Goal: Task Accomplishment & Management: Manage account settings

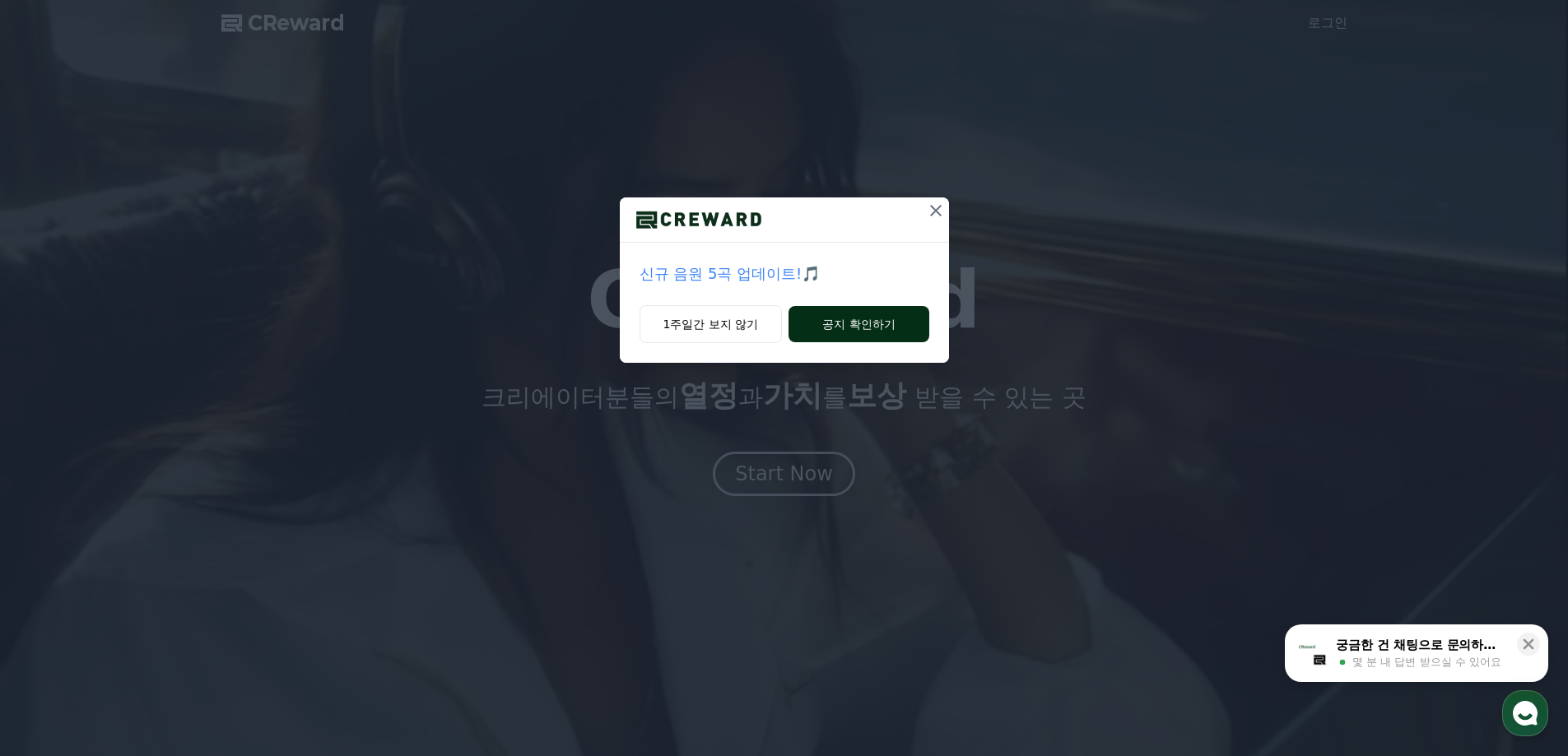
click at [837, 327] on button "공지 확인하기" at bounding box center [859, 324] width 140 height 36
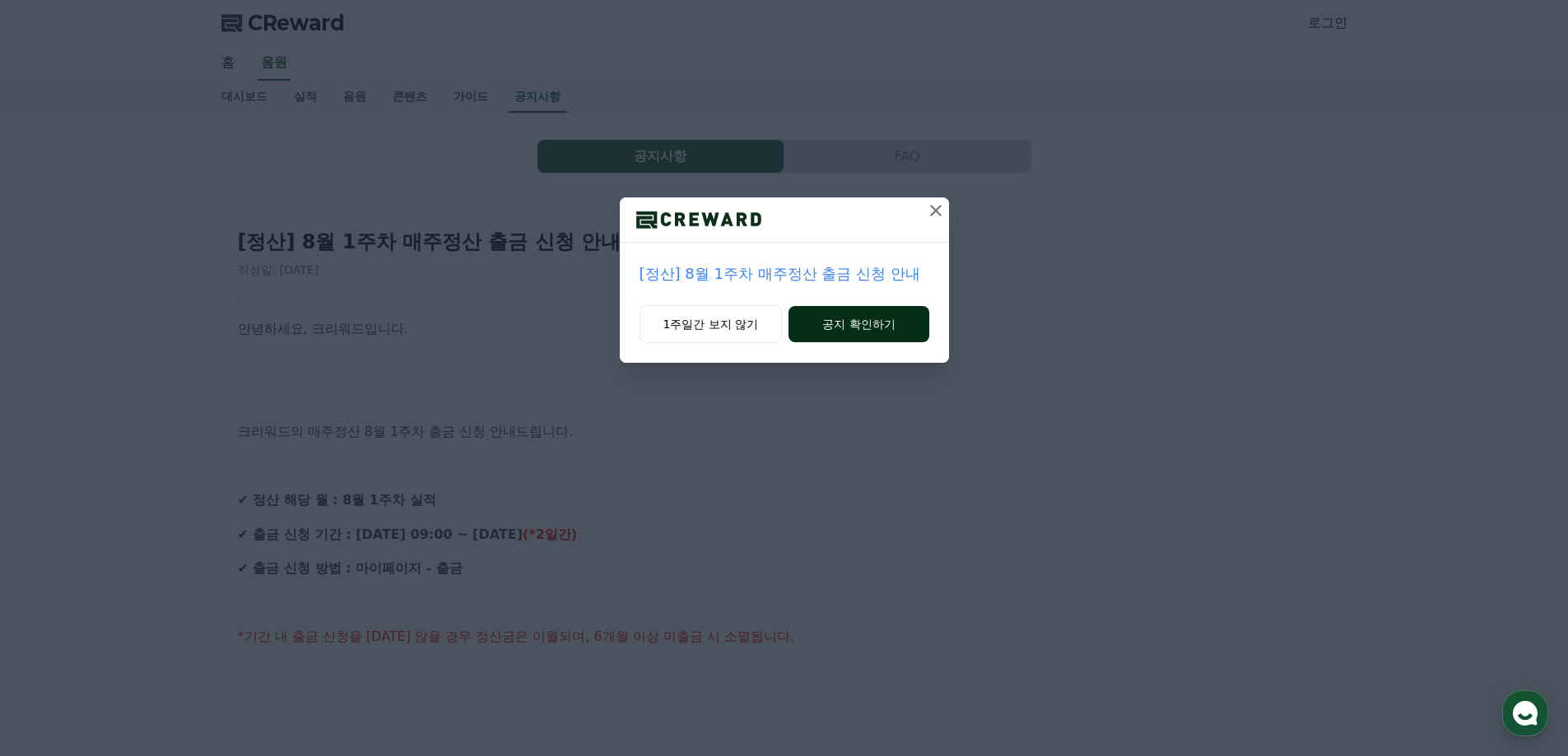
click at [861, 326] on button "공지 확인하기" at bounding box center [859, 324] width 140 height 36
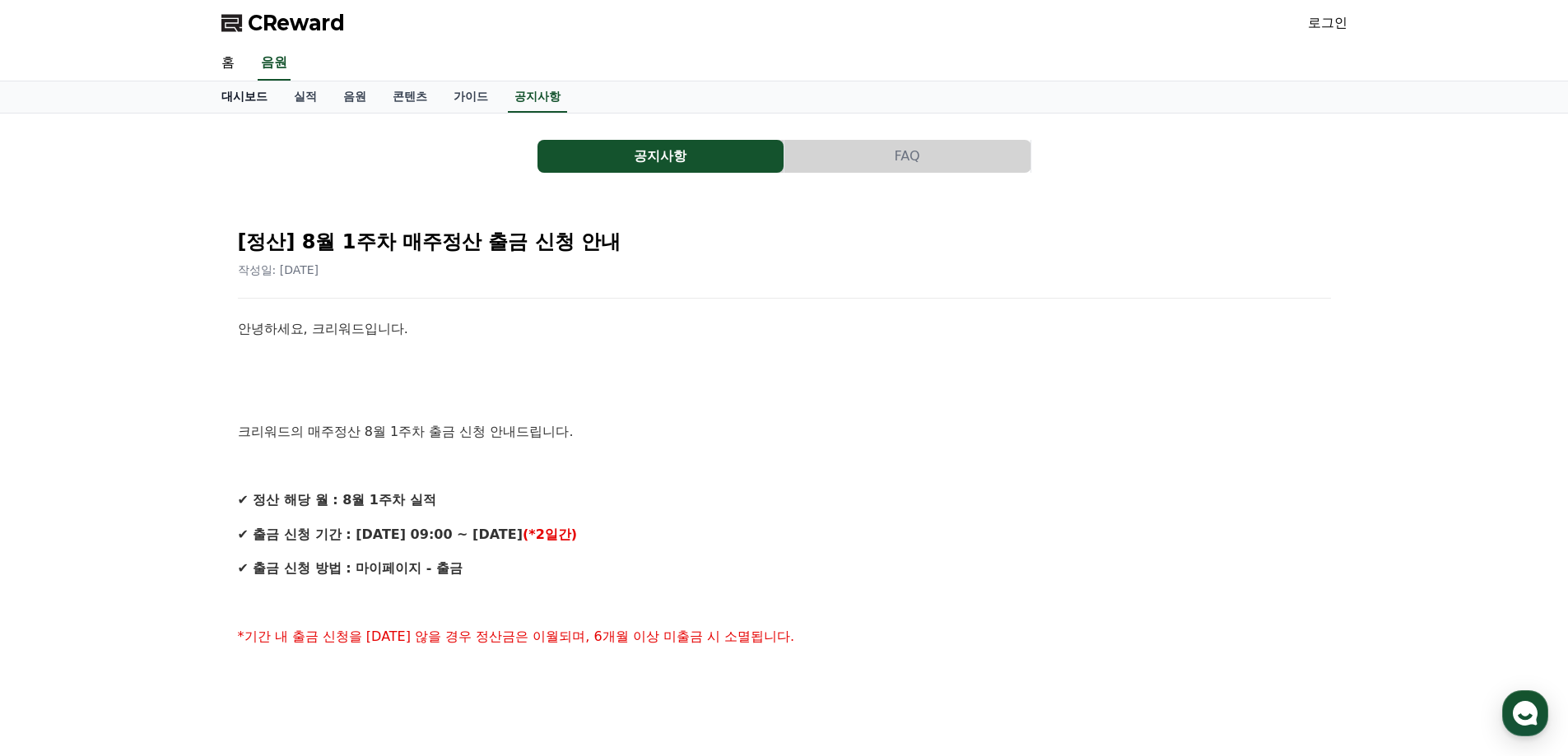
click at [248, 97] on link "대시보드" at bounding box center [244, 97] width 73 height 32
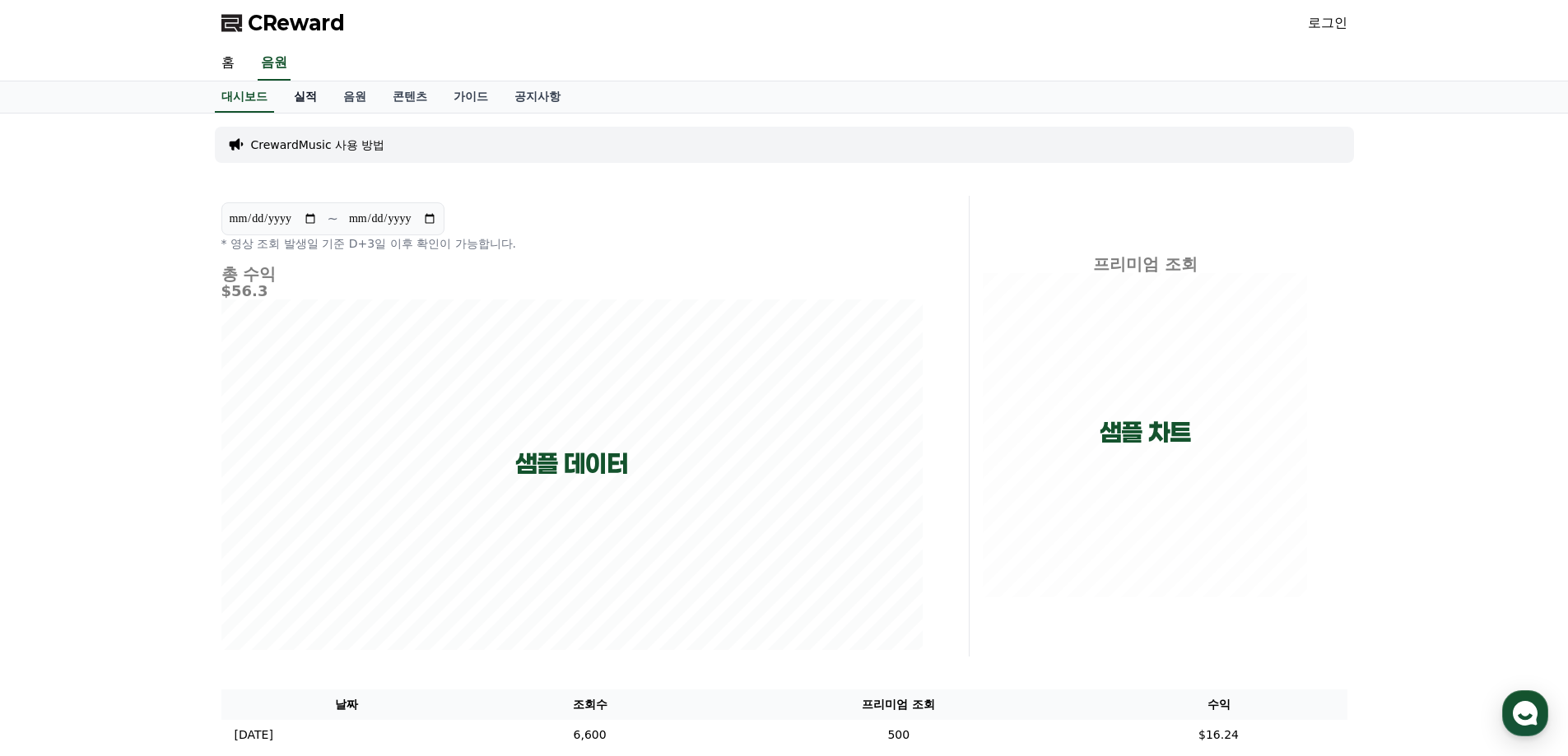
click at [296, 94] on link "실적" at bounding box center [306, 97] width 50 height 32
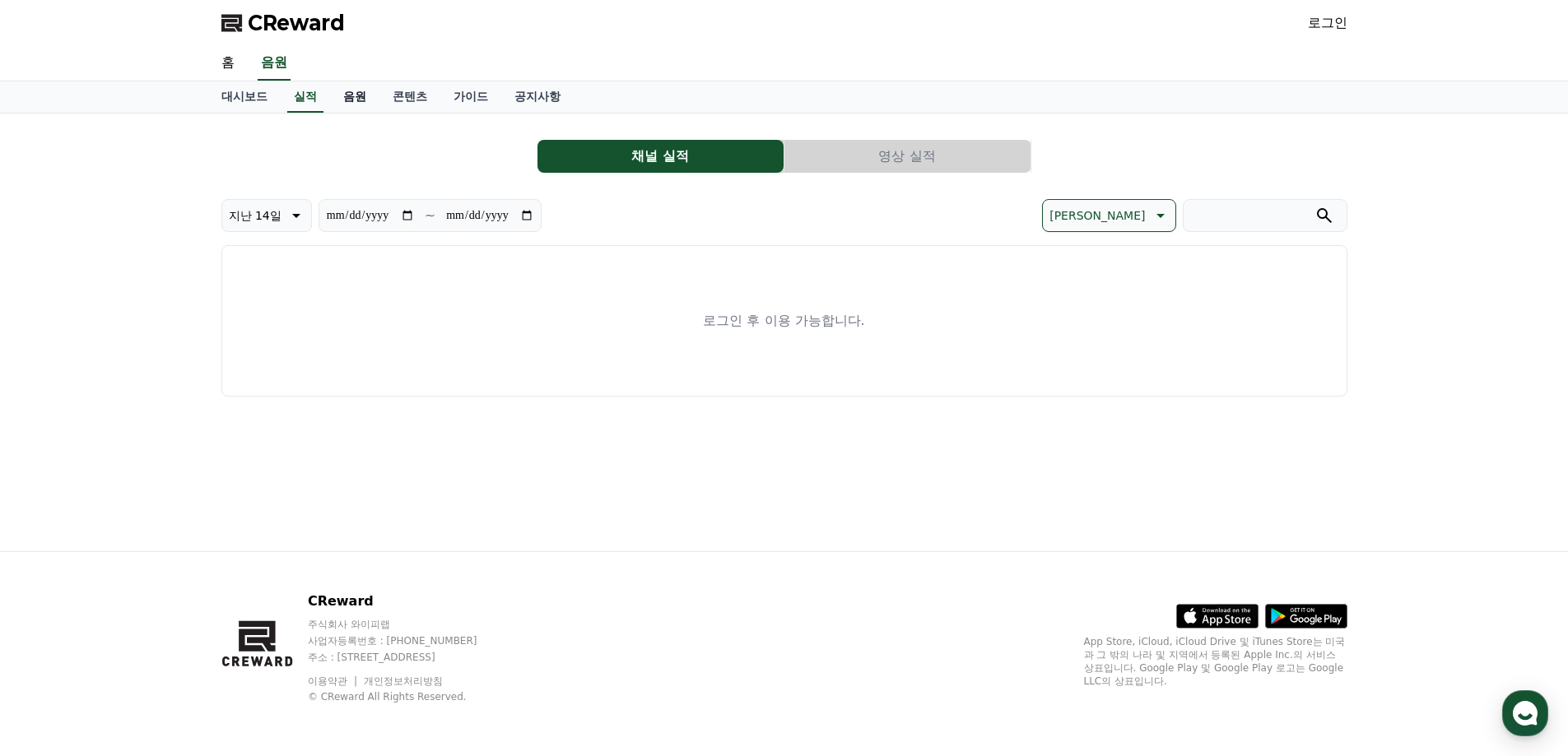
click at [357, 93] on link "음원" at bounding box center [355, 97] width 50 height 32
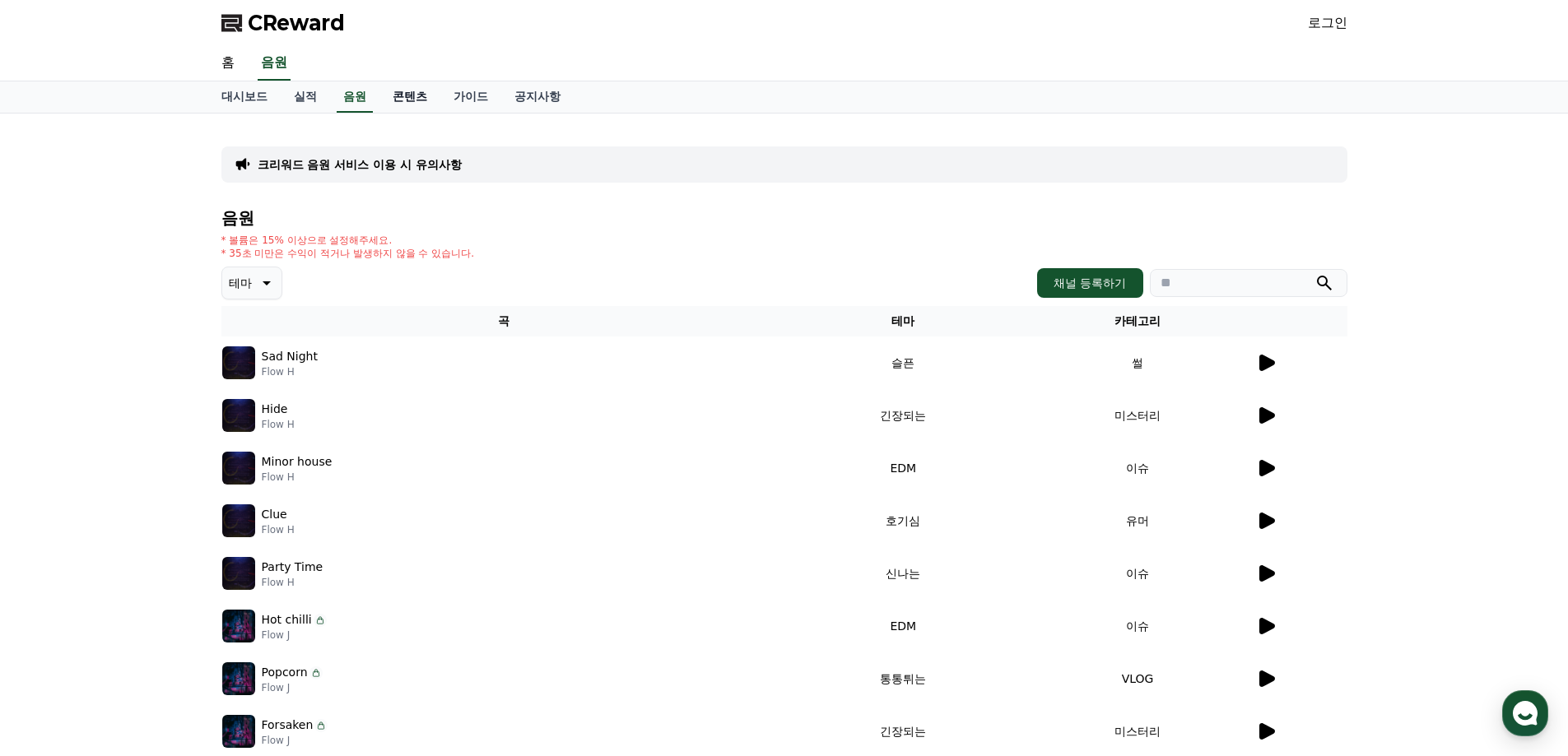
click at [403, 97] on link "콘텐츠" at bounding box center [409, 97] width 61 height 32
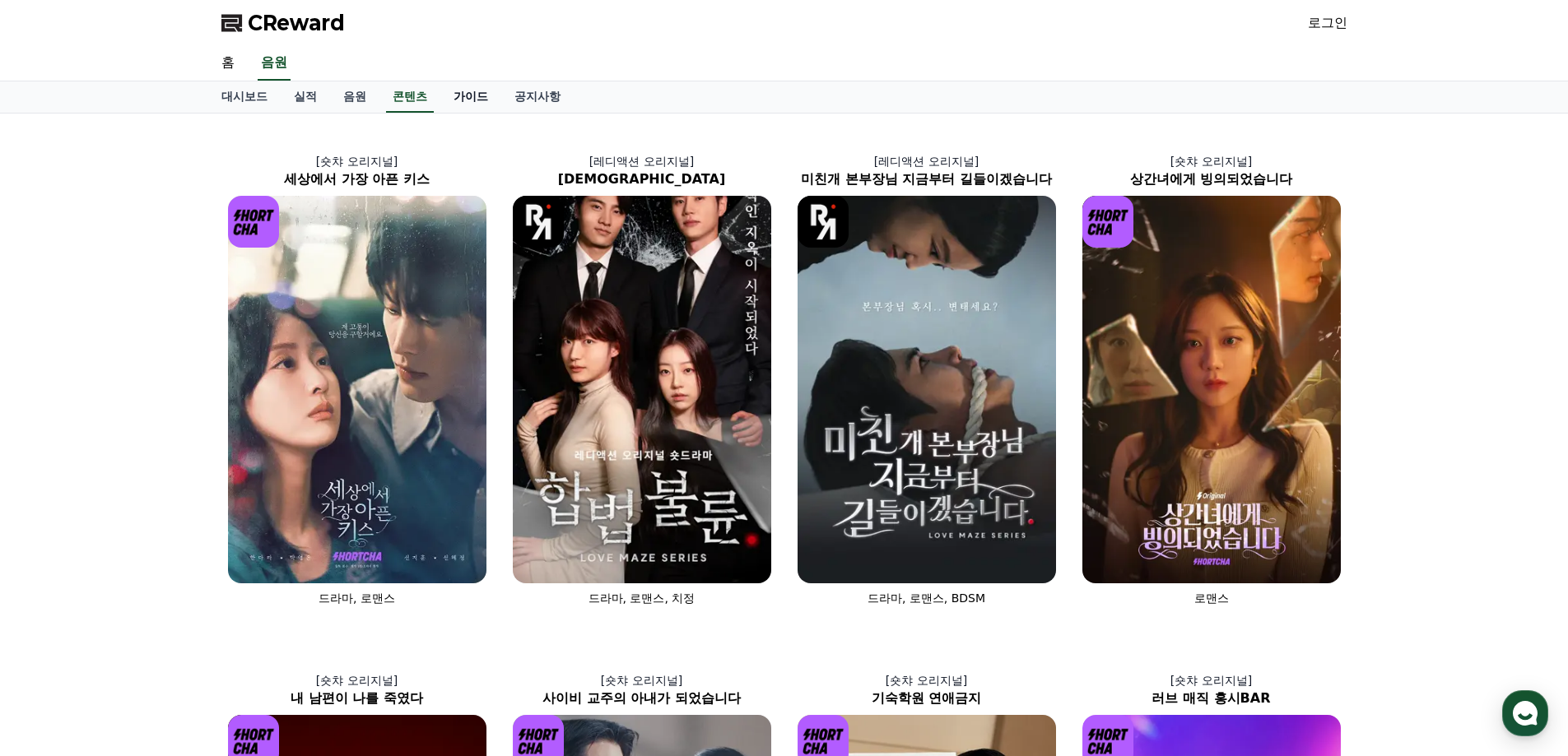
click at [458, 94] on link "가이드" at bounding box center [470, 97] width 61 height 32
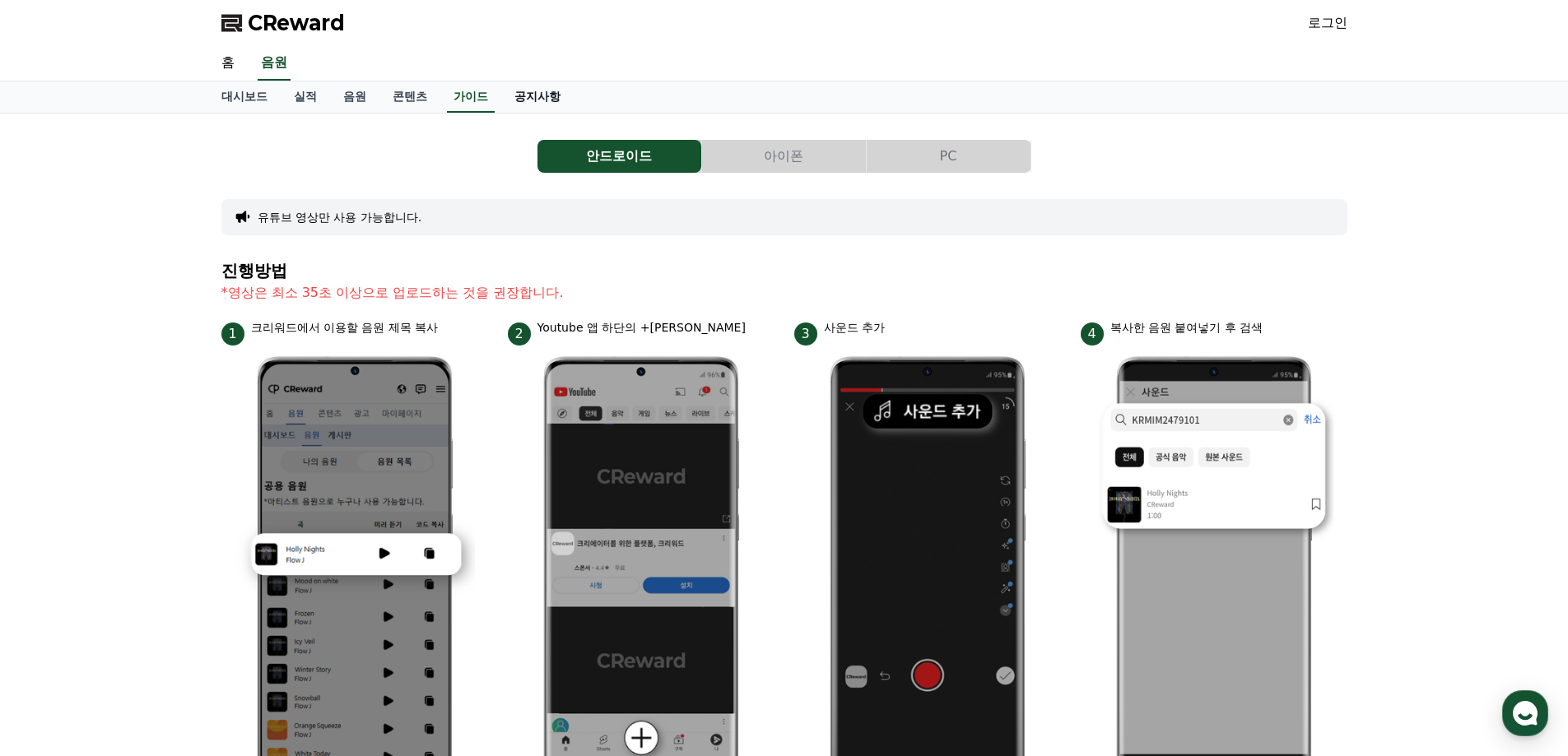
click at [534, 94] on link "공지사항" at bounding box center [537, 97] width 73 height 32
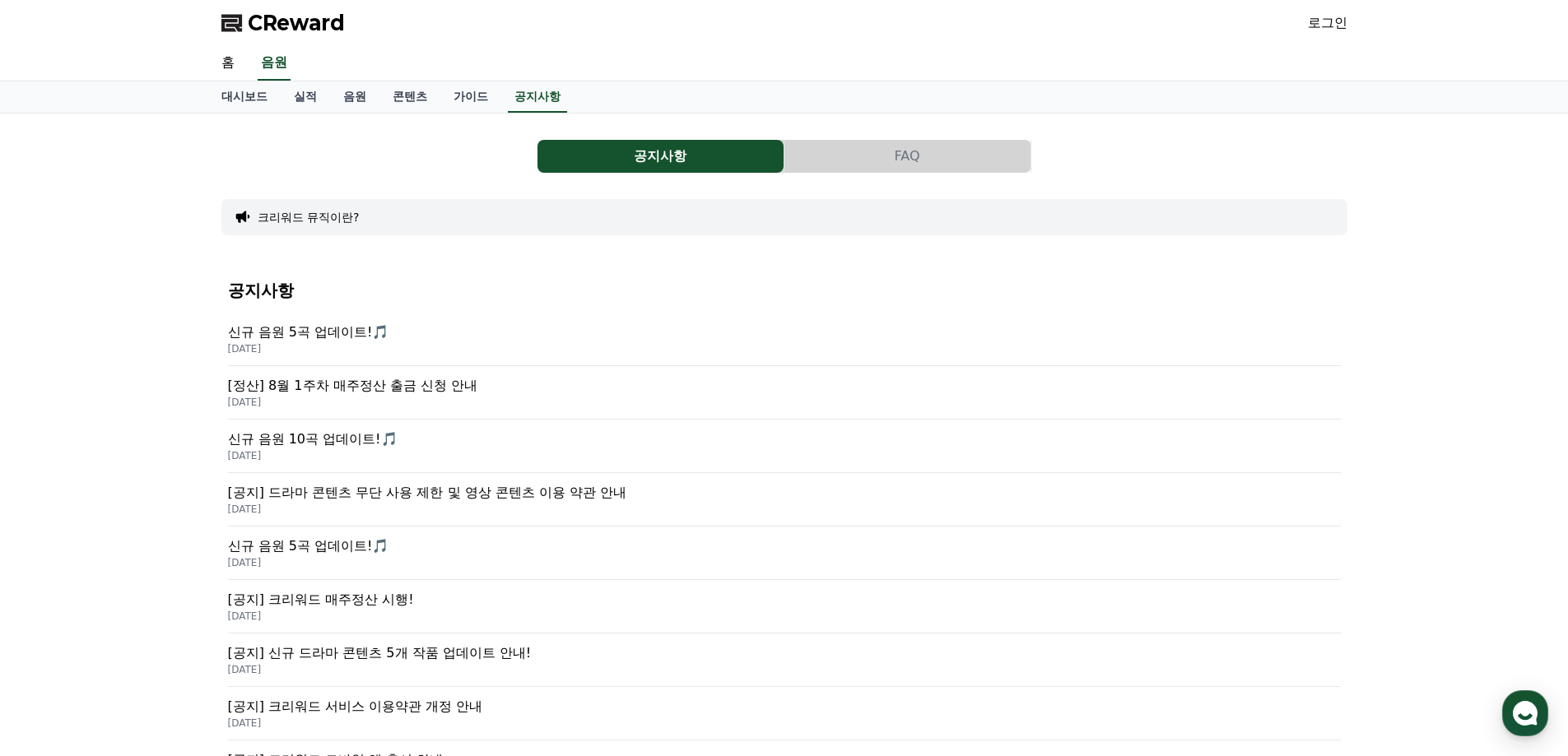
click at [1321, 27] on link "로그인" at bounding box center [1328, 22] width 39 height 20
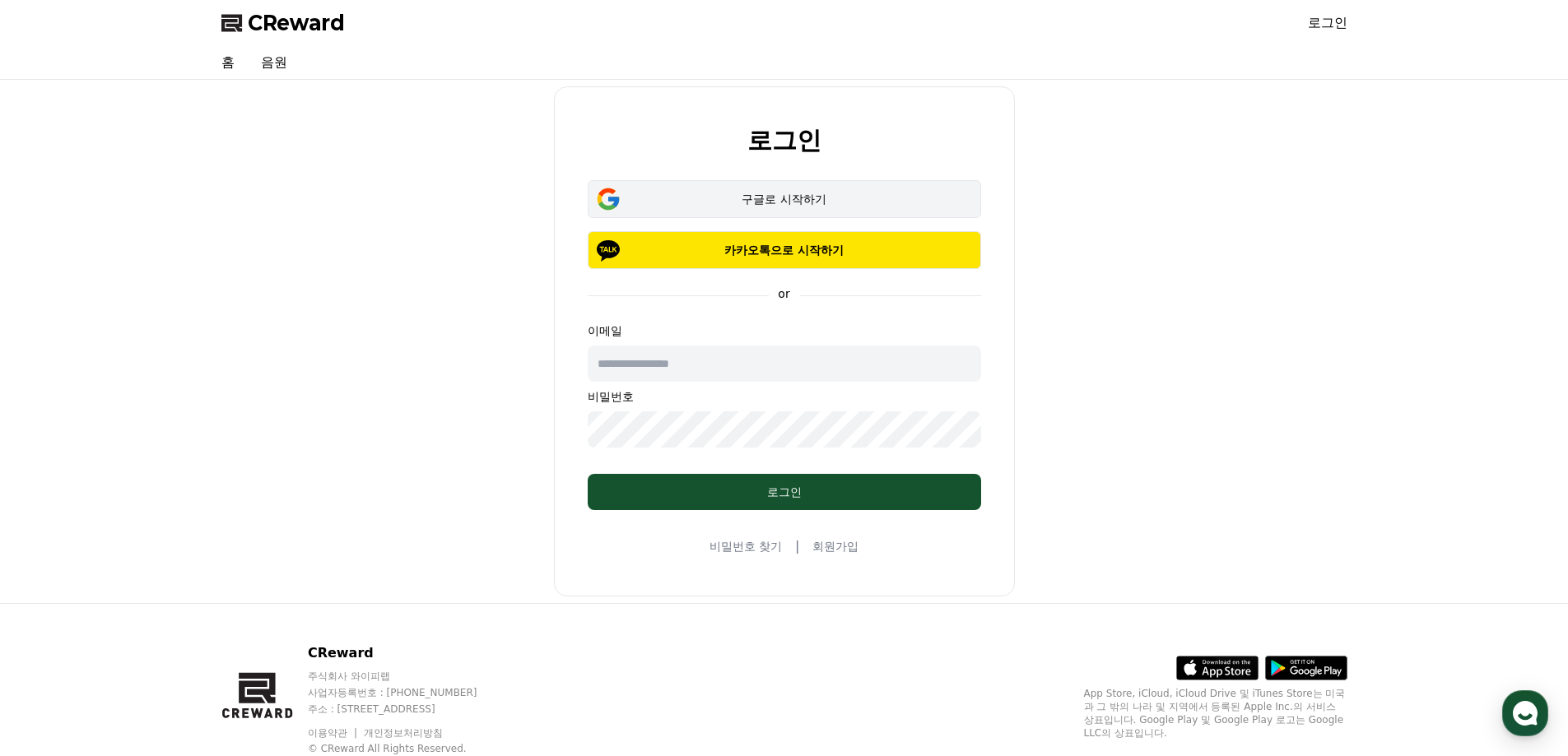
click at [784, 197] on div "구글로 시작하기" at bounding box center [784, 199] width 346 height 16
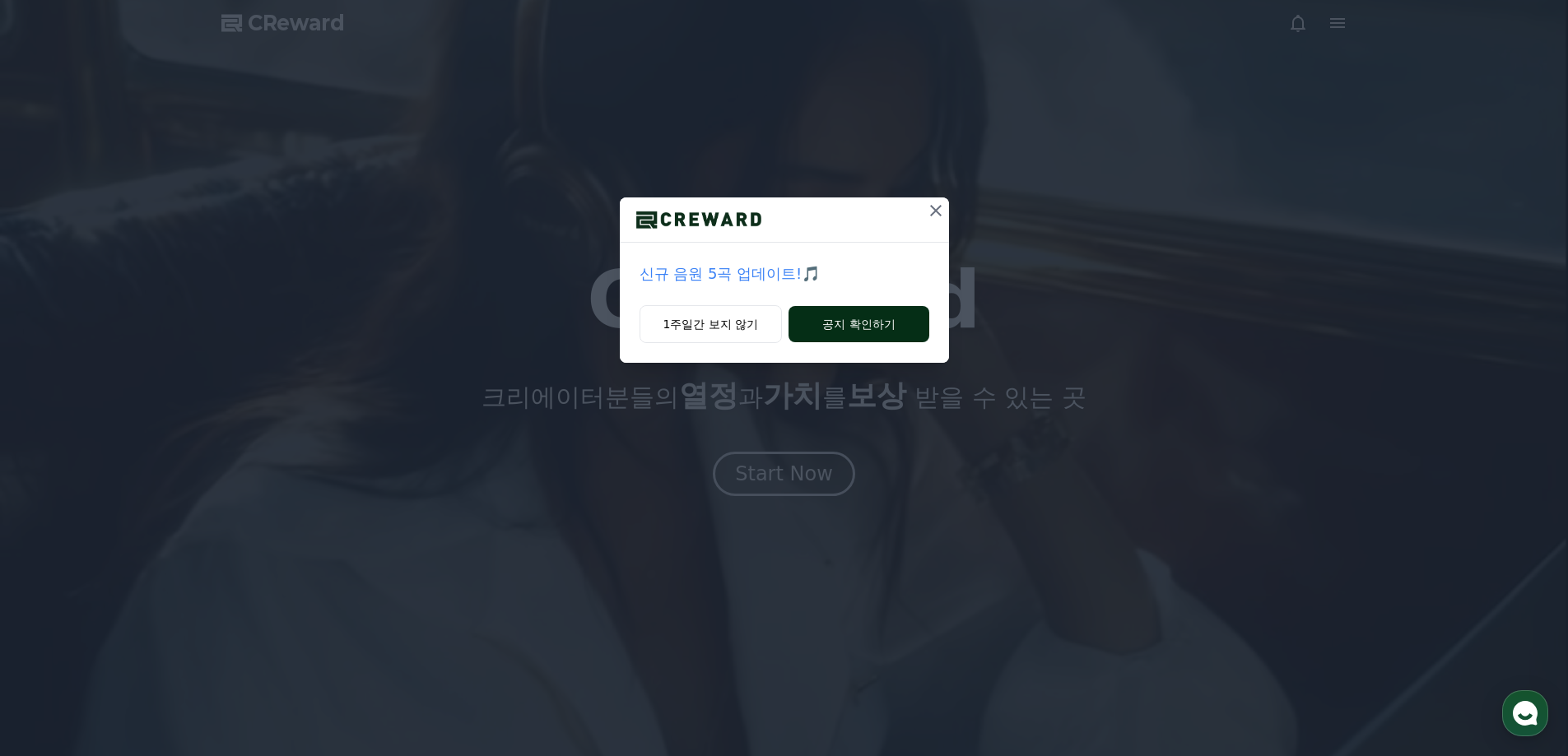
click at [837, 328] on button "공지 확인하기" at bounding box center [859, 324] width 140 height 36
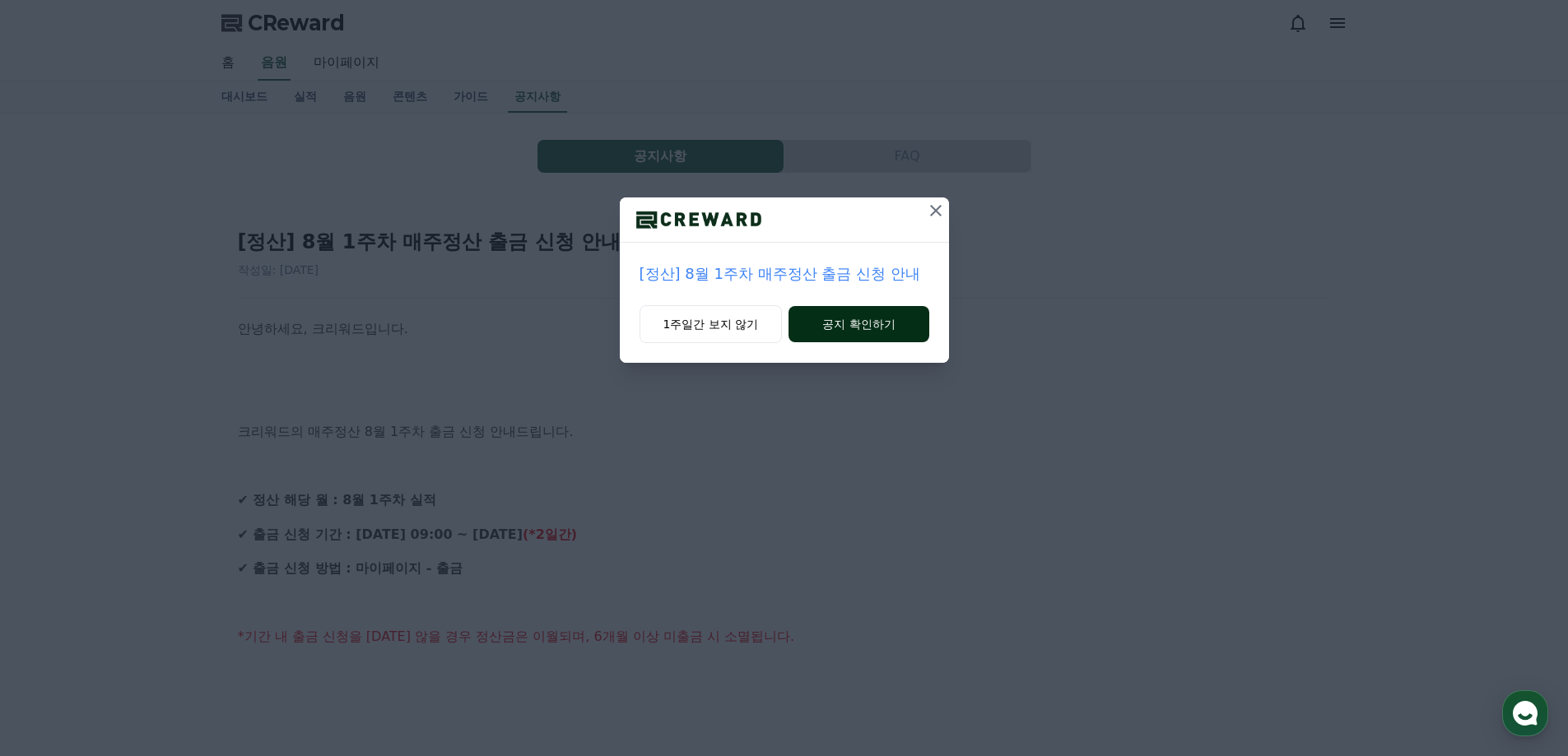
click at [844, 328] on button "공지 확인하기" at bounding box center [859, 324] width 140 height 36
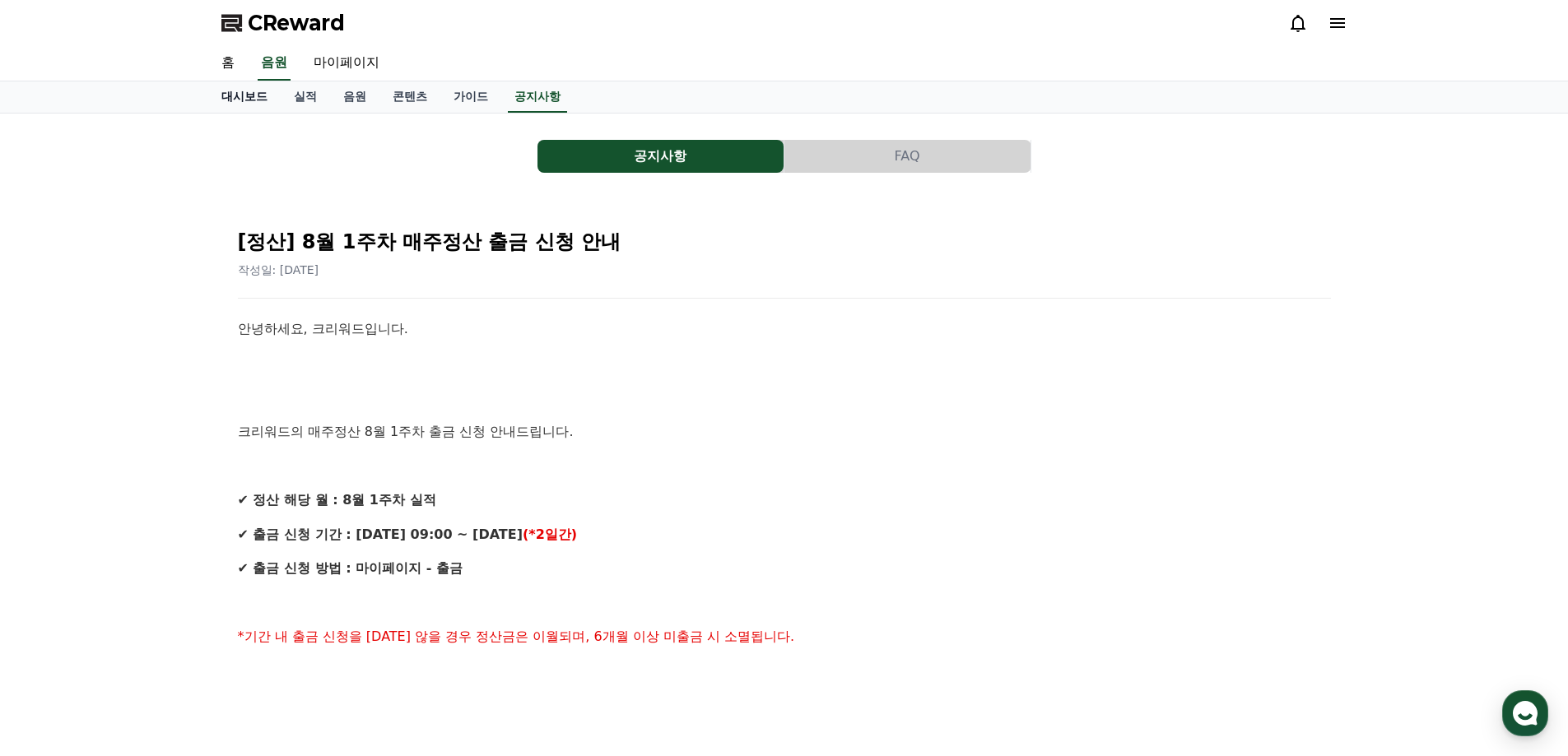
click at [239, 99] on link "대시보드" at bounding box center [244, 97] width 73 height 32
click at [343, 62] on link "마이페이지" at bounding box center [347, 63] width 92 height 34
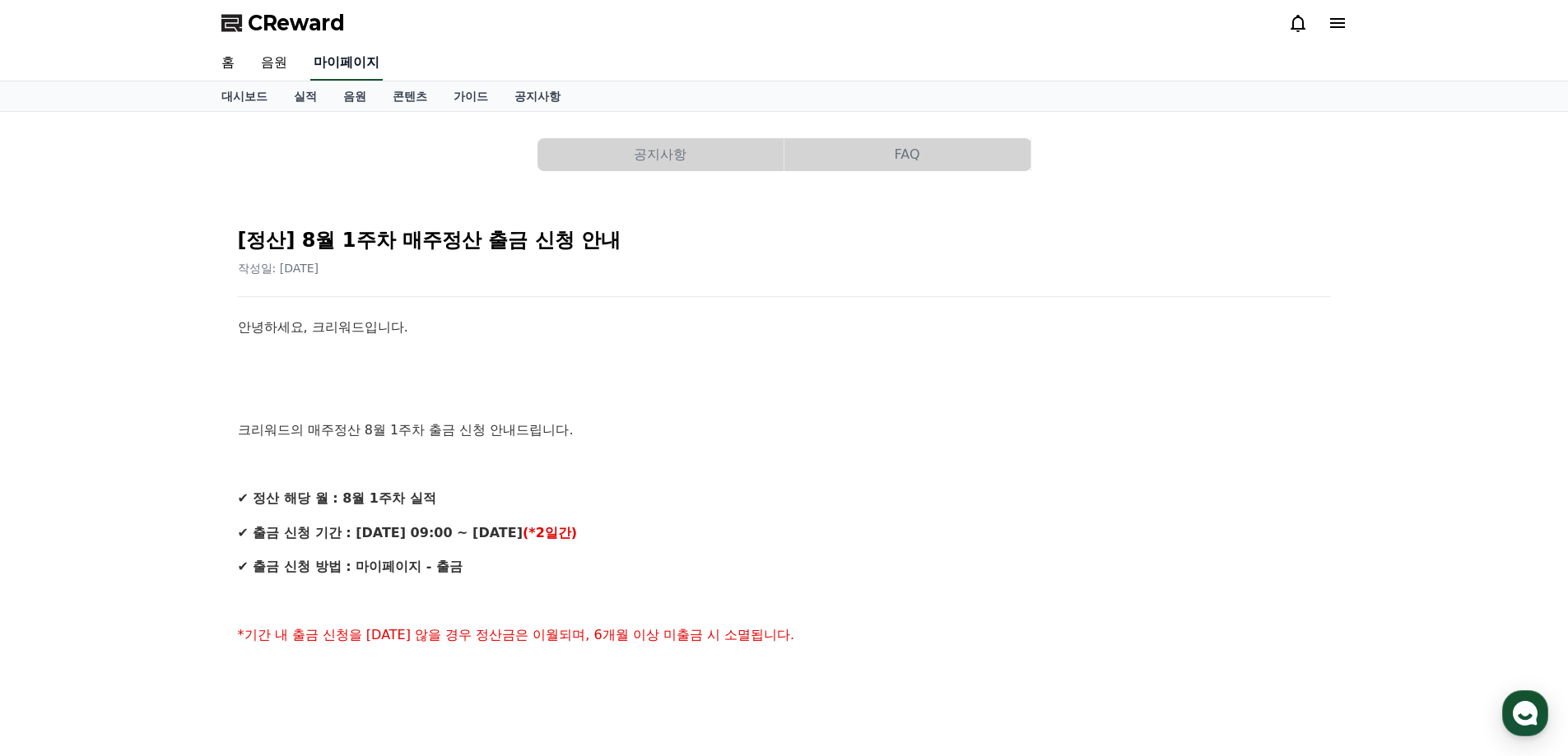
select select "**********"
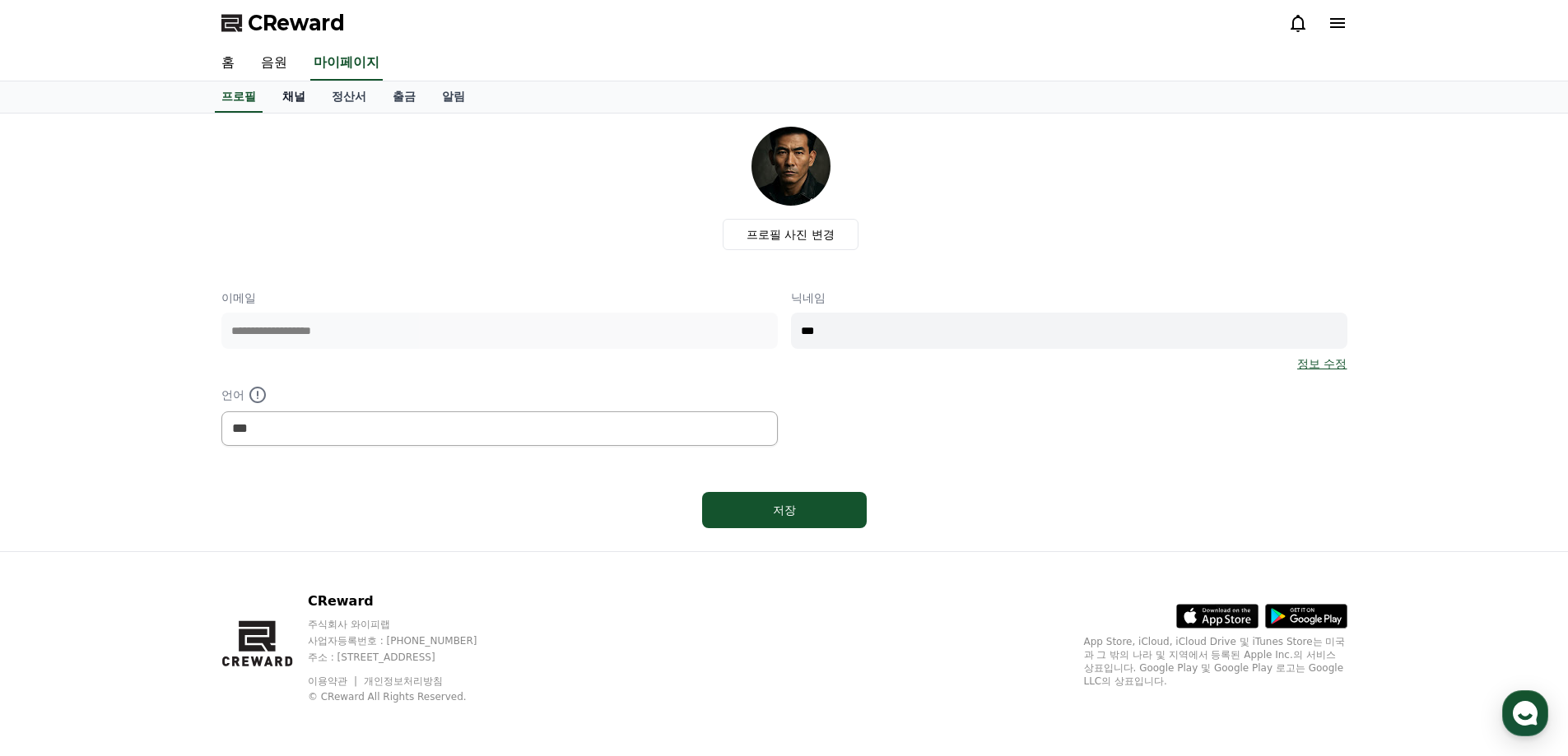
click at [303, 98] on link "채널" at bounding box center [294, 97] width 50 height 32
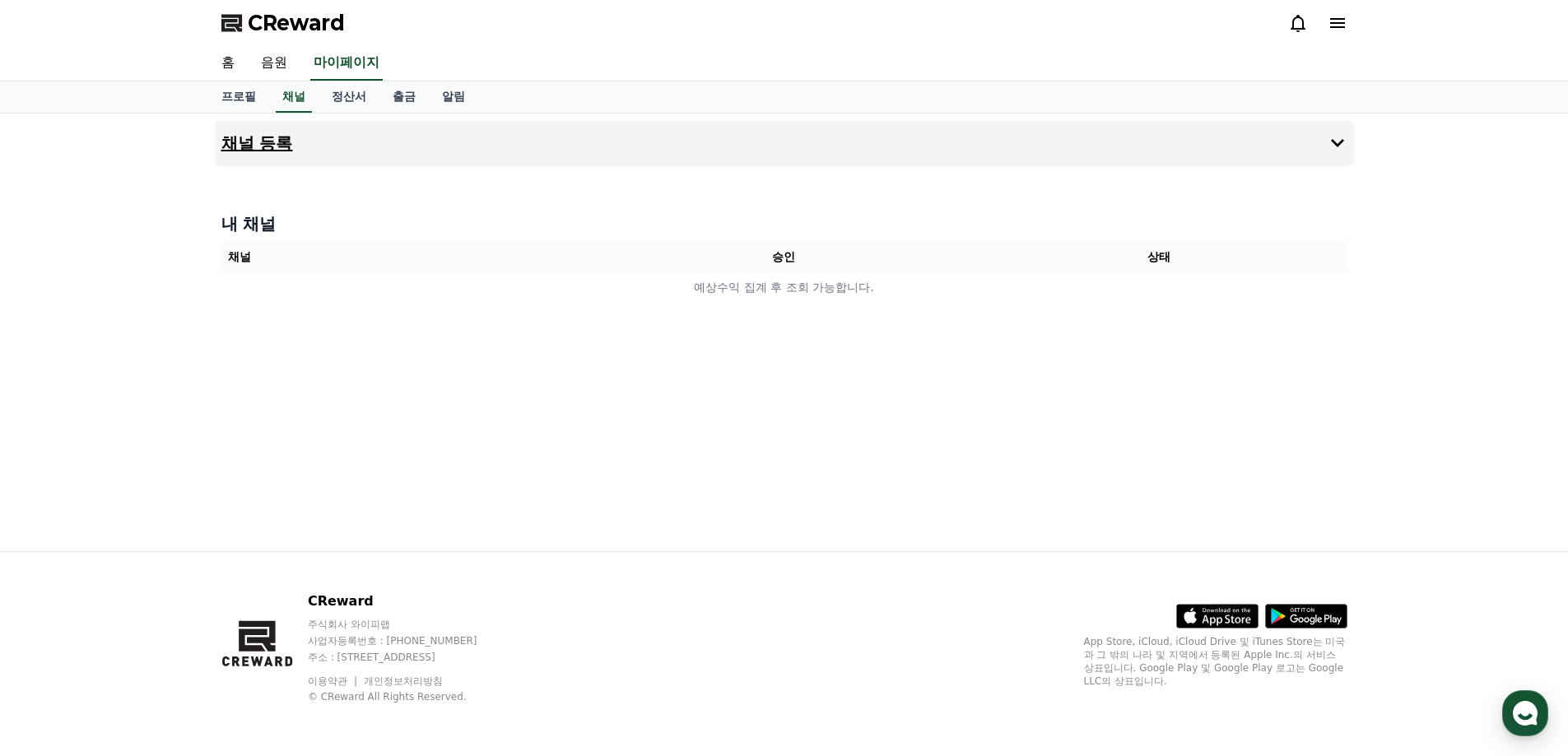
click at [966, 144] on button "채널 등록" at bounding box center [784, 144] width 1139 height 46
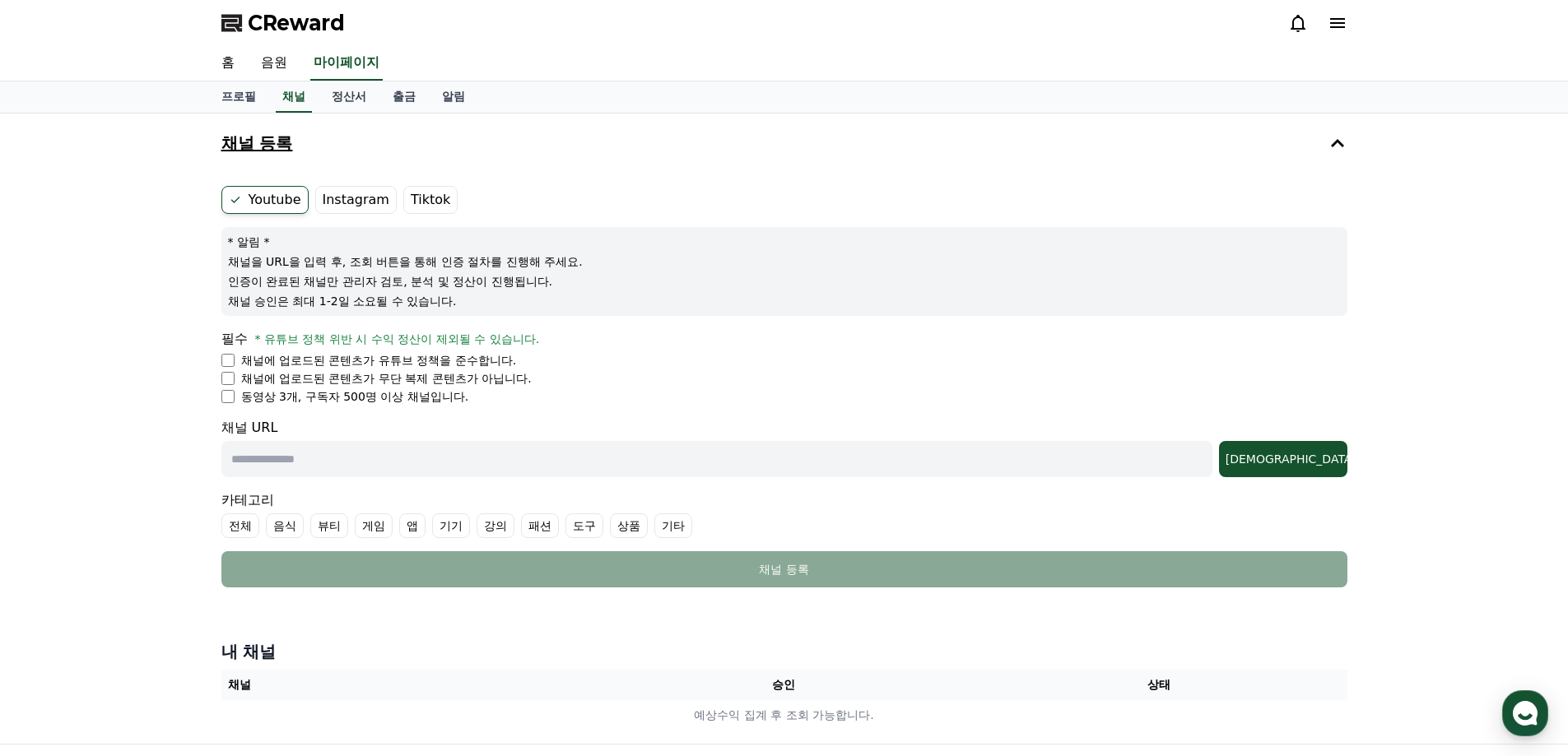
click at [966, 144] on button "채널 등록" at bounding box center [784, 144] width 1139 height 46
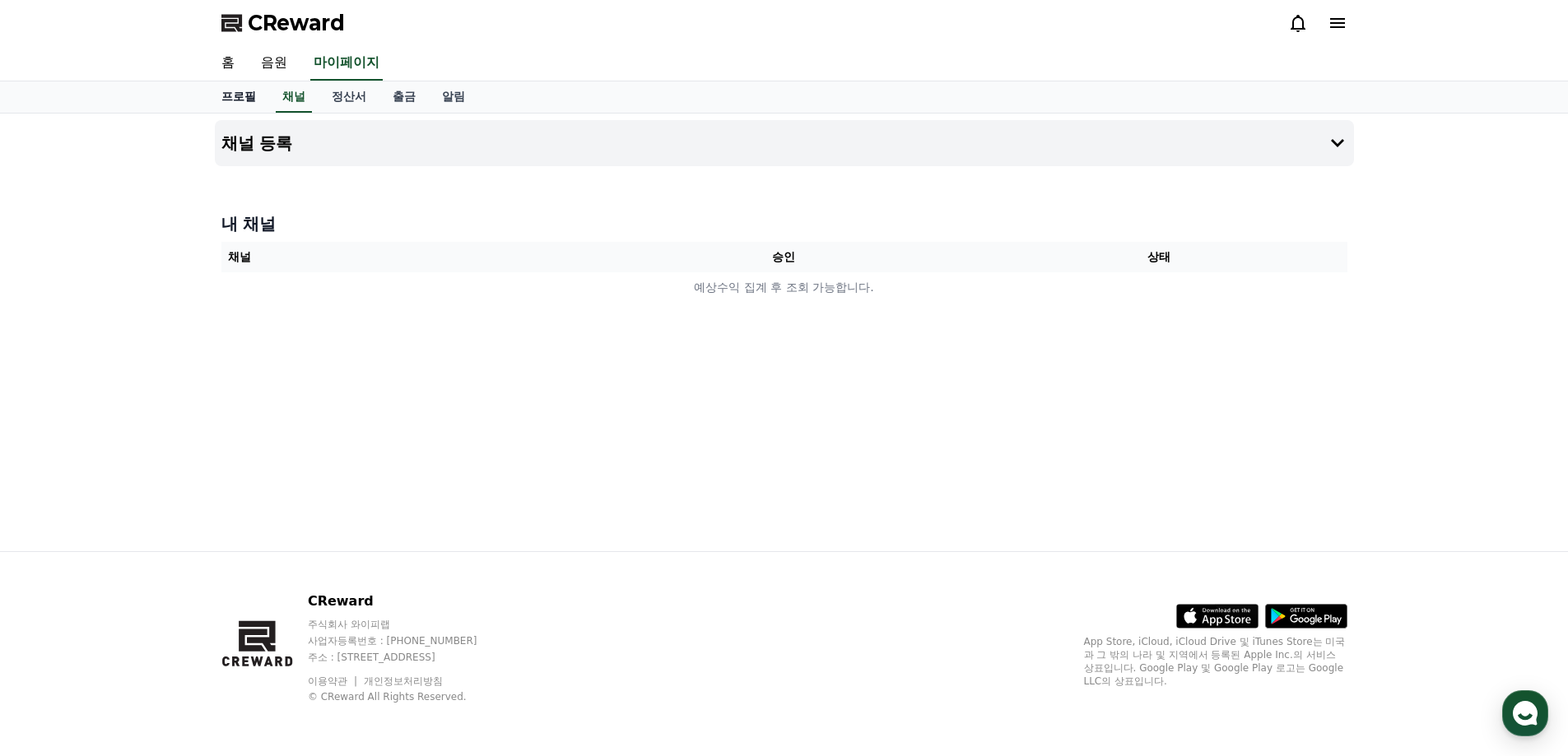
click at [232, 97] on link "프로필" at bounding box center [238, 97] width 61 height 32
select select "**********"
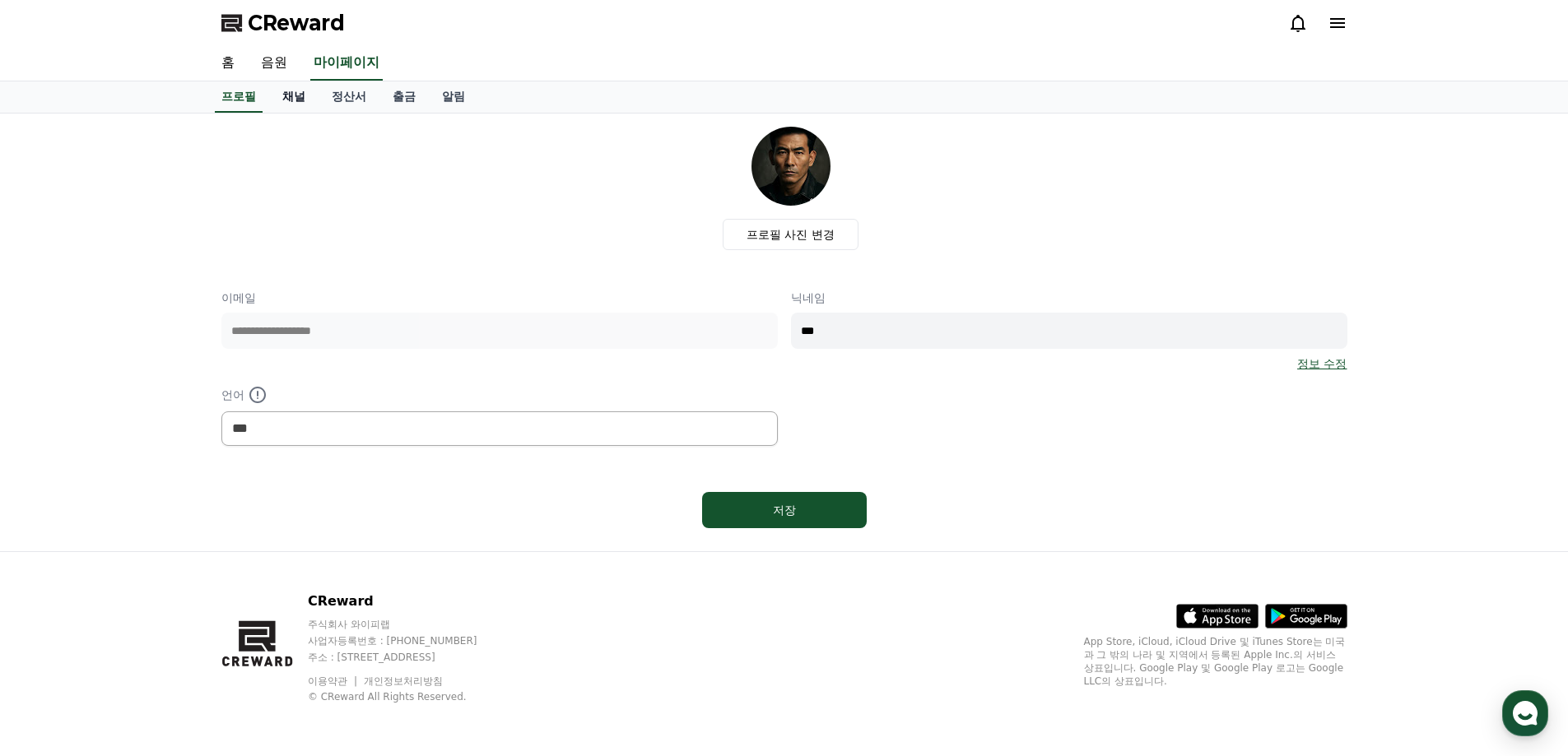
click at [283, 103] on link "채널" at bounding box center [294, 97] width 50 height 32
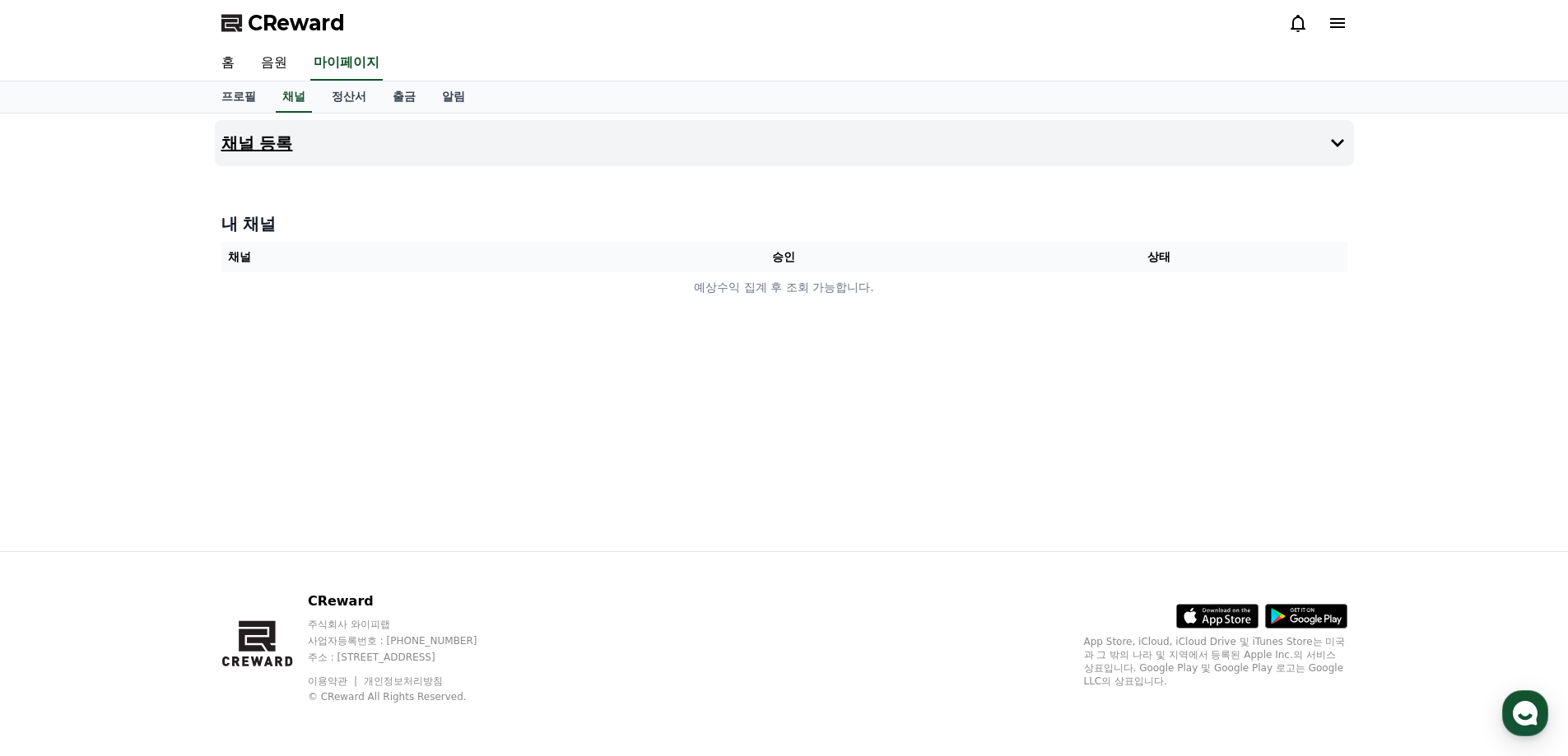
click at [1224, 149] on button "채널 등록" at bounding box center [784, 144] width 1139 height 46
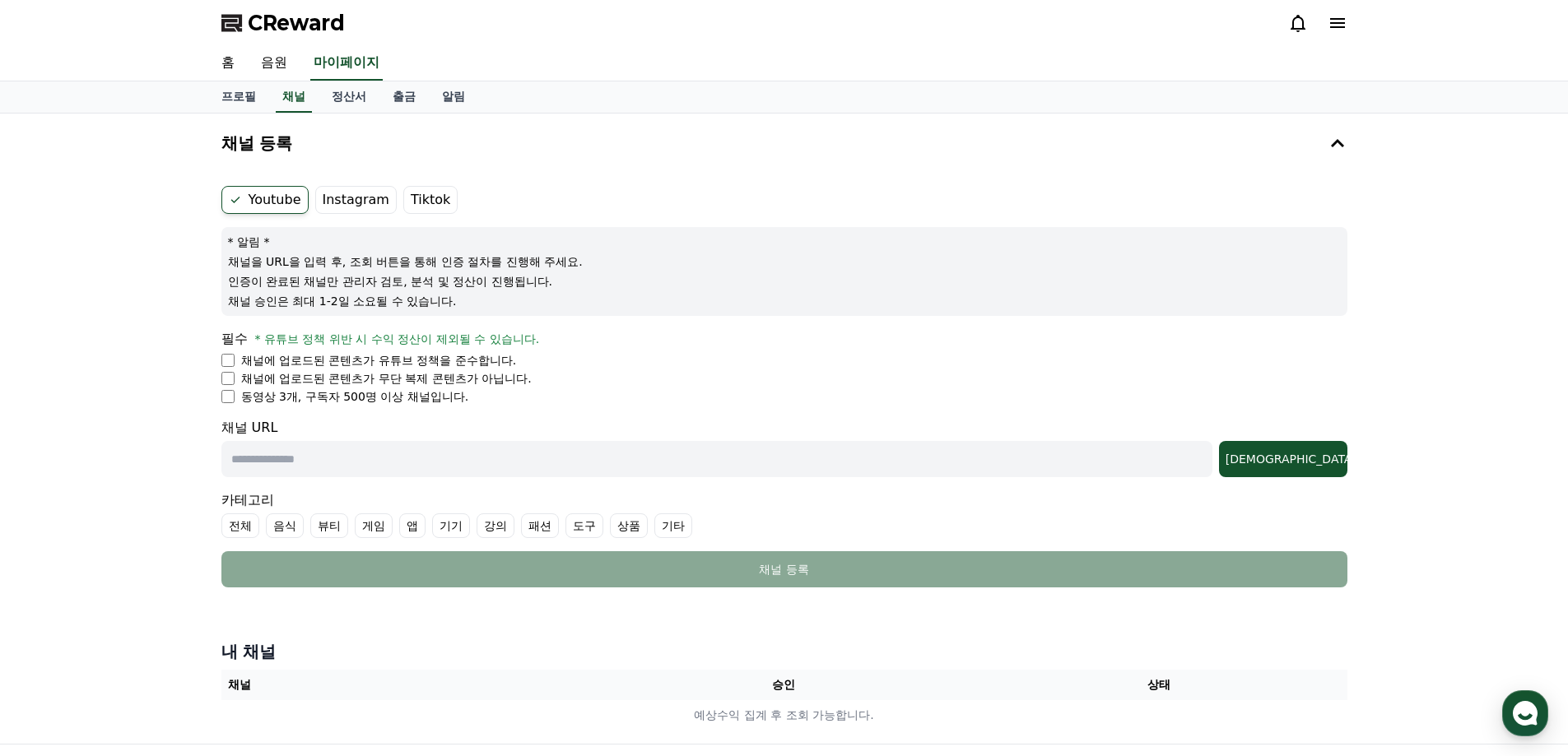
click at [325, 466] on input "text" at bounding box center [717, 459] width 991 height 36
paste input "**********"
type input "**********"
click at [1336, 471] on button "조회" at bounding box center [1283, 459] width 128 height 36
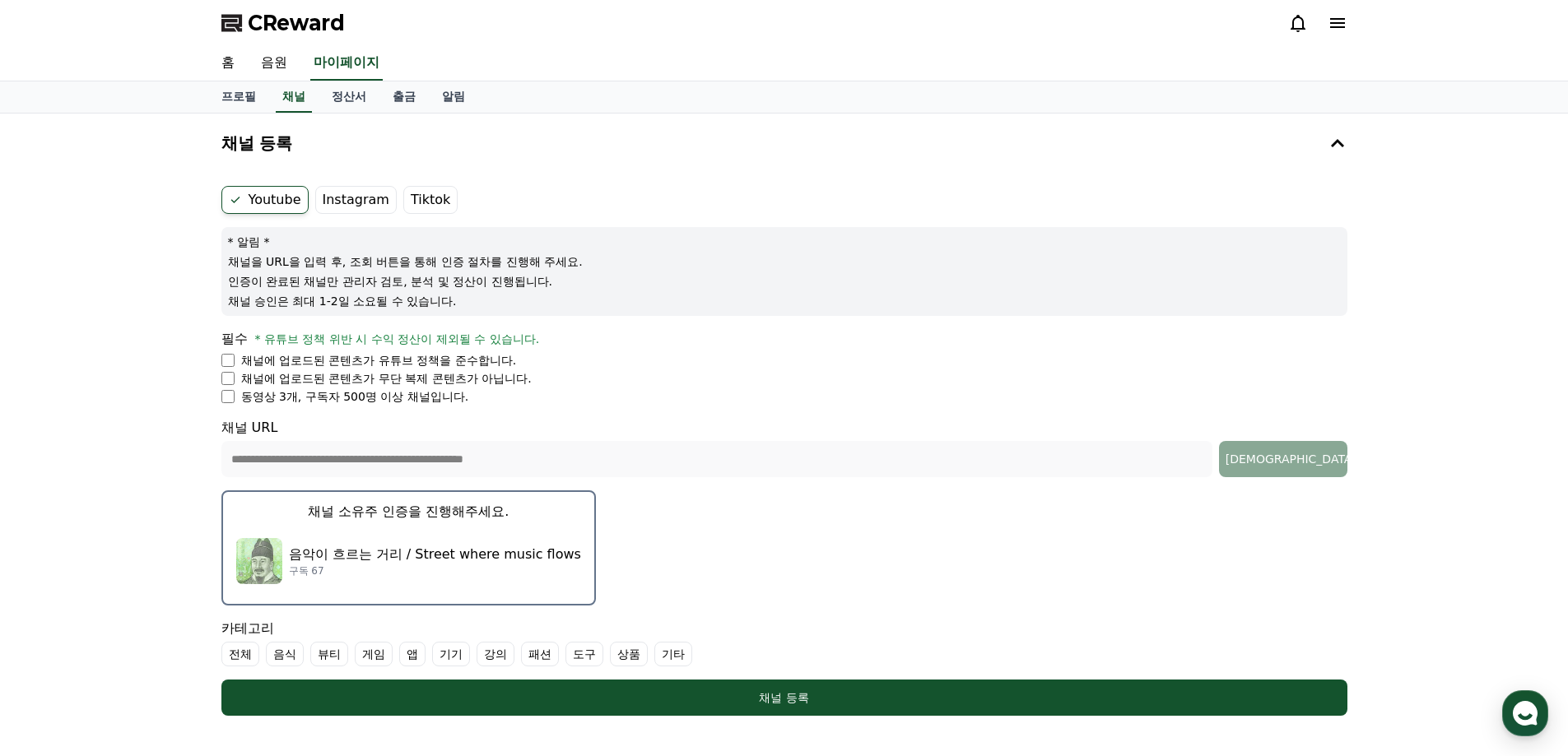
scroll to position [247, 0]
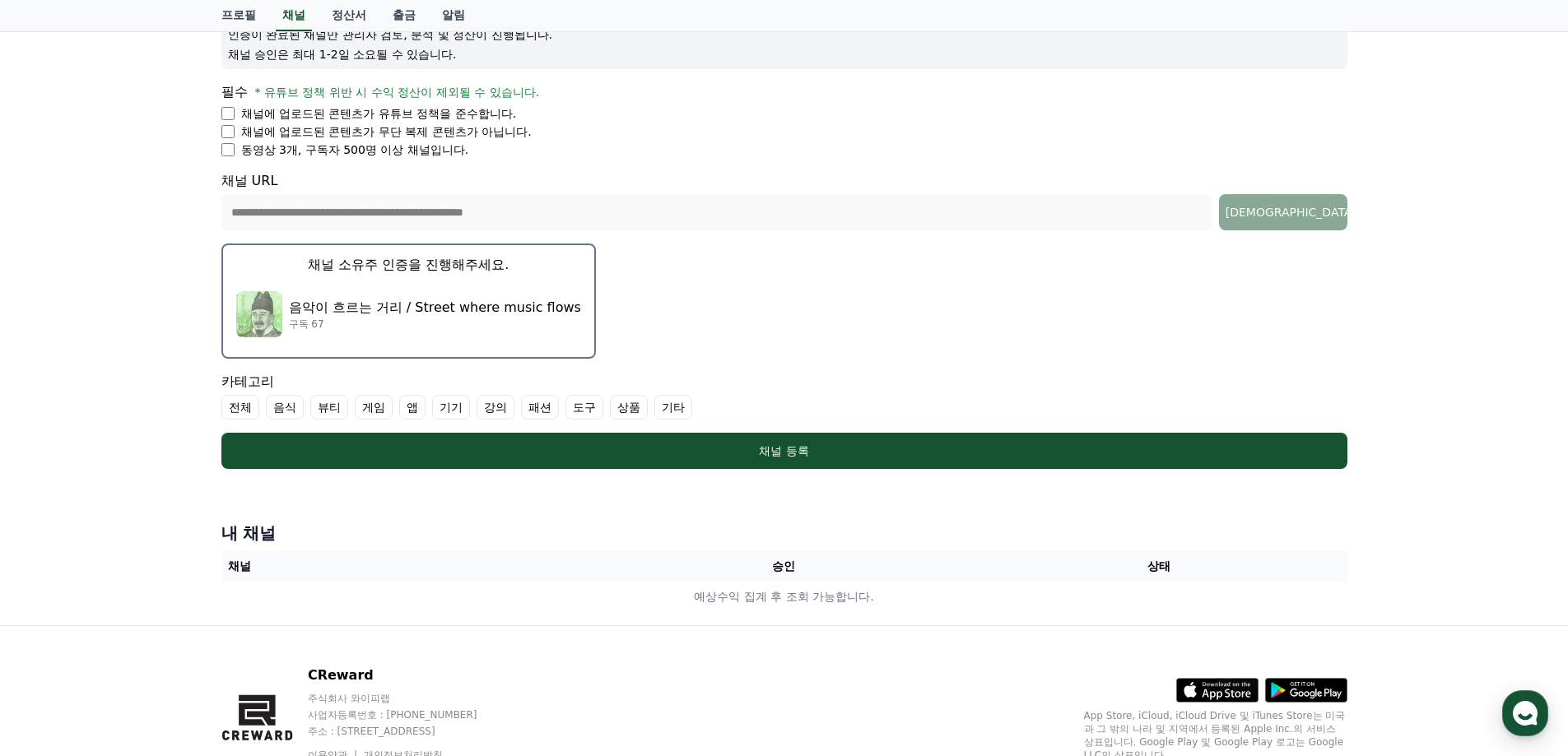
click at [637, 406] on label "상품" at bounding box center [629, 407] width 38 height 25
click at [628, 407] on icon at bounding box center [624, 407] width 13 height 13
click at [242, 404] on label "전체" at bounding box center [240, 407] width 38 height 25
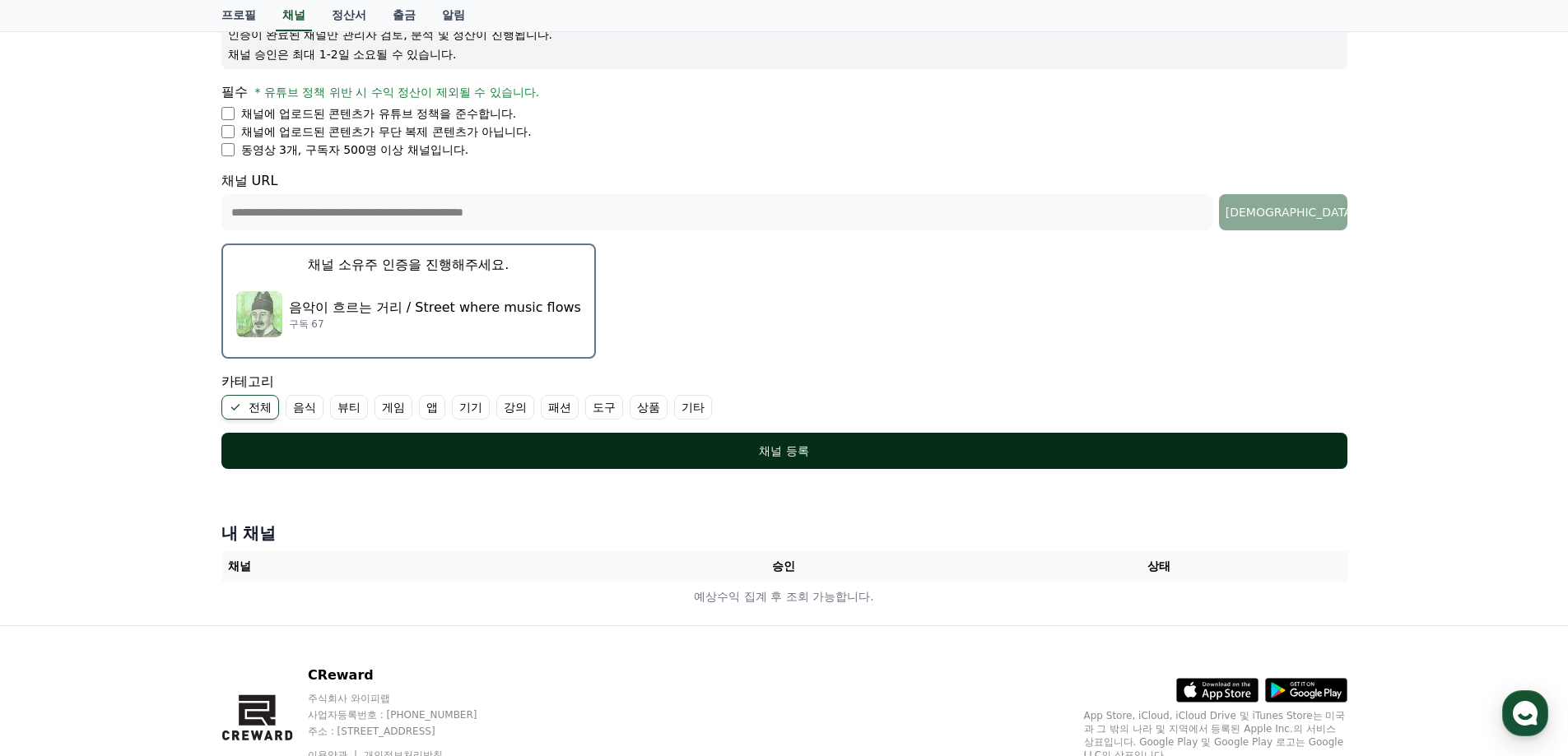
click at [775, 446] on div "채널 등록" at bounding box center [784, 450] width 1060 height 16
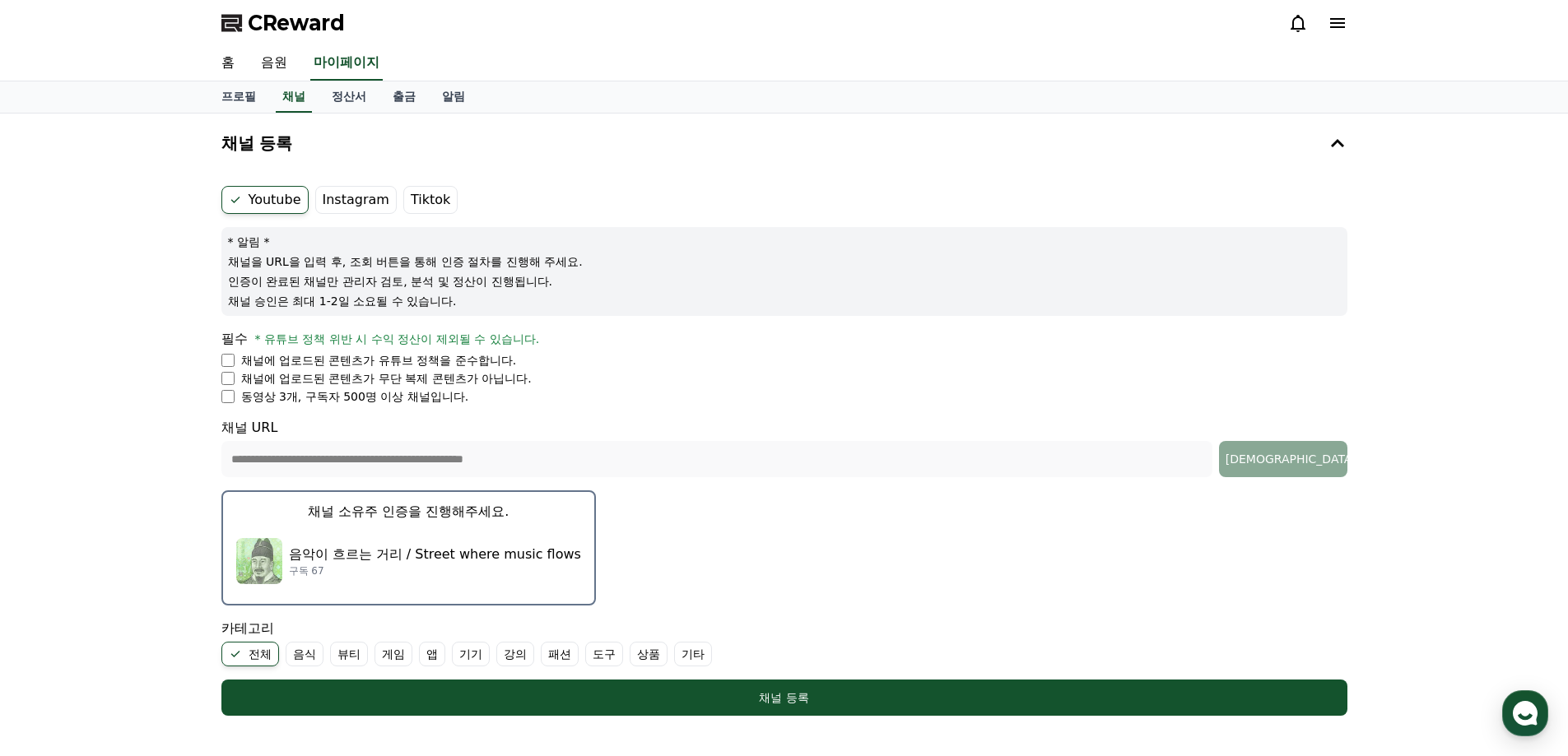
scroll to position [165, 0]
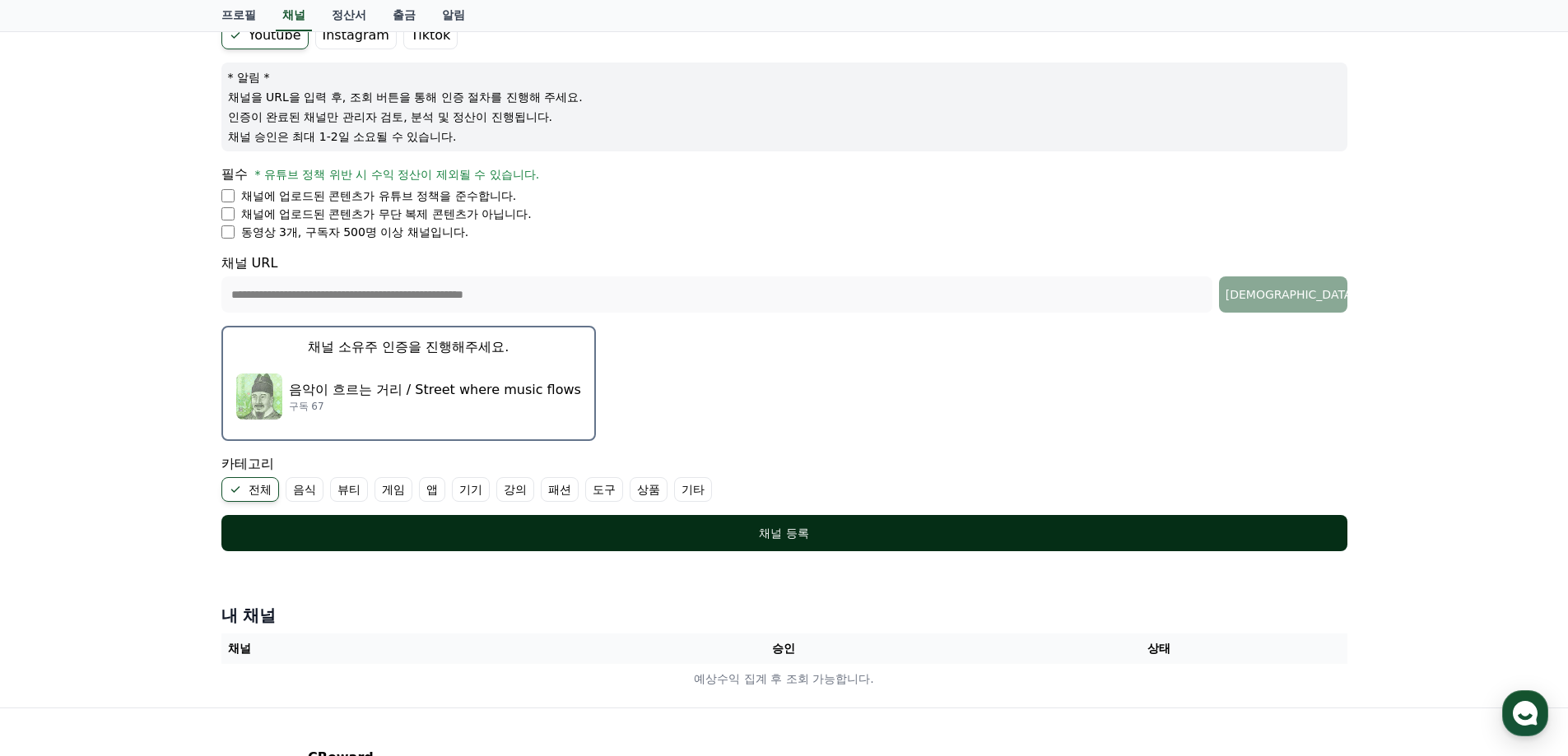
click at [893, 533] on div "채널 등록" at bounding box center [784, 533] width 1060 height 16
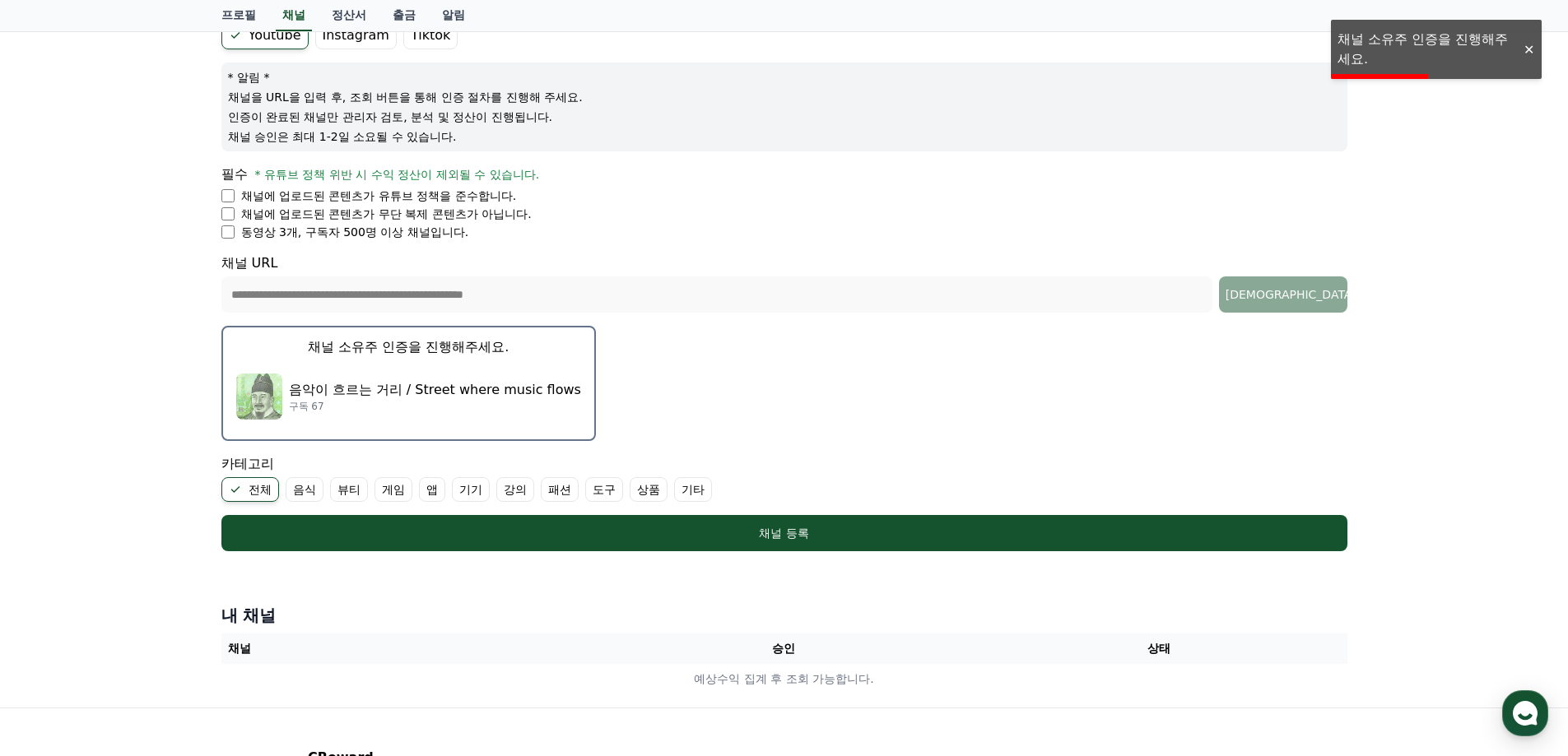
click at [1395, 43] on div "**********" at bounding box center [784, 328] width 1568 height 759
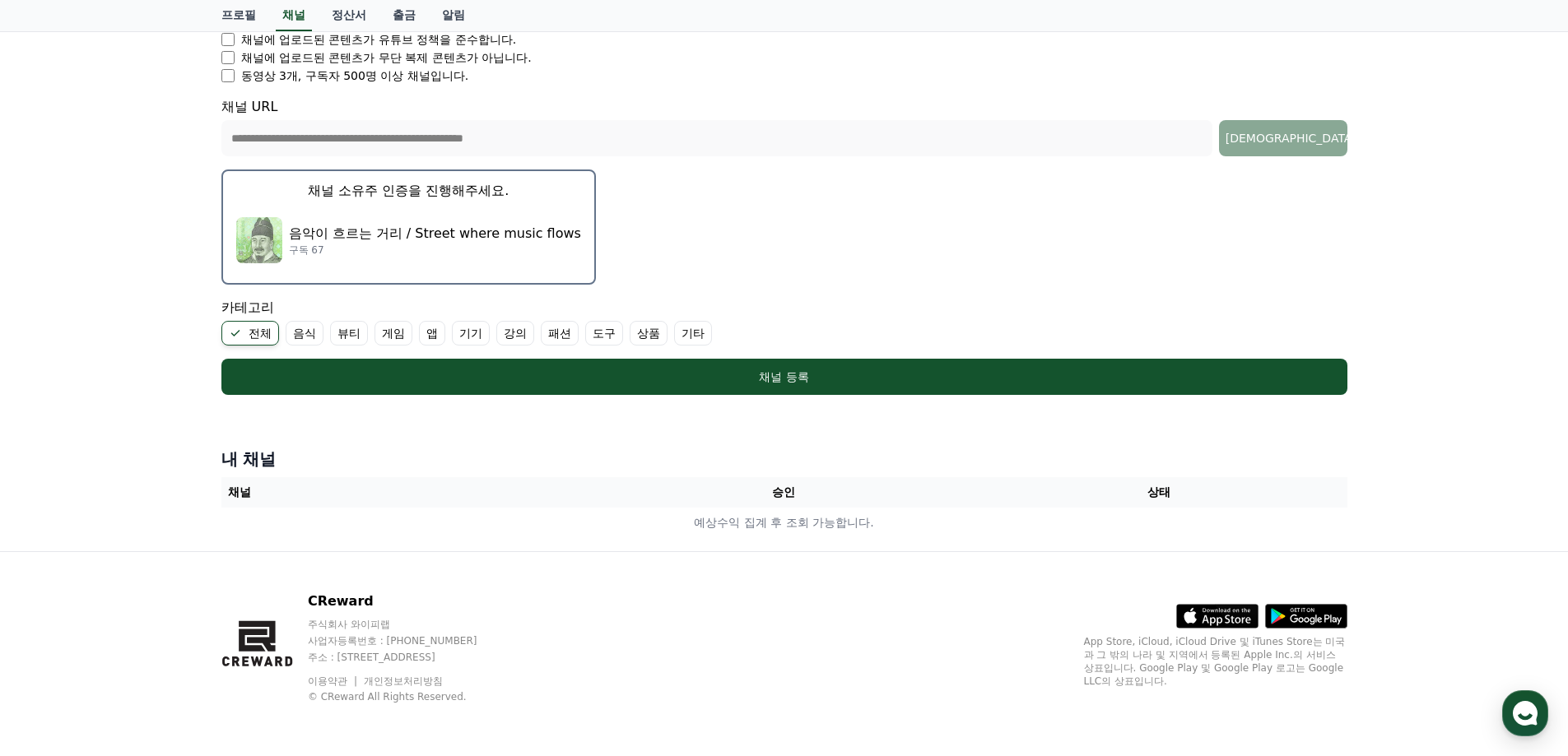
scroll to position [74, 0]
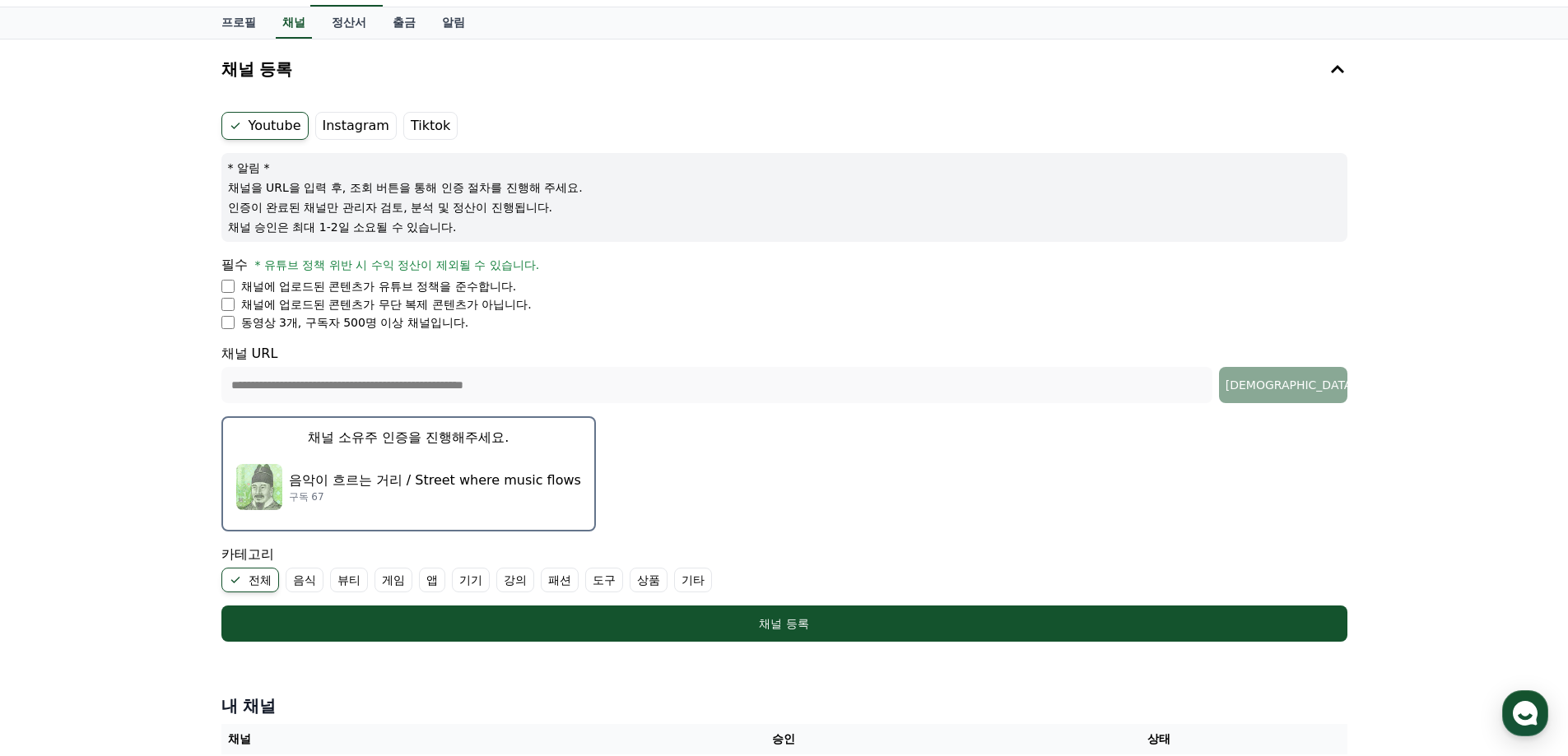
click at [236, 127] on icon at bounding box center [235, 126] width 13 height 13
click at [353, 488] on p "음악이 흐르는 거리 / Street where music flows" at bounding box center [435, 480] width 292 height 20
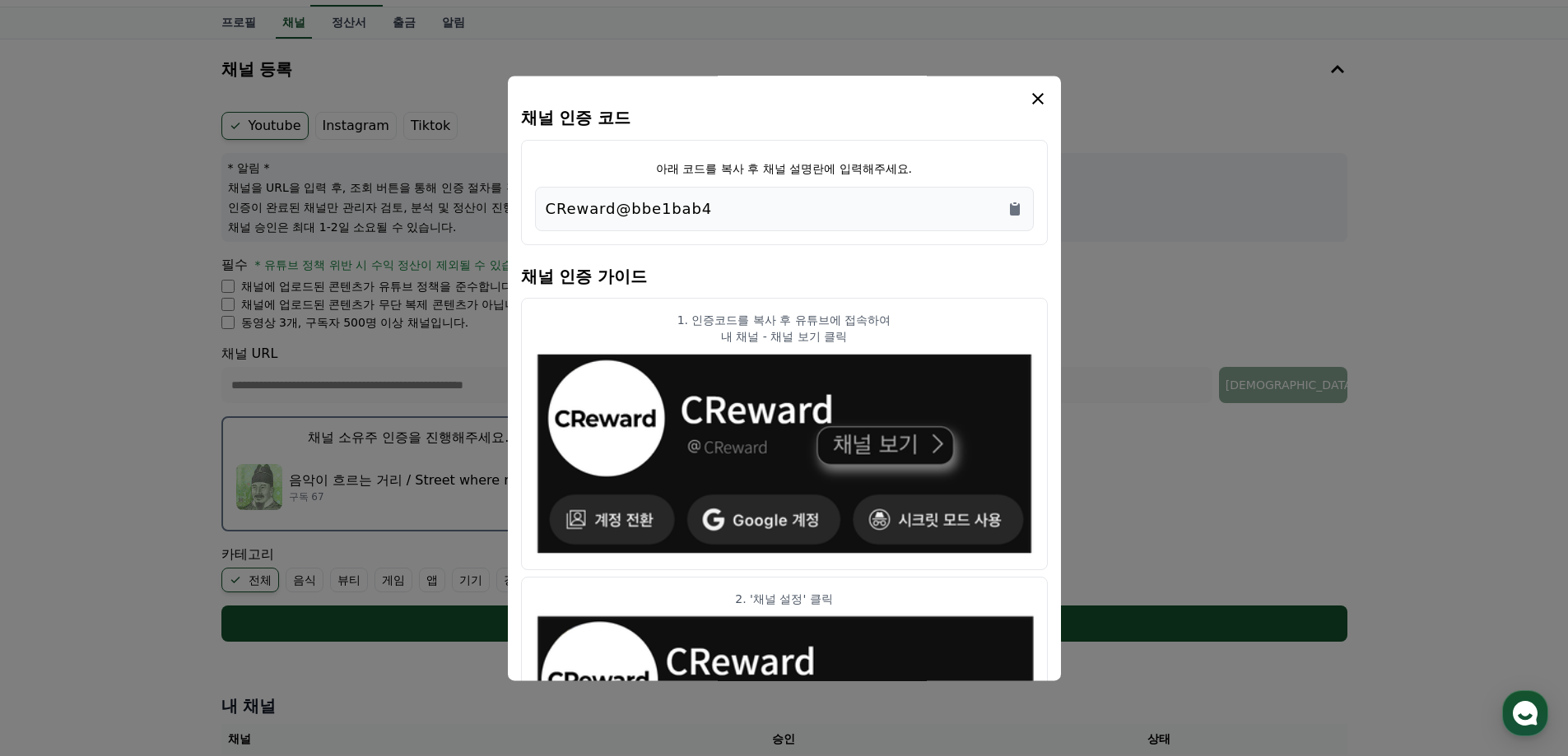
drag, startPoint x: 732, startPoint y: 208, endPoint x: 508, endPoint y: 208, distance: 224.0
click at [508, 208] on div "채널 인증 코드 아래 코드를 복사 후 채널 설명란에 입력해주세요. CReward@bbe1bab4 채널 인증 가이드 1. 인증코드를 복사 후 유…" at bounding box center [784, 378] width 553 height 605
copy p "CReward@bbe1bab4"
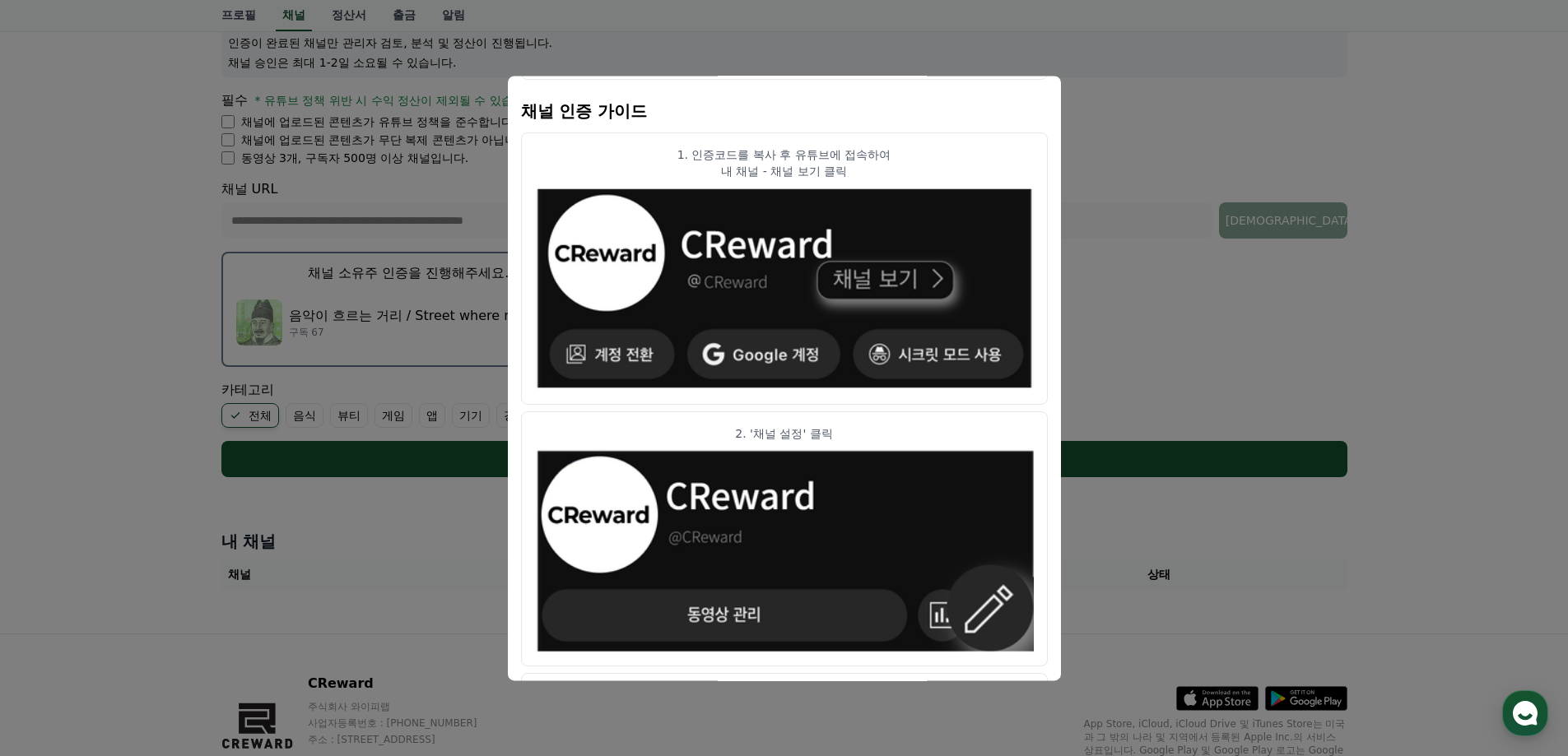
scroll to position [0, 0]
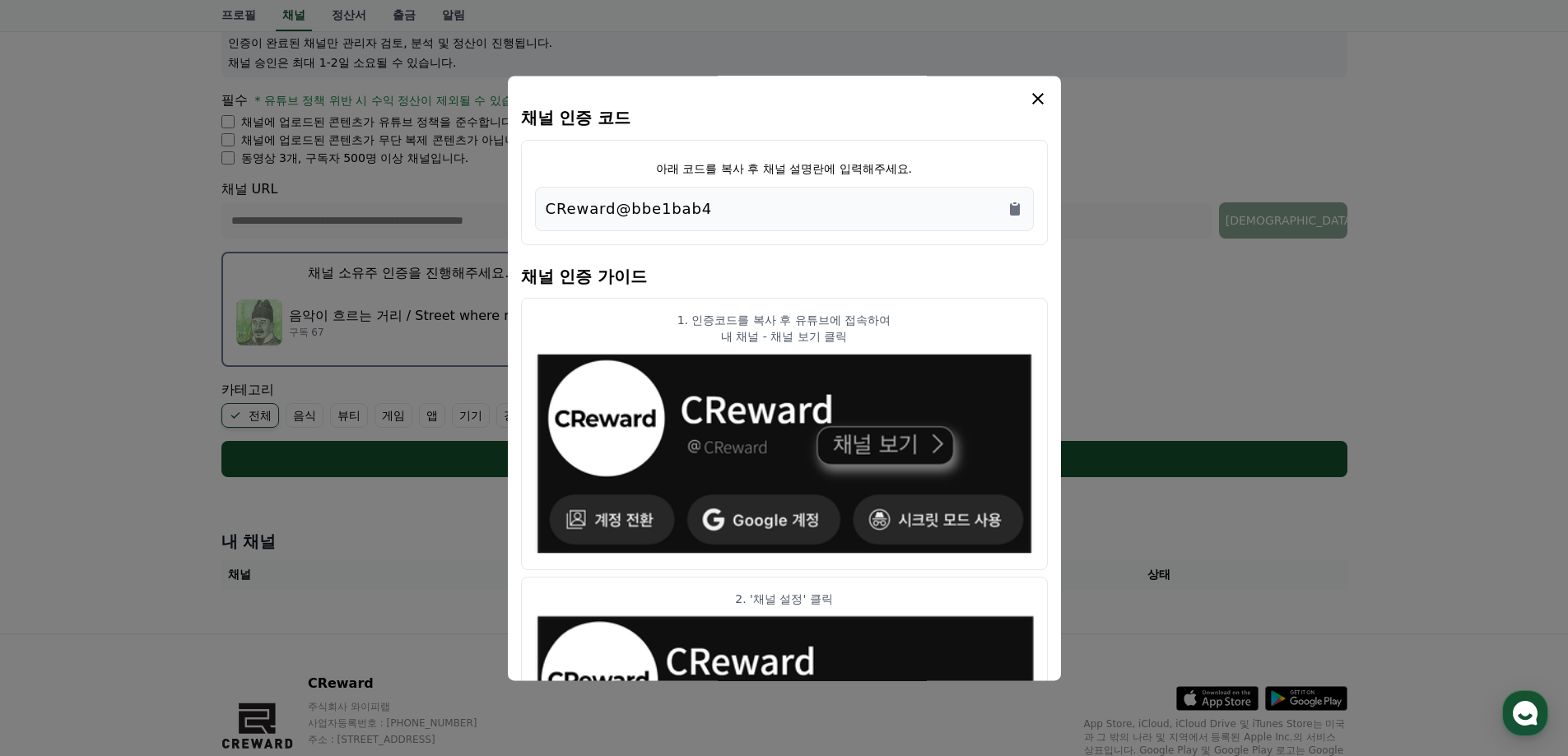
click at [1039, 97] on icon "modal" at bounding box center [1037, 98] width 11 height 11
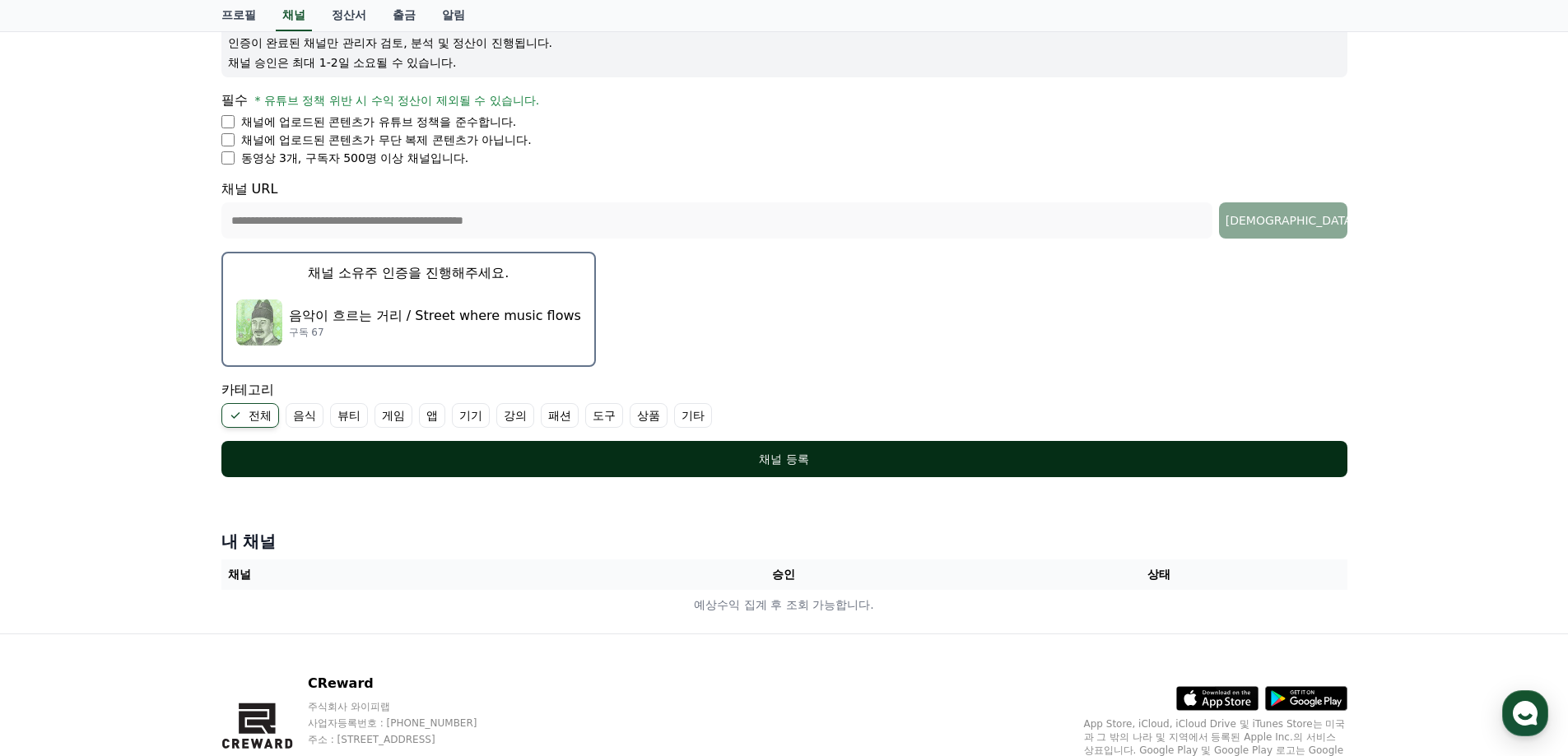
click at [776, 458] on div "채널 등록" at bounding box center [784, 459] width 1060 height 16
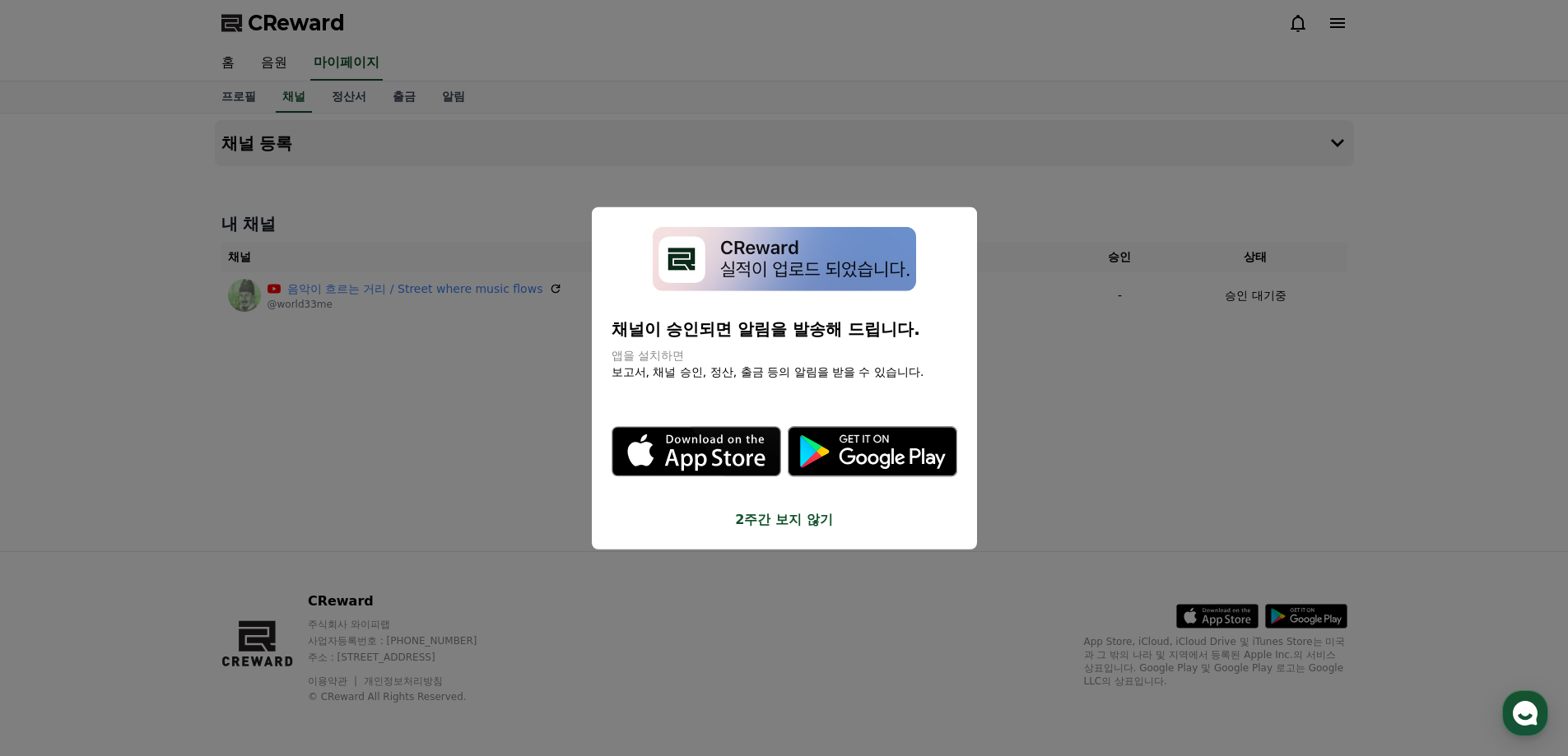
click at [349, 474] on button "close modal" at bounding box center [784, 378] width 1568 height 756
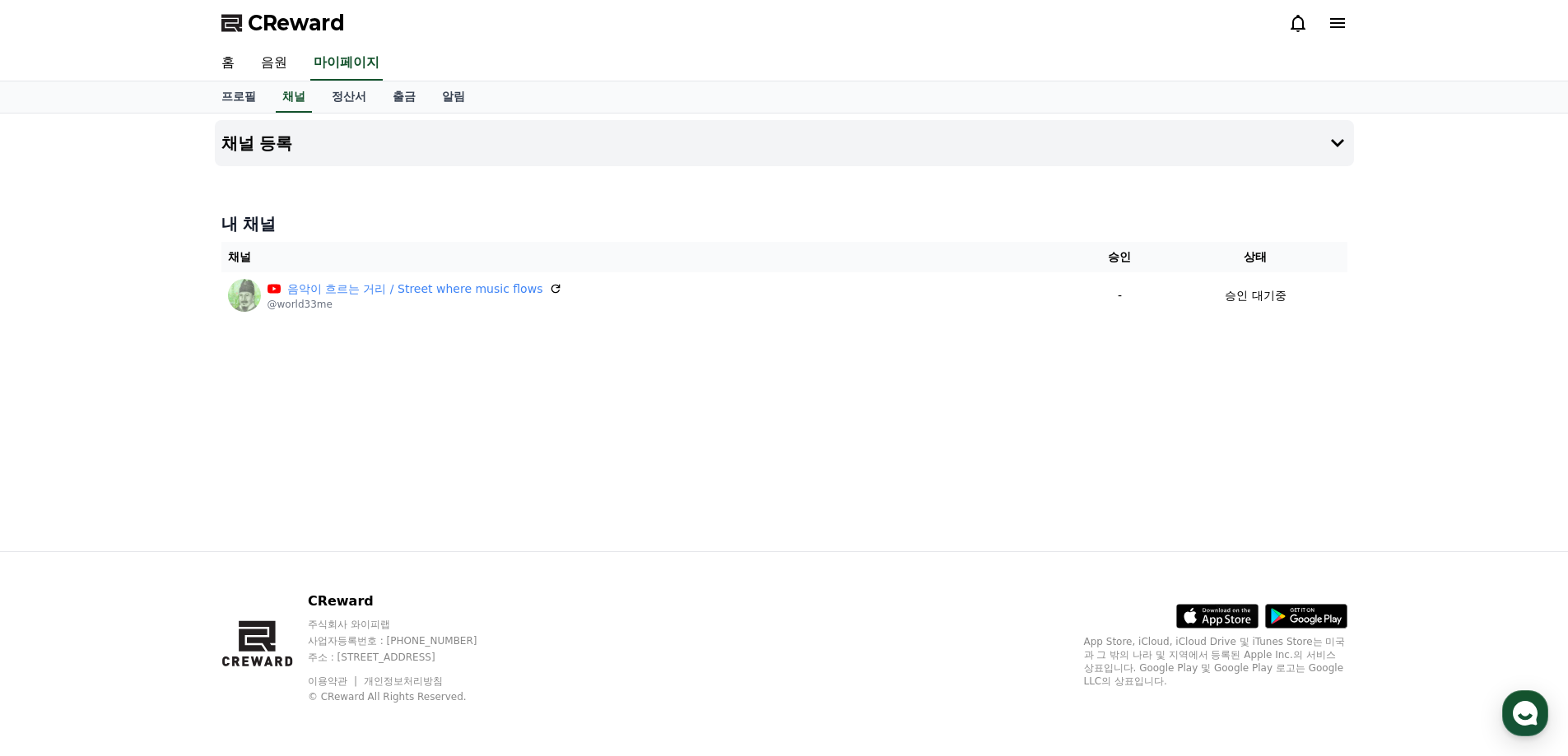
click at [305, 428] on div "채널 등록 내 채널 채널 승인 상태 음악이 흐르는 거리 / Street where music flows @world33me - 승인 대기중" at bounding box center [784, 332] width 1153 height 438
click at [158, 227] on div "채널 등록 내 채널 채널 승인 상태 음악이 흐르는 거리 / Street where music flows @world33me - 승인 대기중" at bounding box center [784, 332] width 1568 height 438
click at [281, 62] on link "음원" at bounding box center [274, 63] width 53 height 34
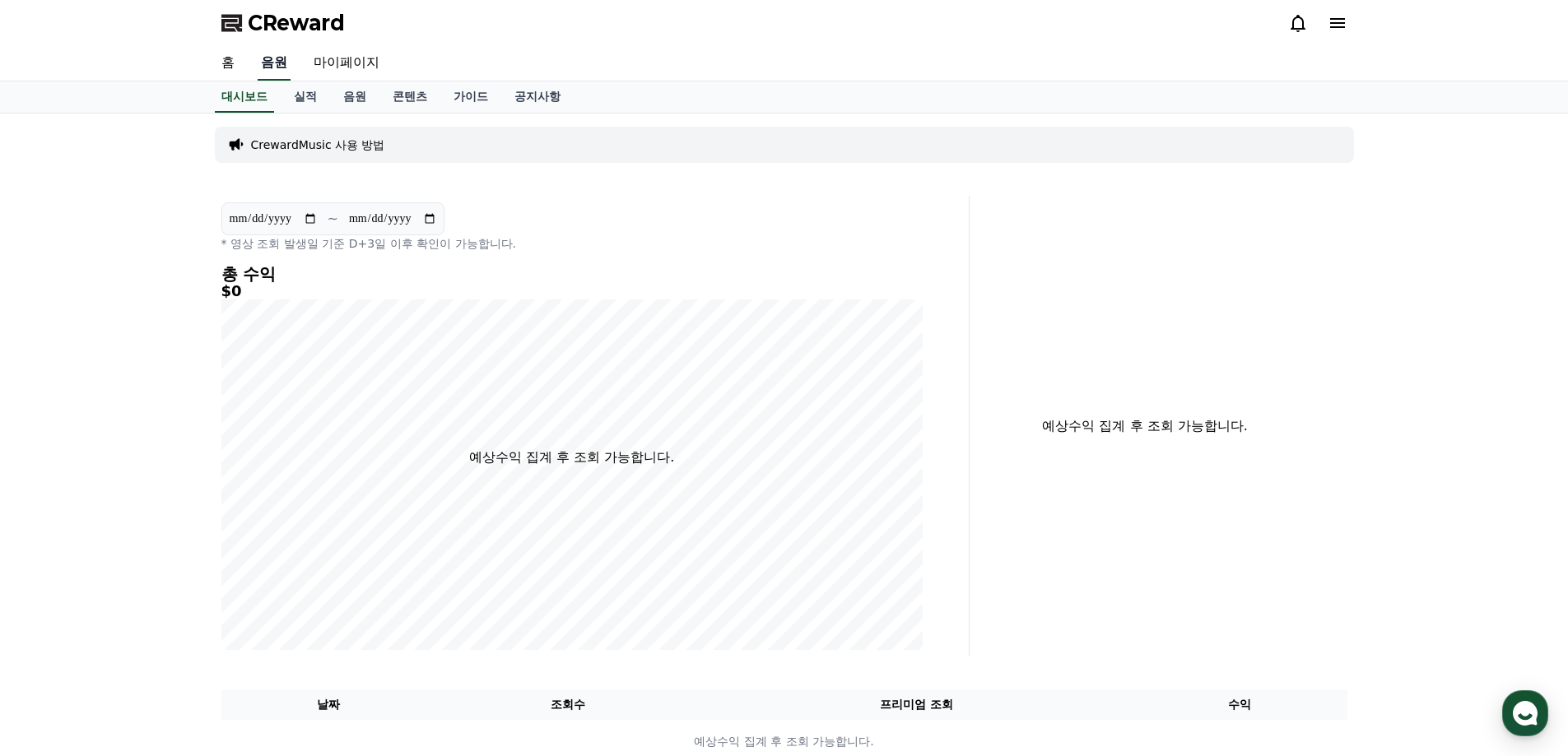
click at [279, 58] on link "음원" at bounding box center [274, 63] width 33 height 34
click at [232, 64] on link "홈" at bounding box center [228, 63] width 39 height 34
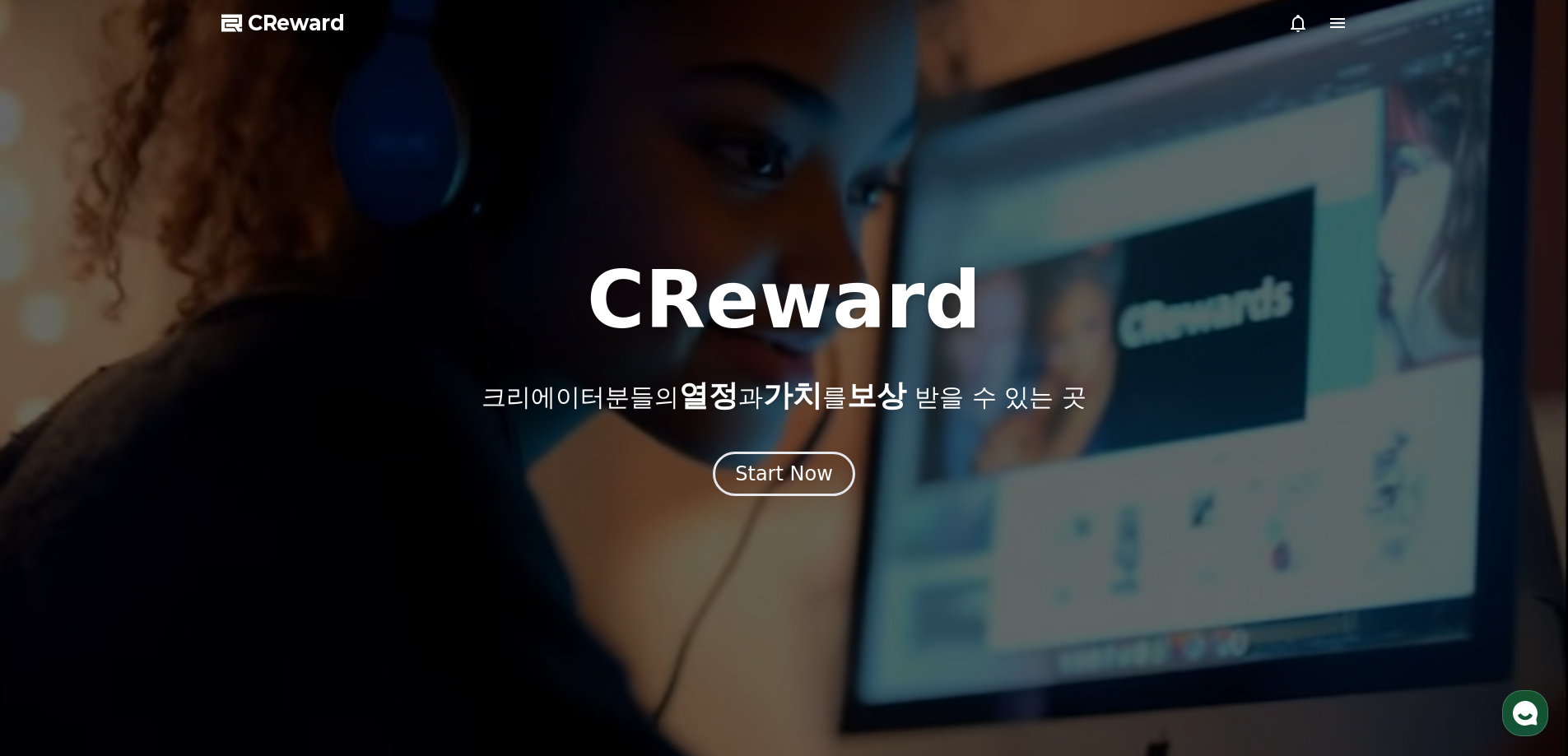
click at [767, 504] on div at bounding box center [784, 378] width 1568 height 756
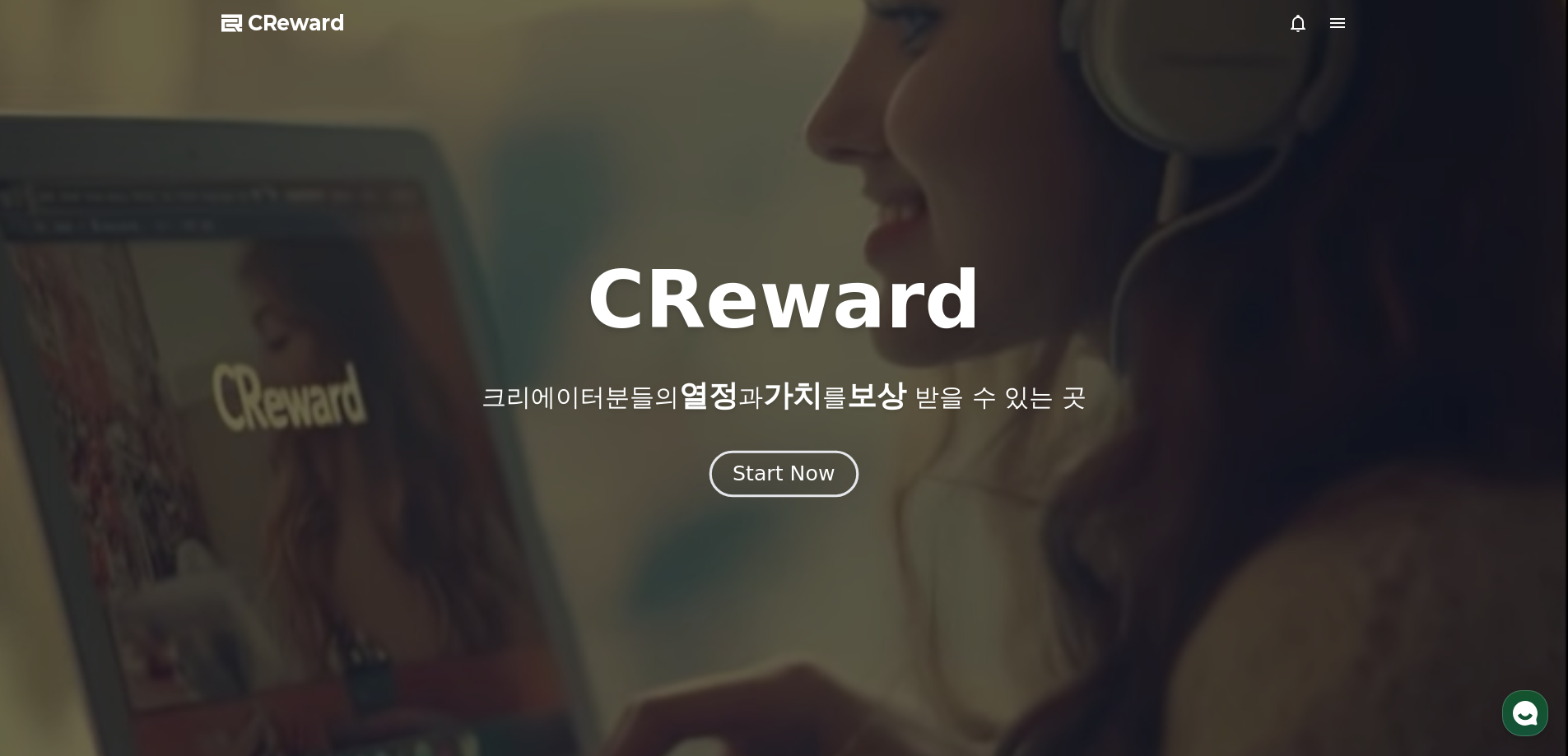
click at [768, 487] on div "Start Now" at bounding box center [783, 474] width 102 height 28
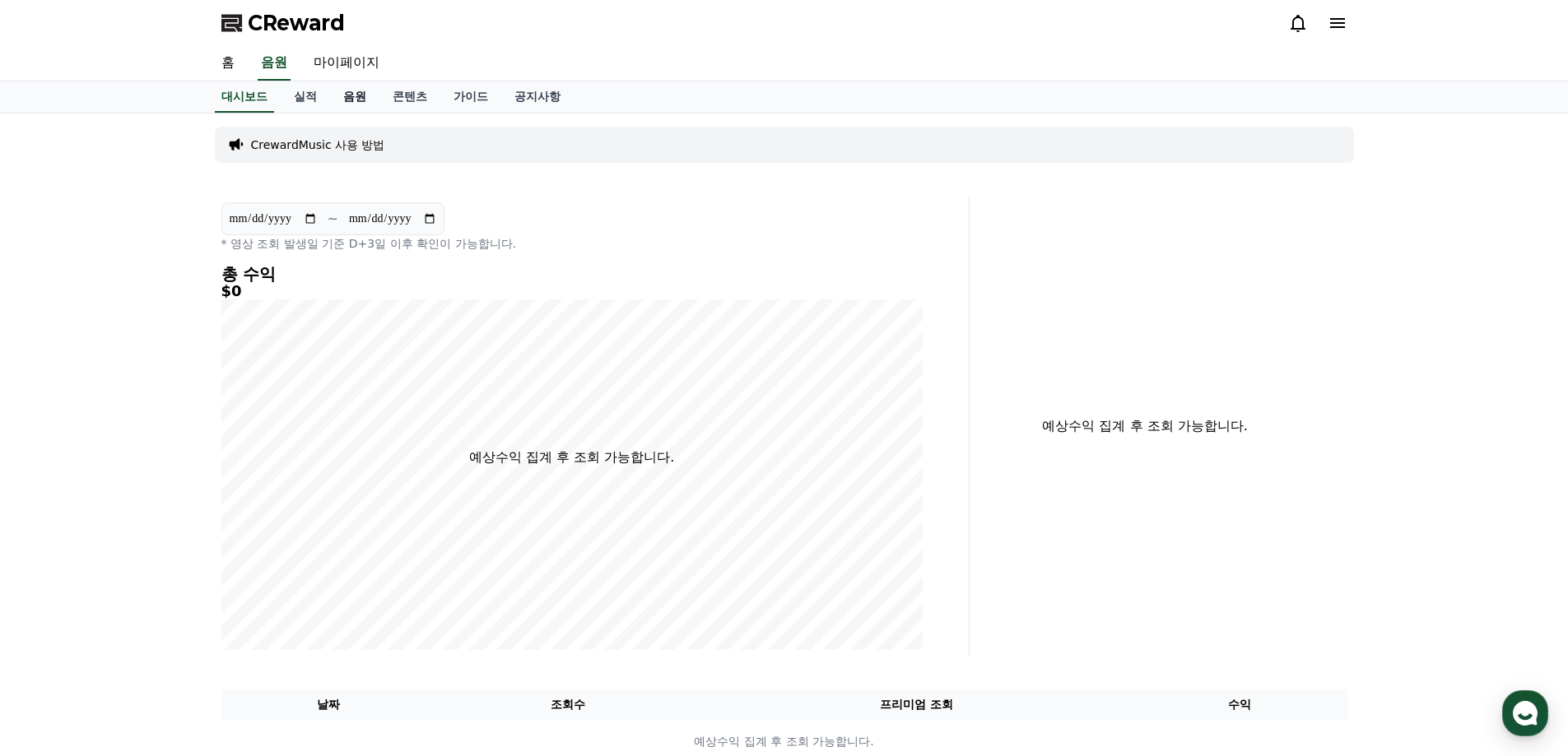
click at [351, 97] on link "음원" at bounding box center [355, 97] width 50 height 32
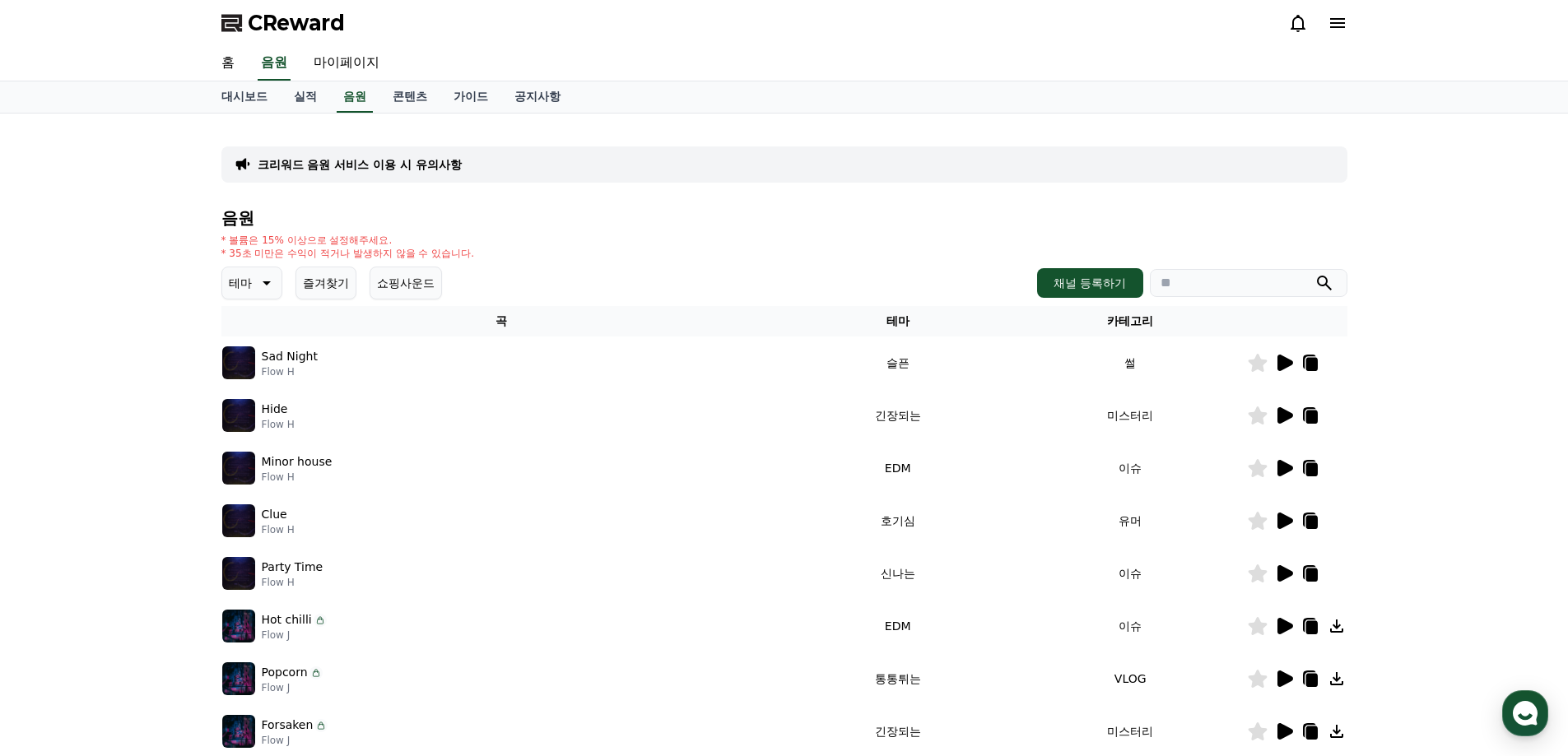
click at [1284, 361] on icon at bounding box center [1285, 362] width 15 height 16
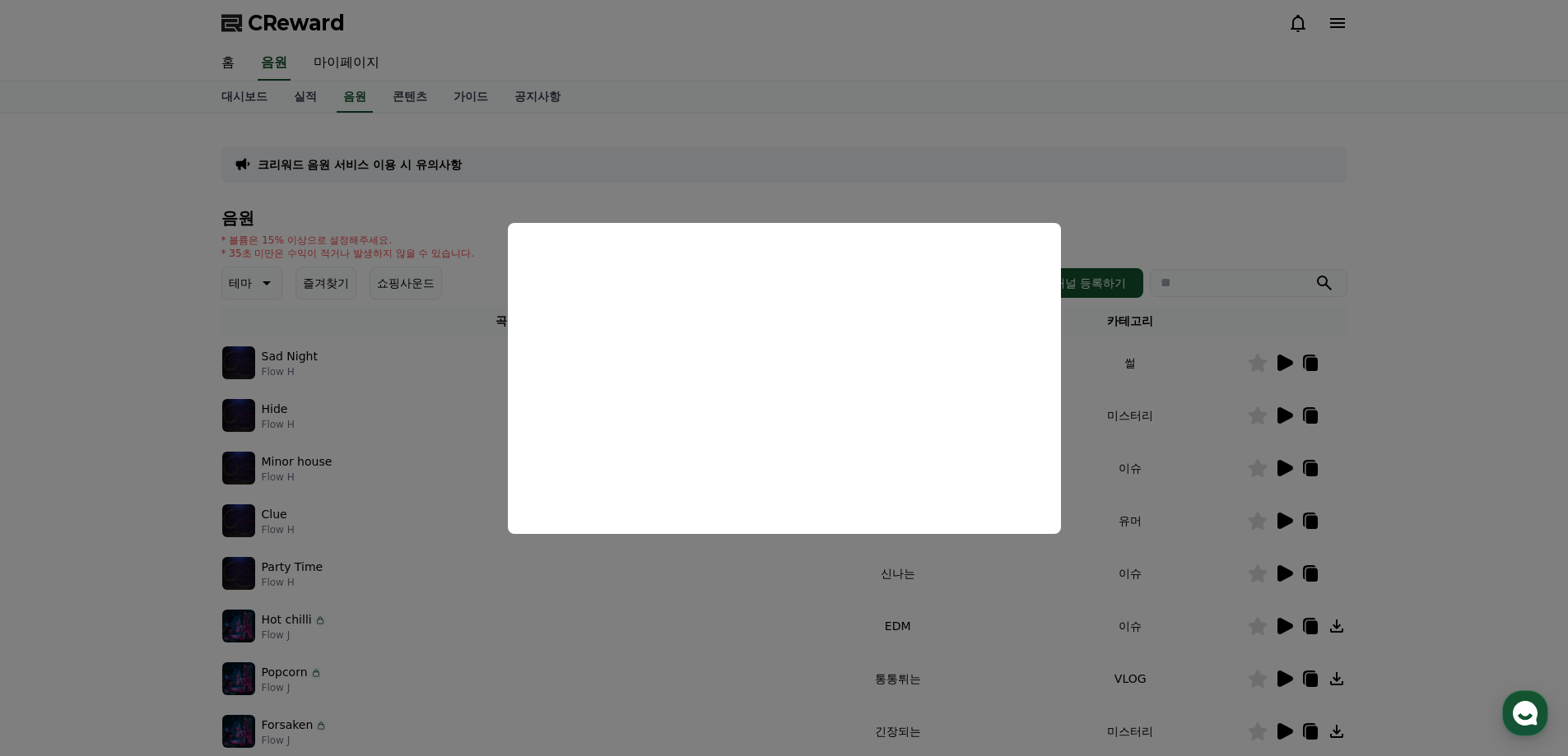
click at [584, 567] on button "close modal" at bounding box center [784, 378] width 1568 height 756
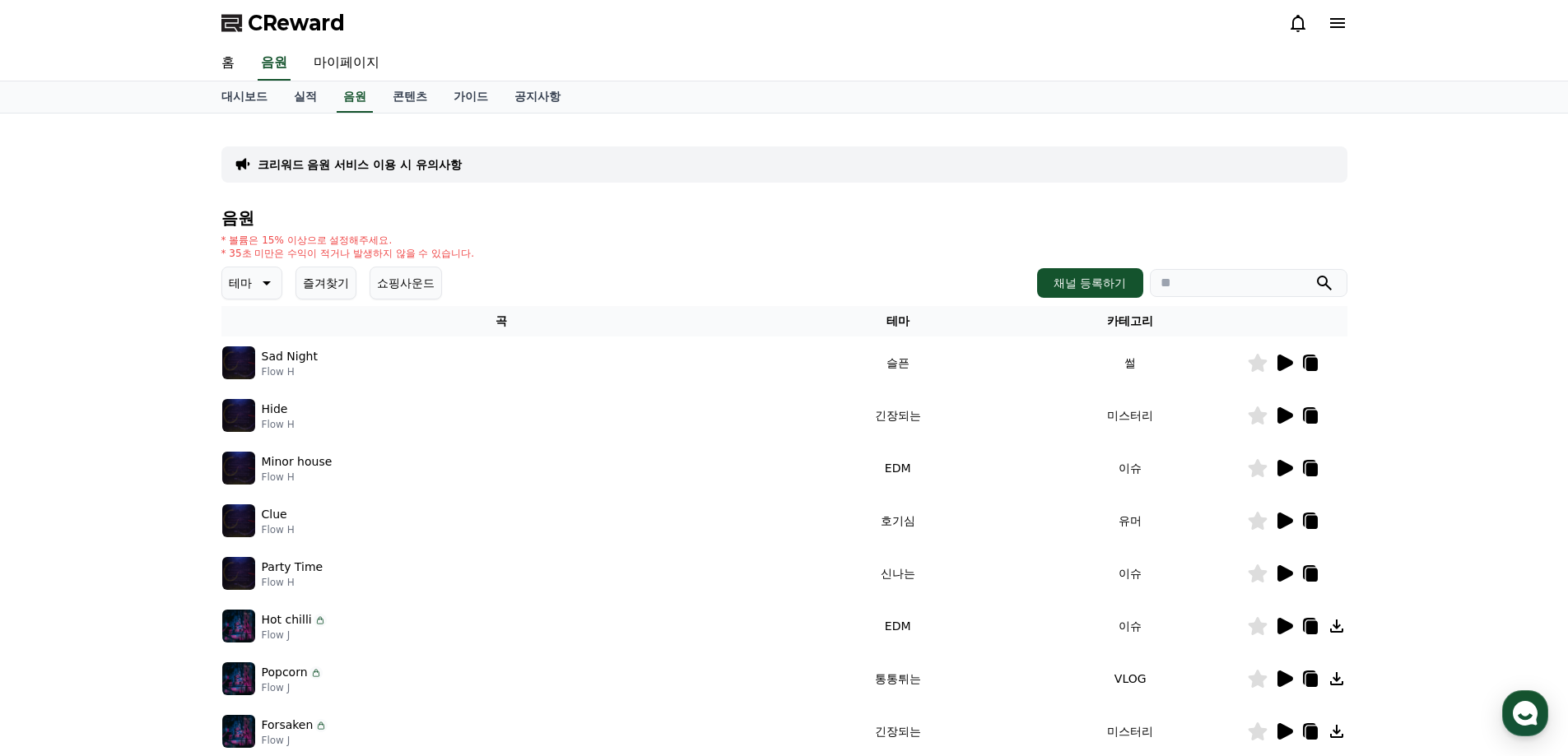
click at [232, 361] on img at bounding box center [238, 363] width 33 height 33
click at [244, 412] on img at bounding box center [238, 415] width 33 height 33
click at [268, 281] on icon at bounding box center [267, 283] width 9 height 4
click at [261, 419] on button "즐거움" at bounding box center [248, 425] width 48 height 36
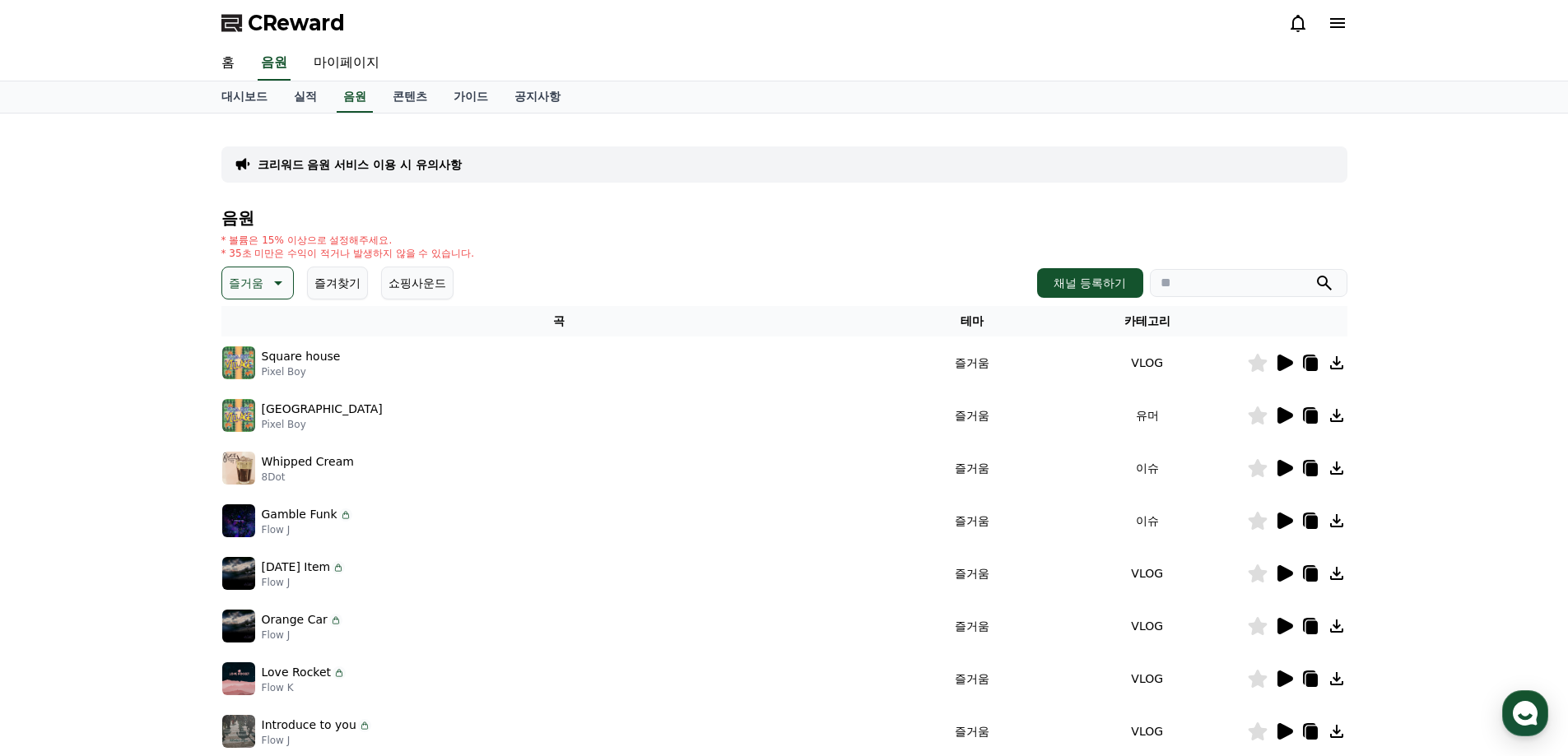
click at [244, 360] on img at bounding box center [238, 363] width 33 height 33
click at [231, 366] on img at bounding box center [238, 363] width 33 height 33
click at [313, 359] on p "Square house" at bounding box center [301, 357] width 79 height 17
click at [1280, 367] on icon at bounding box center [1285, 362] width 15 height 16
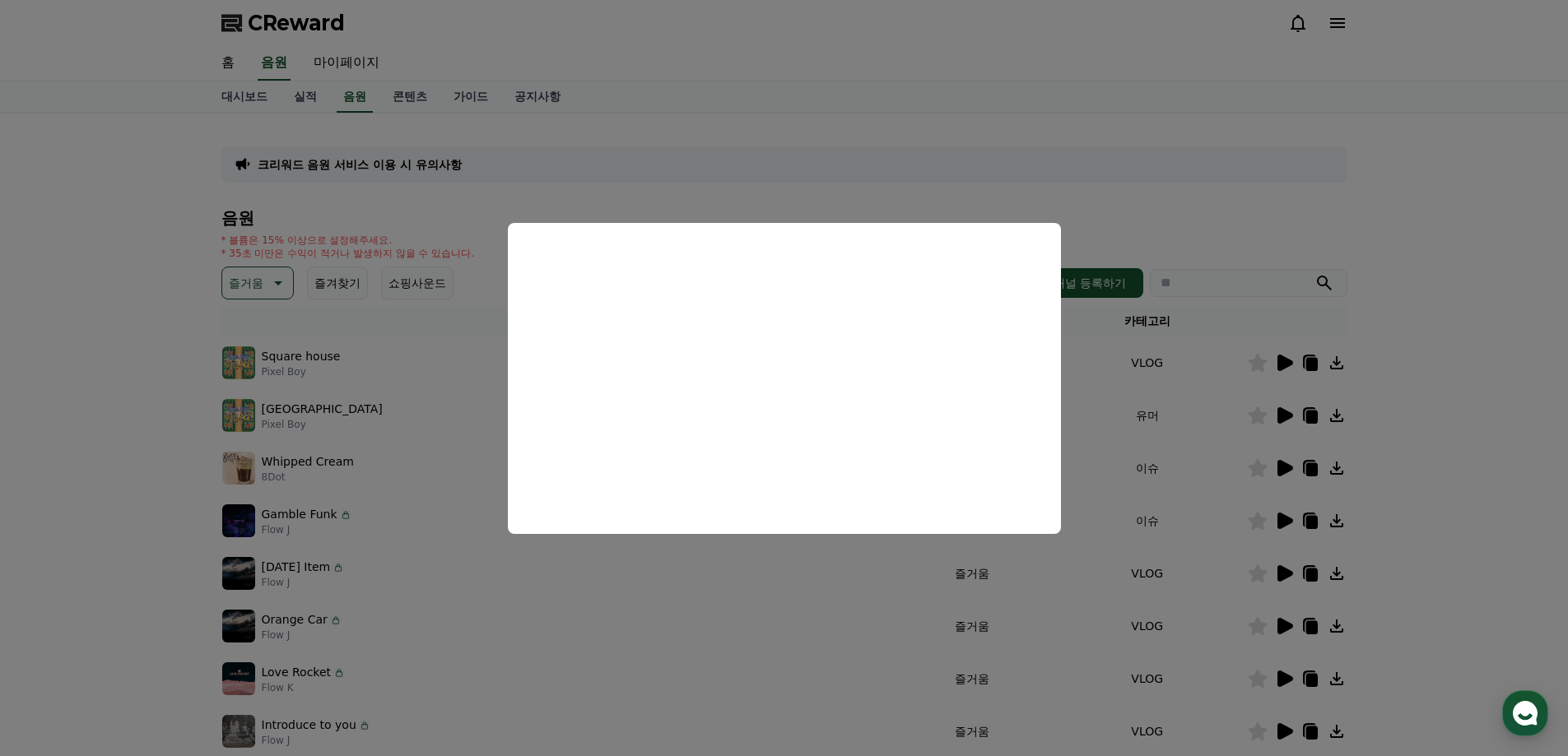
click at [1289, 416] on button "close modal" at bounding box center [784, 378] width 1568 height 756
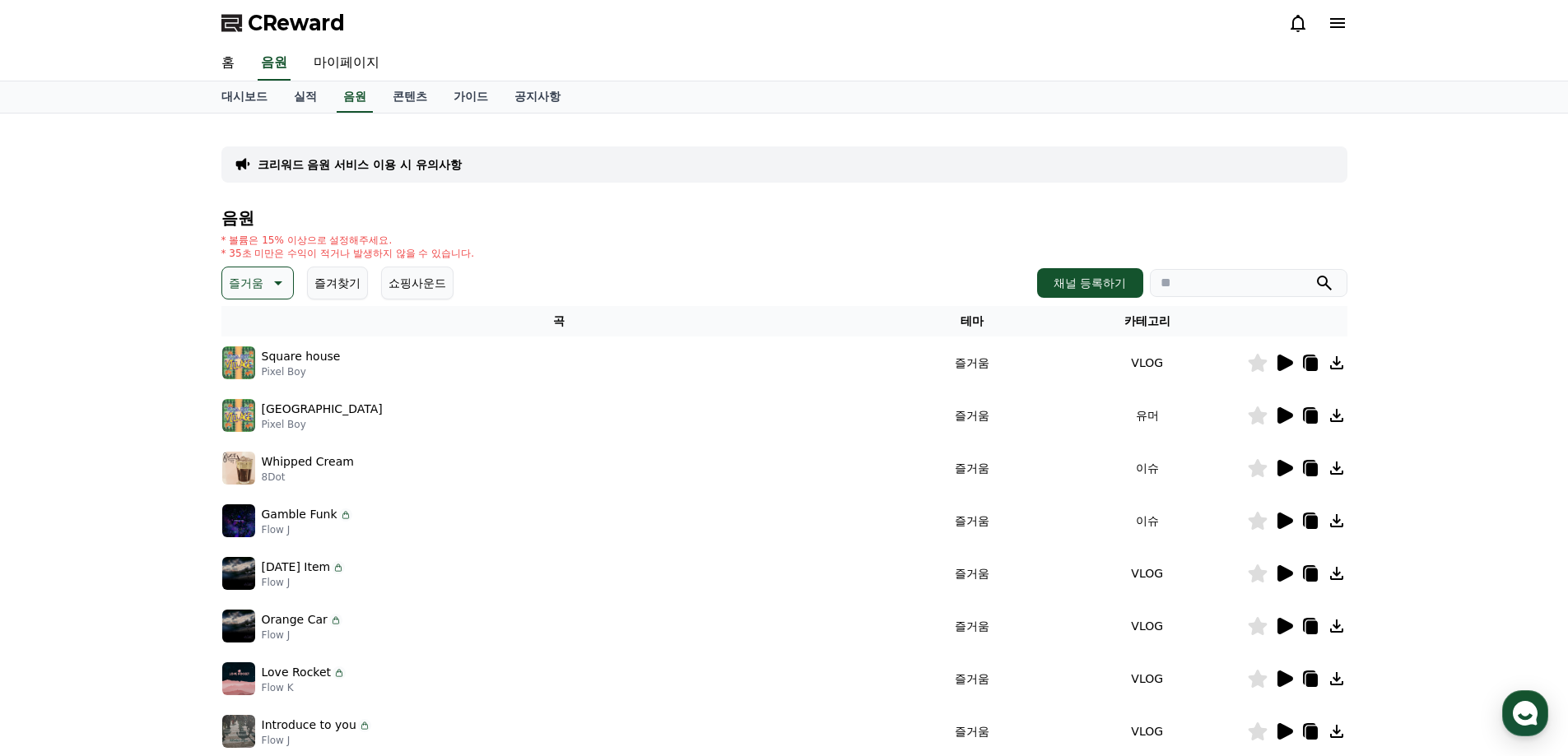
click at [1289, 416] on icon at bounding box center [1285, 415] width 15 height 16
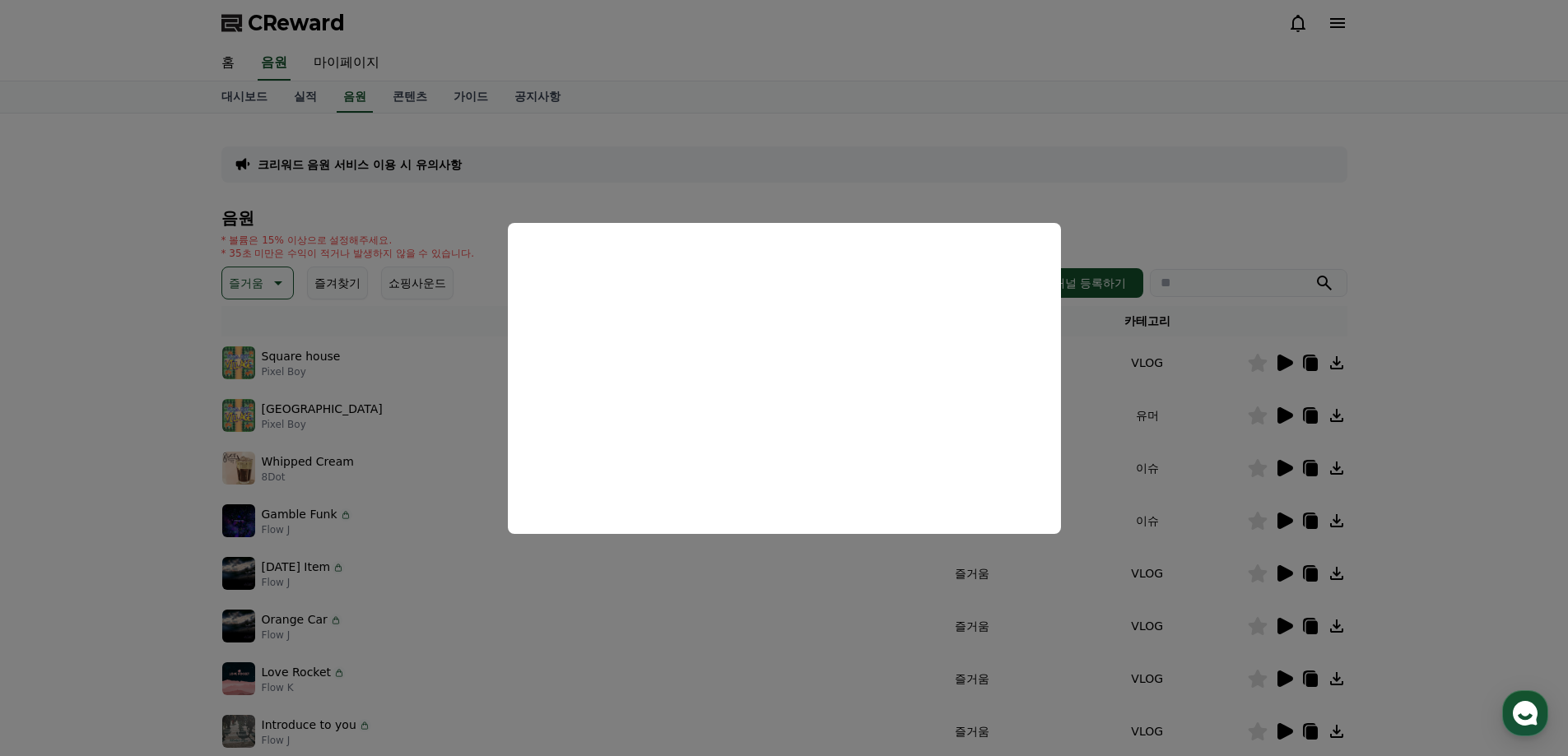
click at [1136, 130] on button "close modal" at bounding box center [784, 378] width 1568 height 756
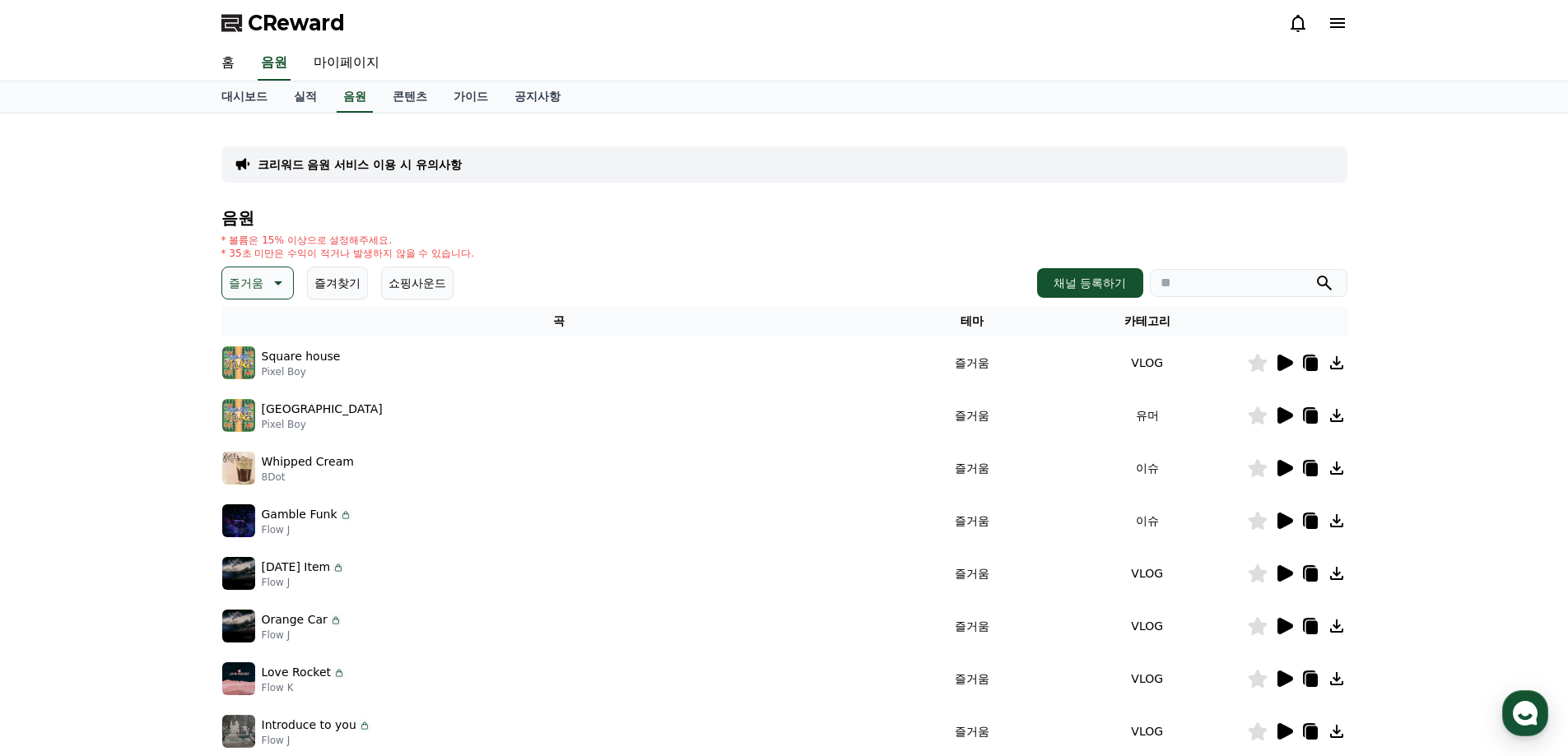
click at [252, 279] on p "즐거움" at bounding box center [246, 283] width 34 height 23
click at [256, 410] on button "호기심" at bounding box center [248, 412] width 48 height 36
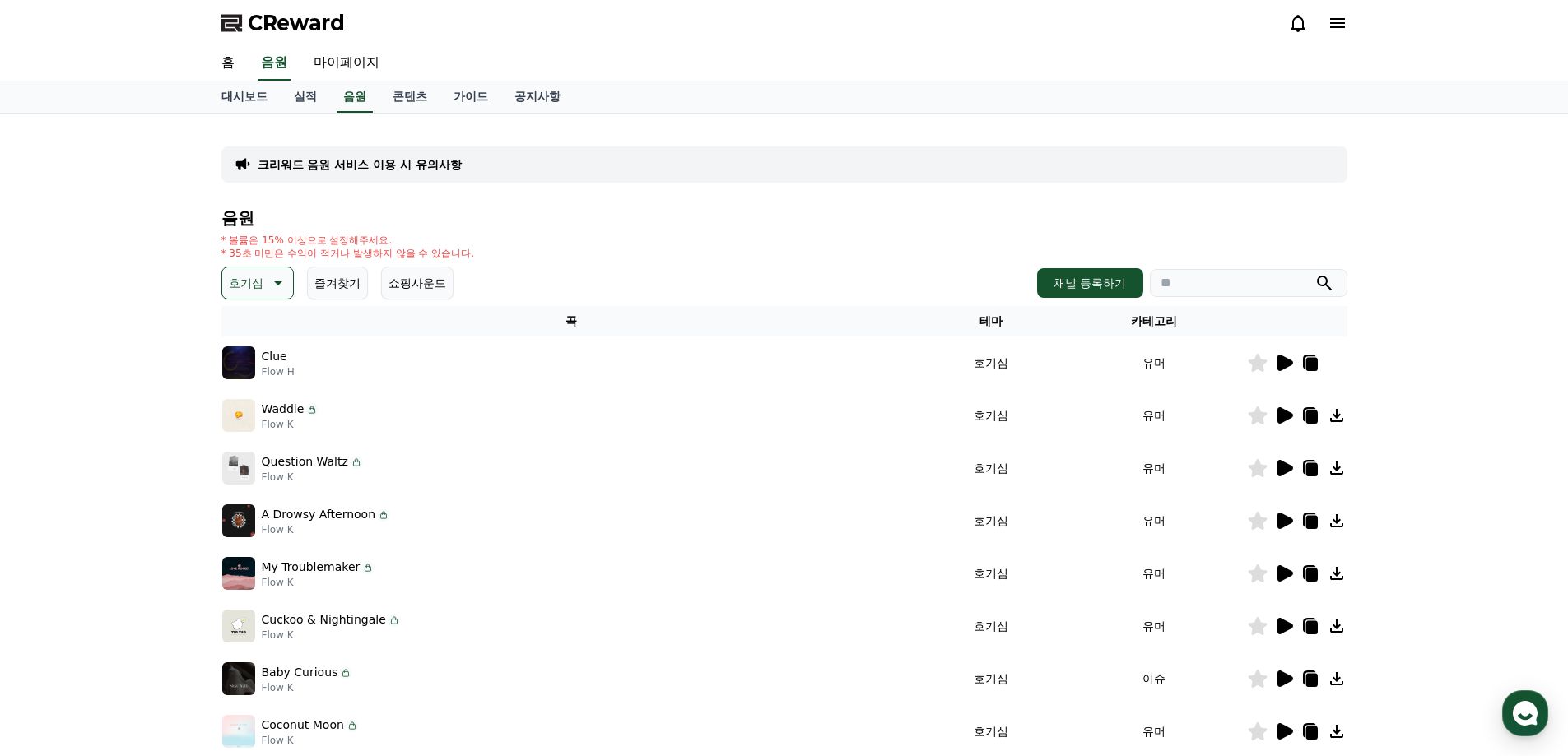
click at [1282, 362] on icon at bounding box center [1285, 362] width 15 height 16
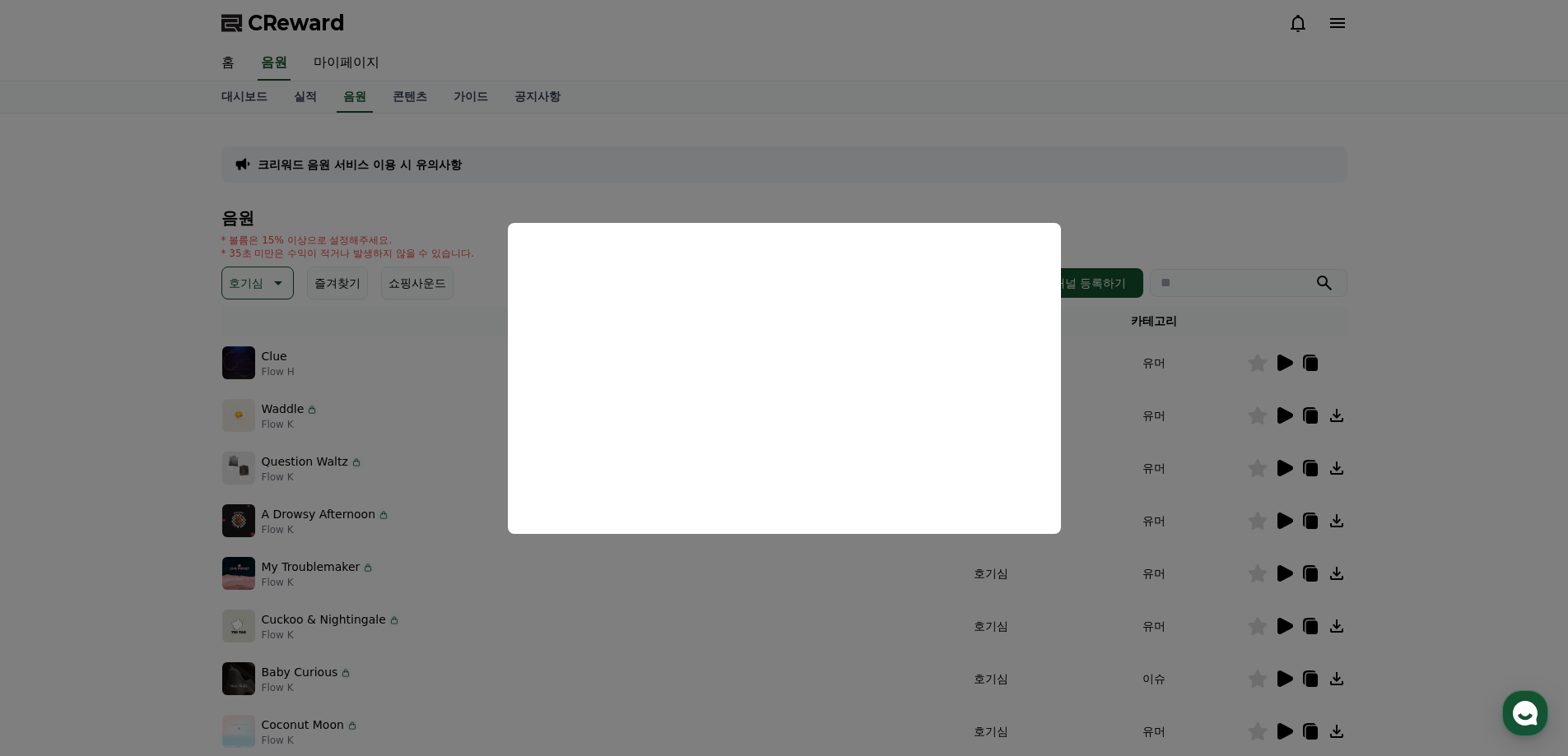
click at [1087, 120] on button "close modal" at bounding box center [784, 378] width 1568 height 756
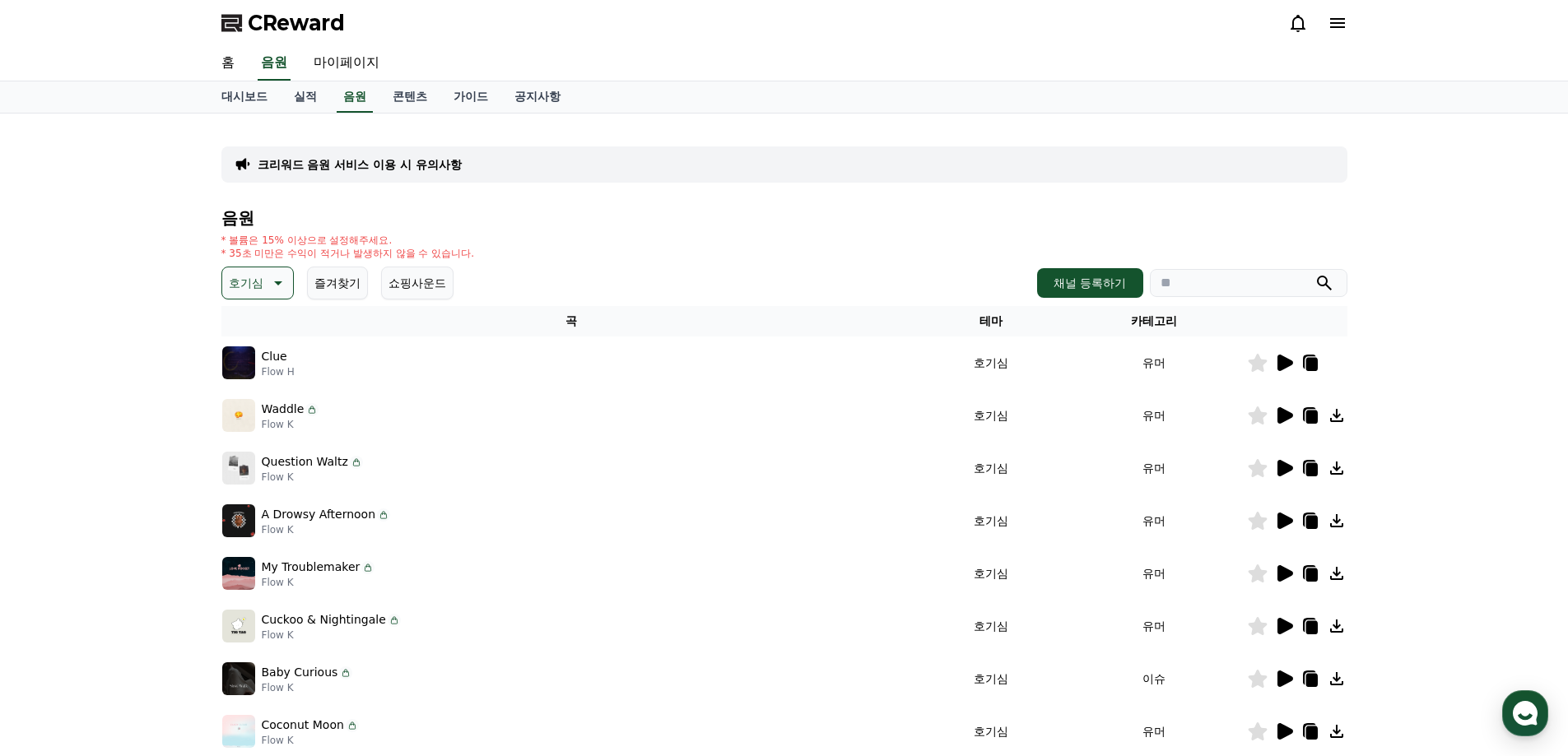
click at [282, 290] on icon at bounding box center [276, 283] width 20 height 20
click at [255, 408] on button "밝은" at bounding box center [242, 415] width 36 height 36
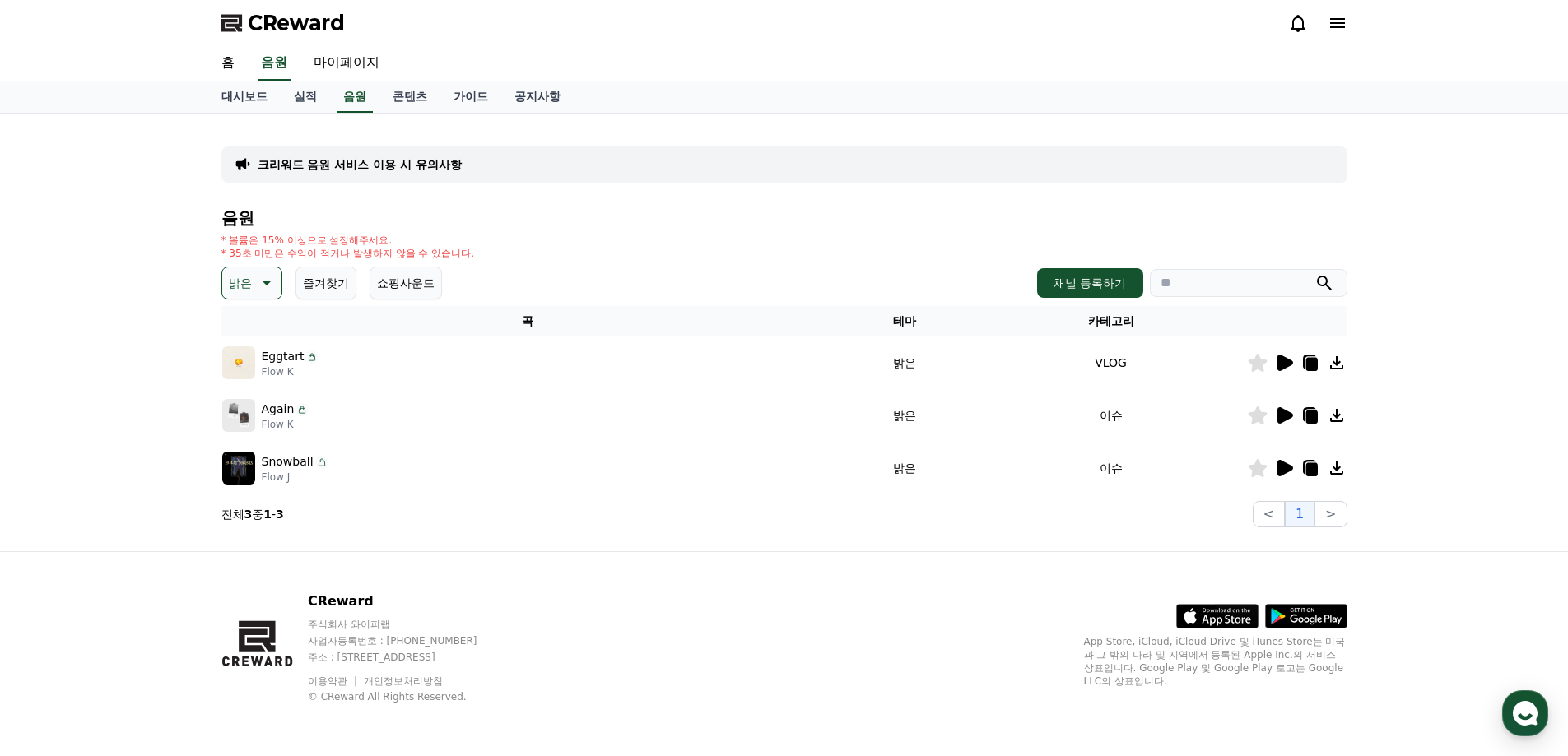
click at [1274, 358] on icon at bounding box center [1283, 362] width 20 height 20
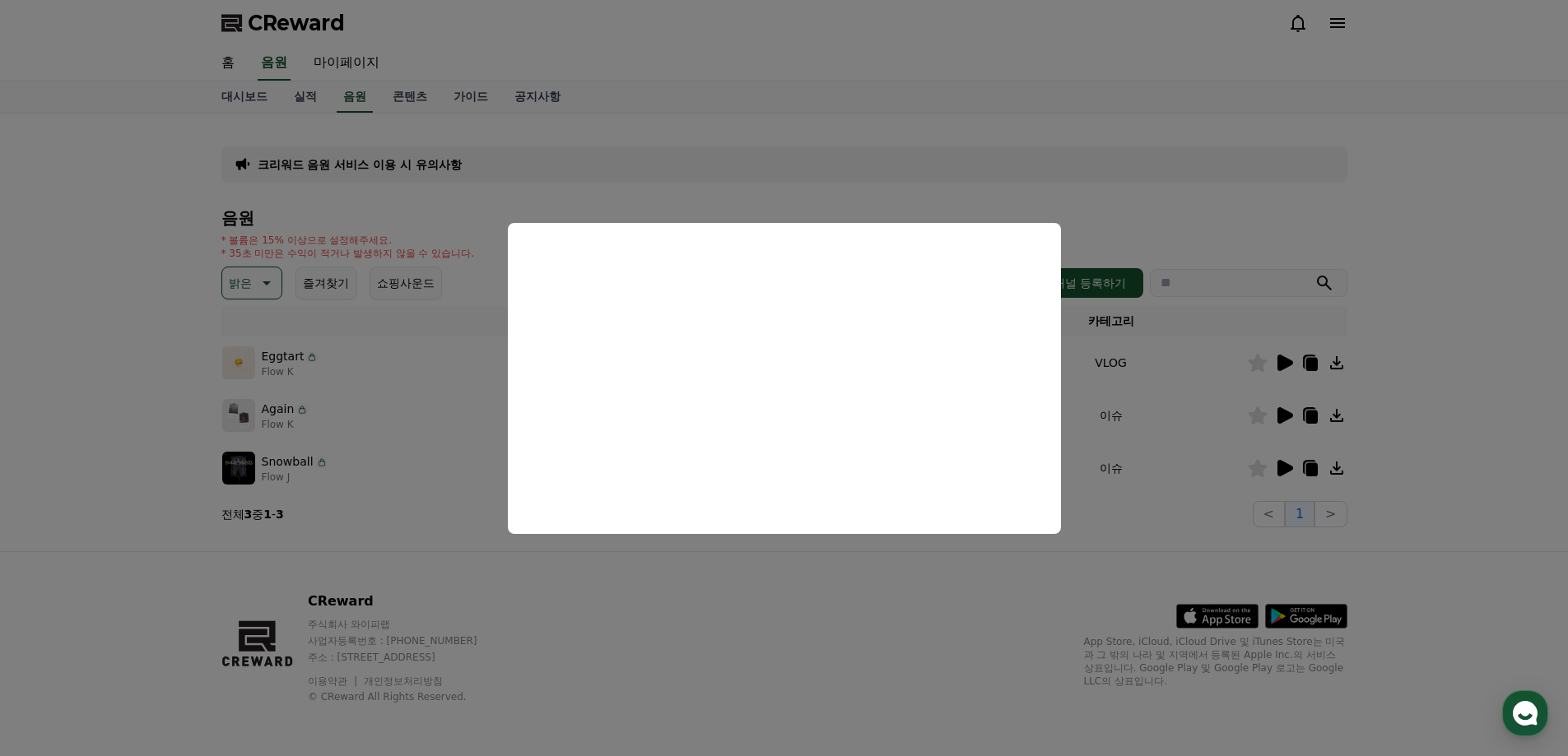
click at [1446, 241] on button "close modal" at bounding box center [784, 378] width 1568 height 756
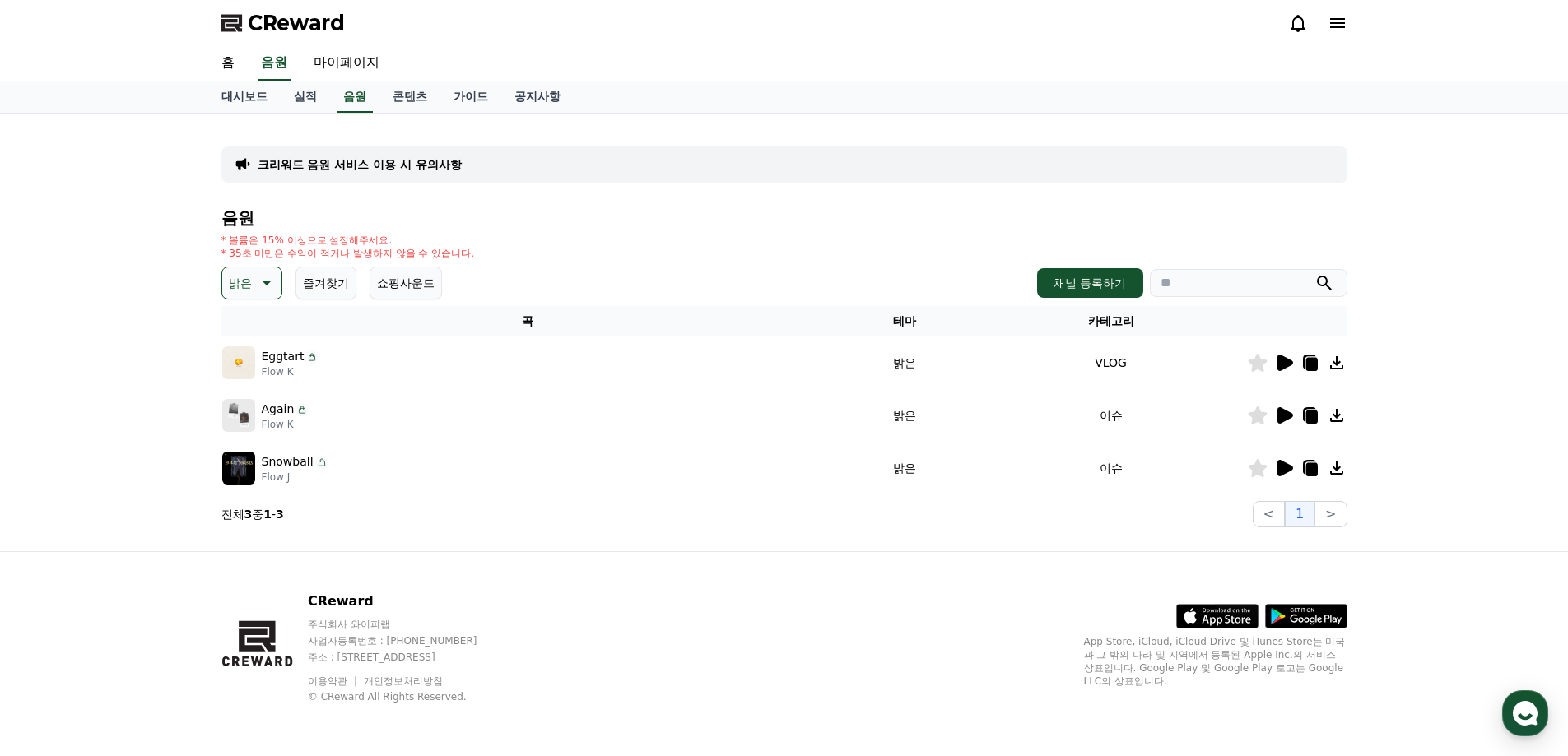
click at [1339, 366] on icon at bounding box center [1336, 362] width 20 height 20
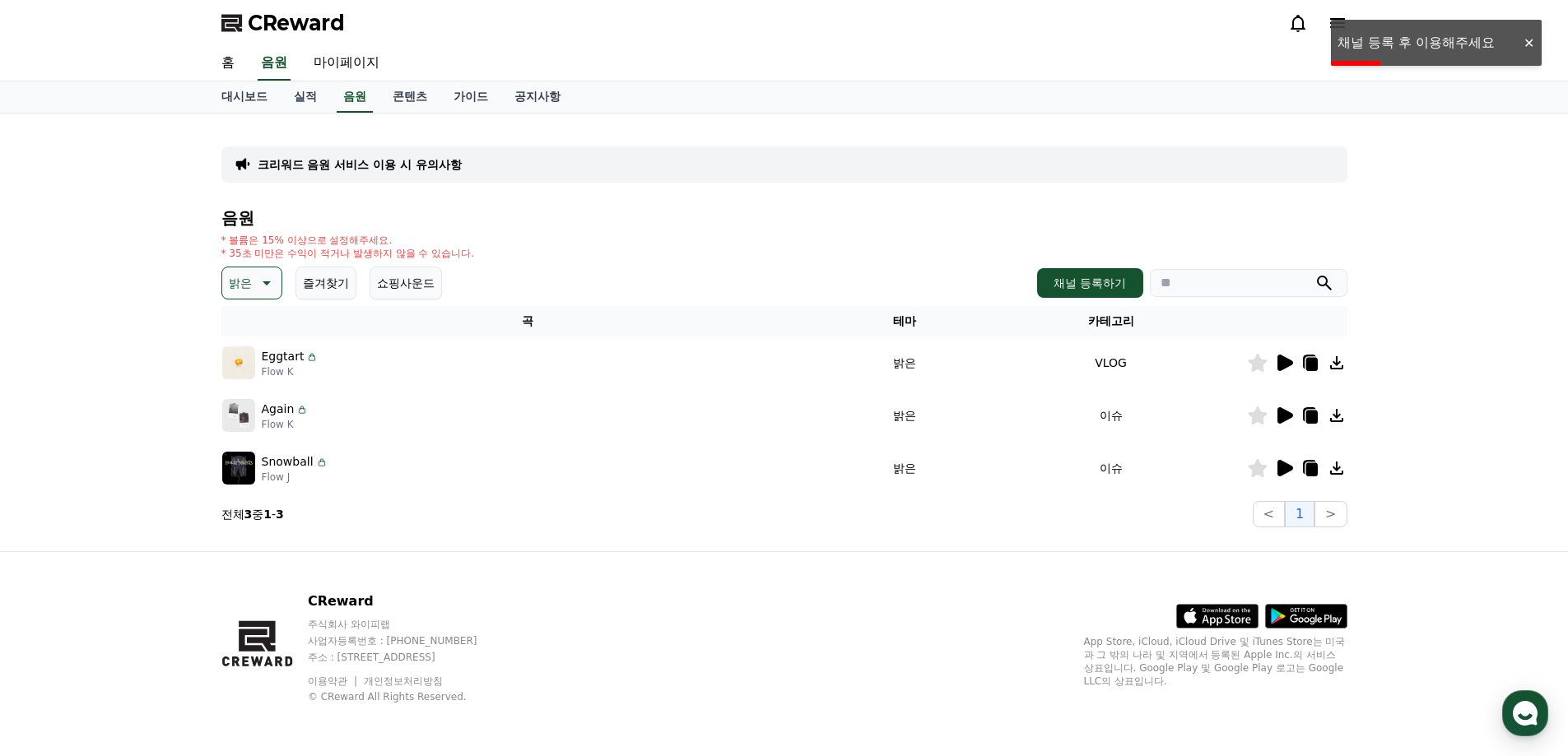
click at [741, 67] on div "홈 음원 마이페이지" at bounding box center [784, 63] width 1153 height 34
click at [248, 94] on link "대시보드" at bounding box center [244, 97] width 73 height 32
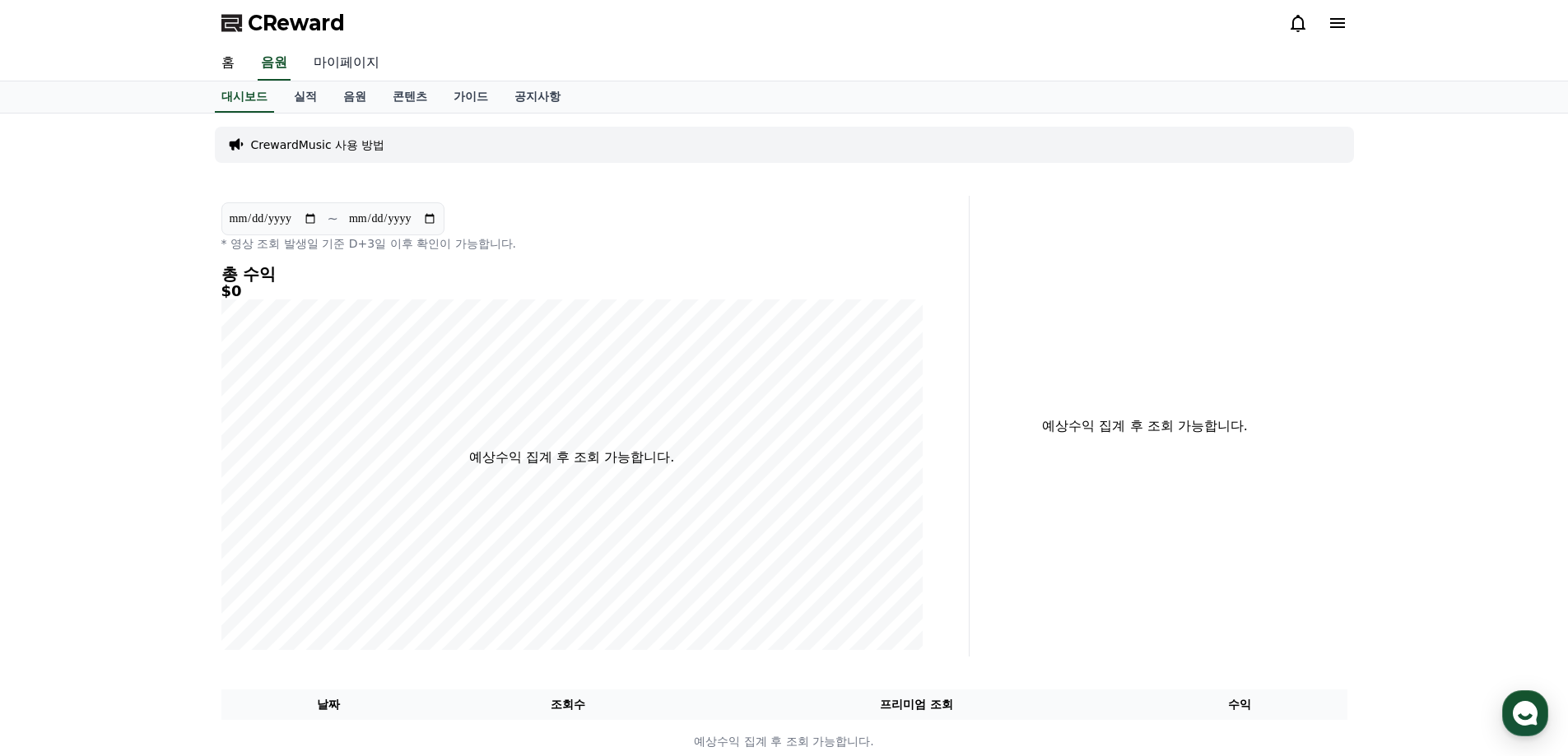
click at [338, 65] on link "마이페이지" at bounding box center [347, 63] width 92 height 34
select select "**********"
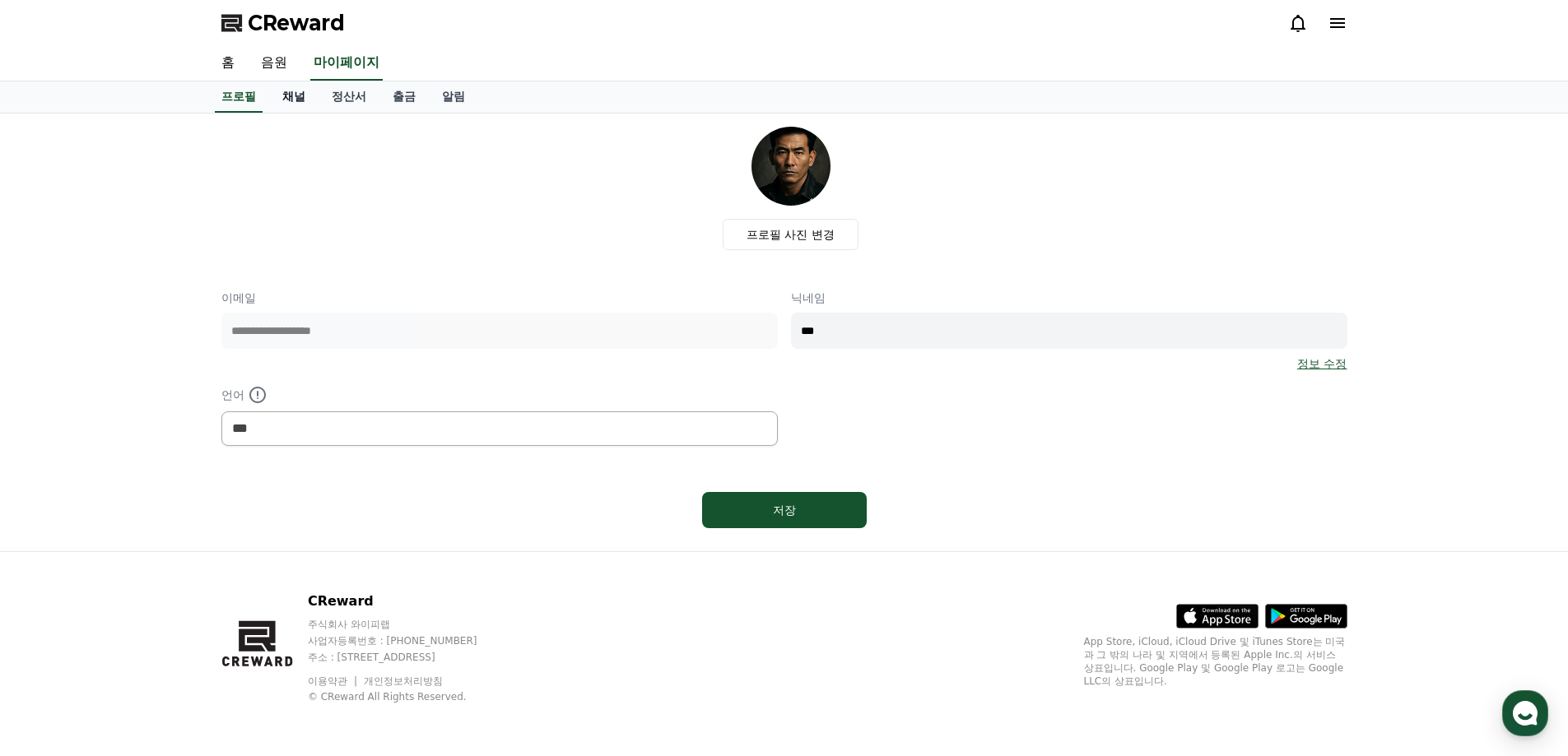
click at [303, 102] on link "채널" at bounding box center [294, 97] width 50 height 32
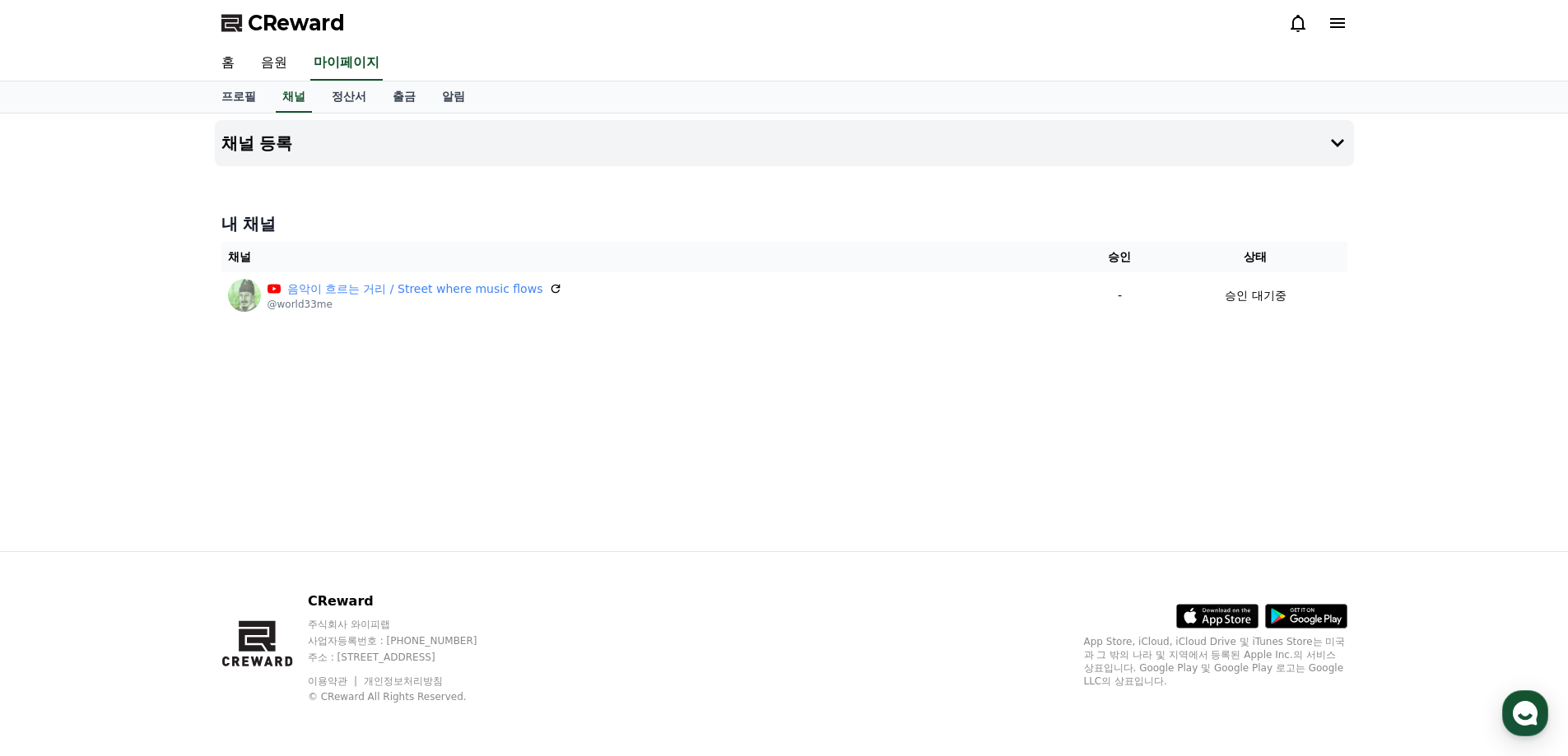
click at [371, 436] on div "채널 등록 내 채널 채널 승인 상태 음악이 흐르는 거리 / Street where music flows @world33me - 승인 대기중" at bounding box center [784, 332] width 1153 height 438
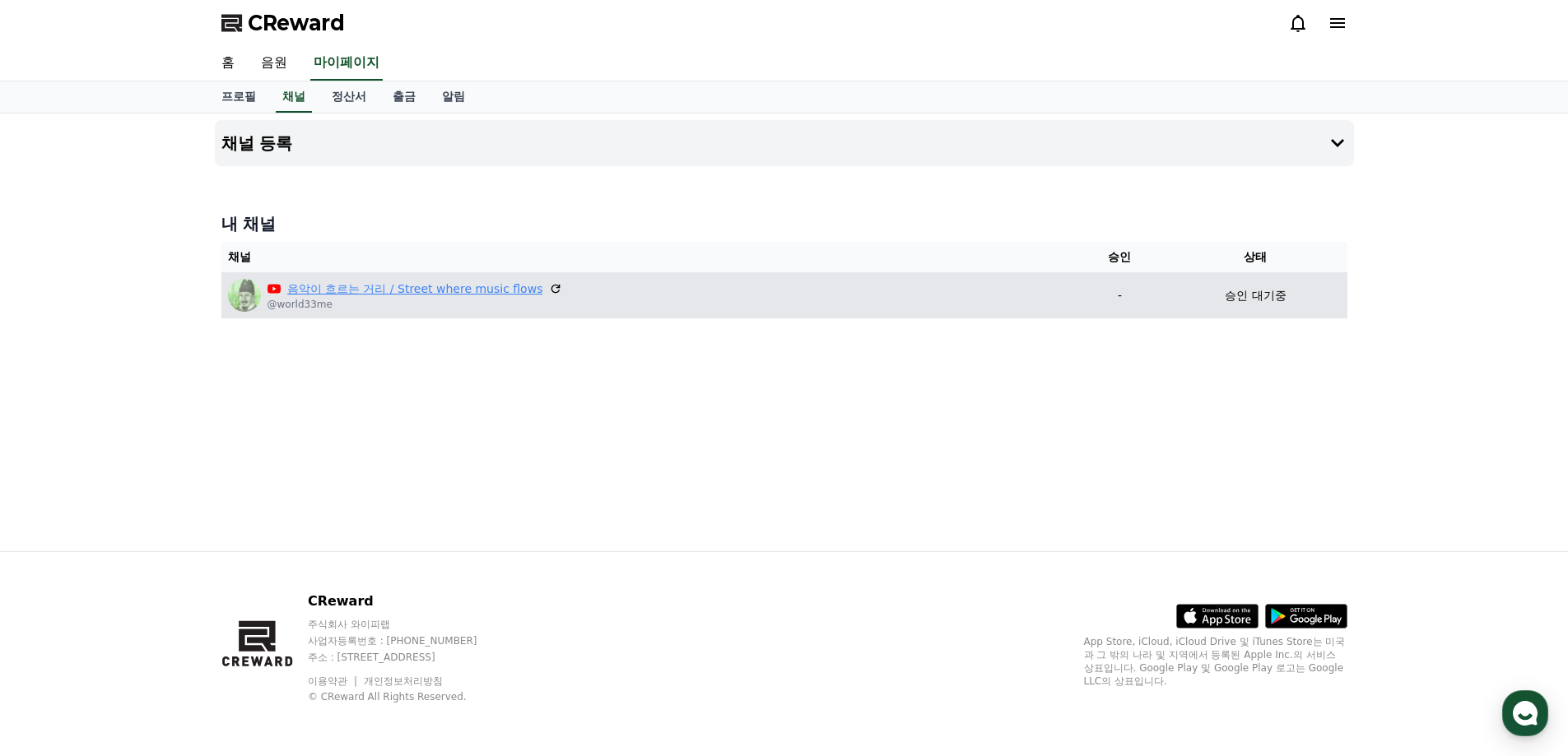
click at [430, 291] on link "음악이 흐르는 거리 / Street where music flows" at bounding box center [415, 290] width 256 height 17
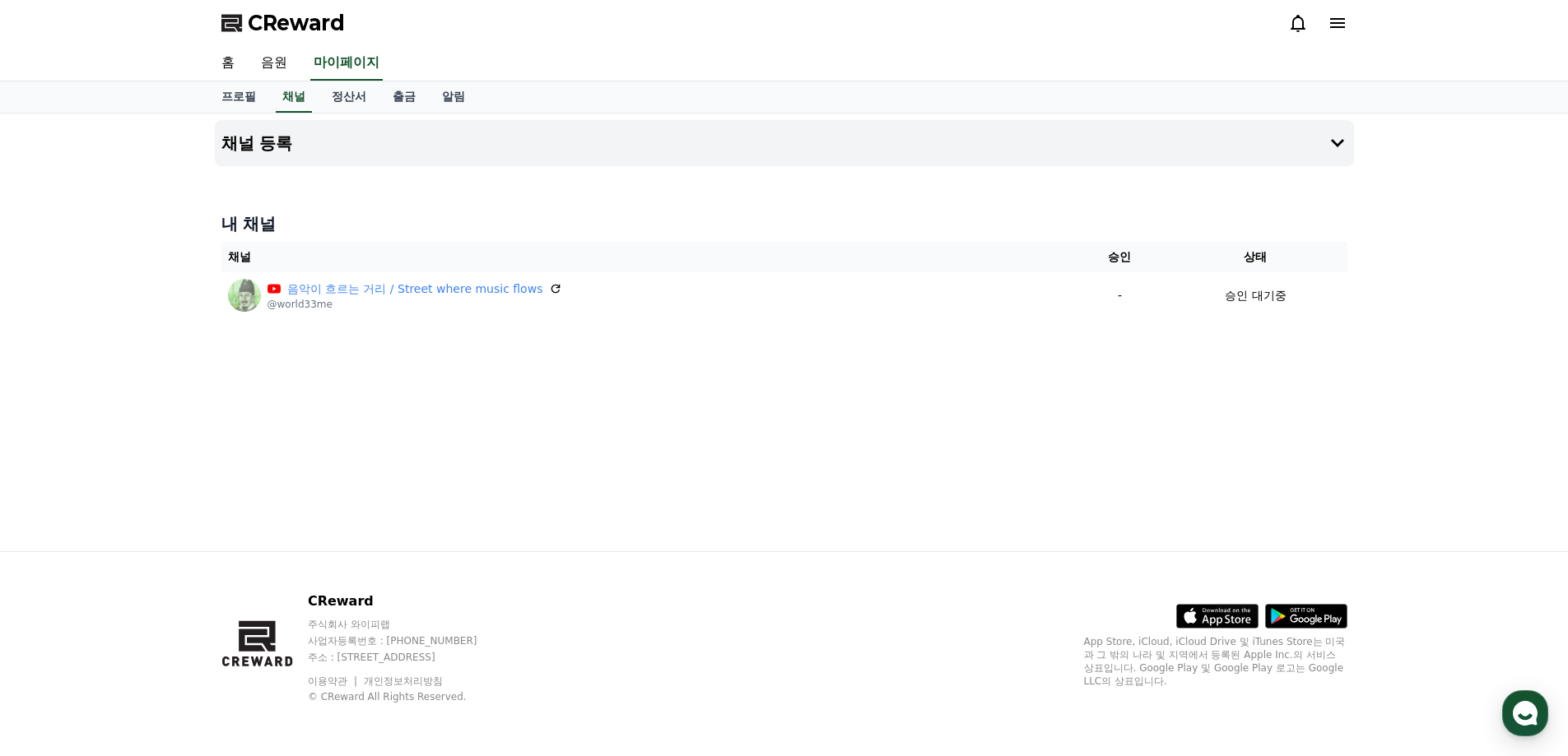
click at [494, 62] on div "홈 음원 마이페이지" at bounding box center [784, 63] width 1153 height 34
click at [355, 99] on link "정산서" at bounding box center [349, 97] width 61 height 32
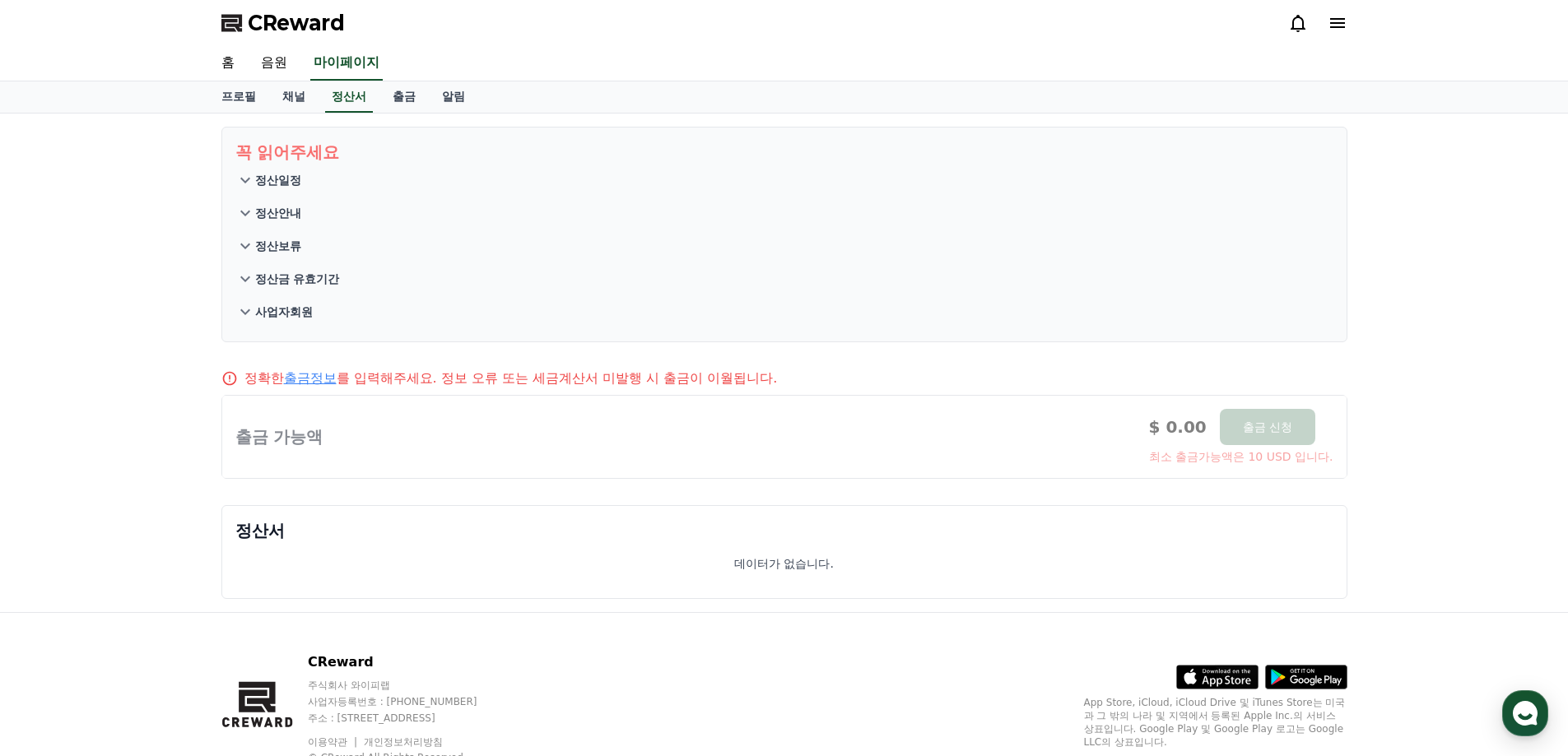
click at [94, 413] on div "꼭 읽어주세요 정산일정 정산안내 정산보류 정산금 유효기간 사업자회원 정확한 출금정보 를 입력해주세요. 정보 오류 또는 세금계산서 미발행 시 출…" at bounding box center [784, 363] width 1568 height 499
click at [250, 176] on icon at bounding box center [245, 179] width 20 height 20
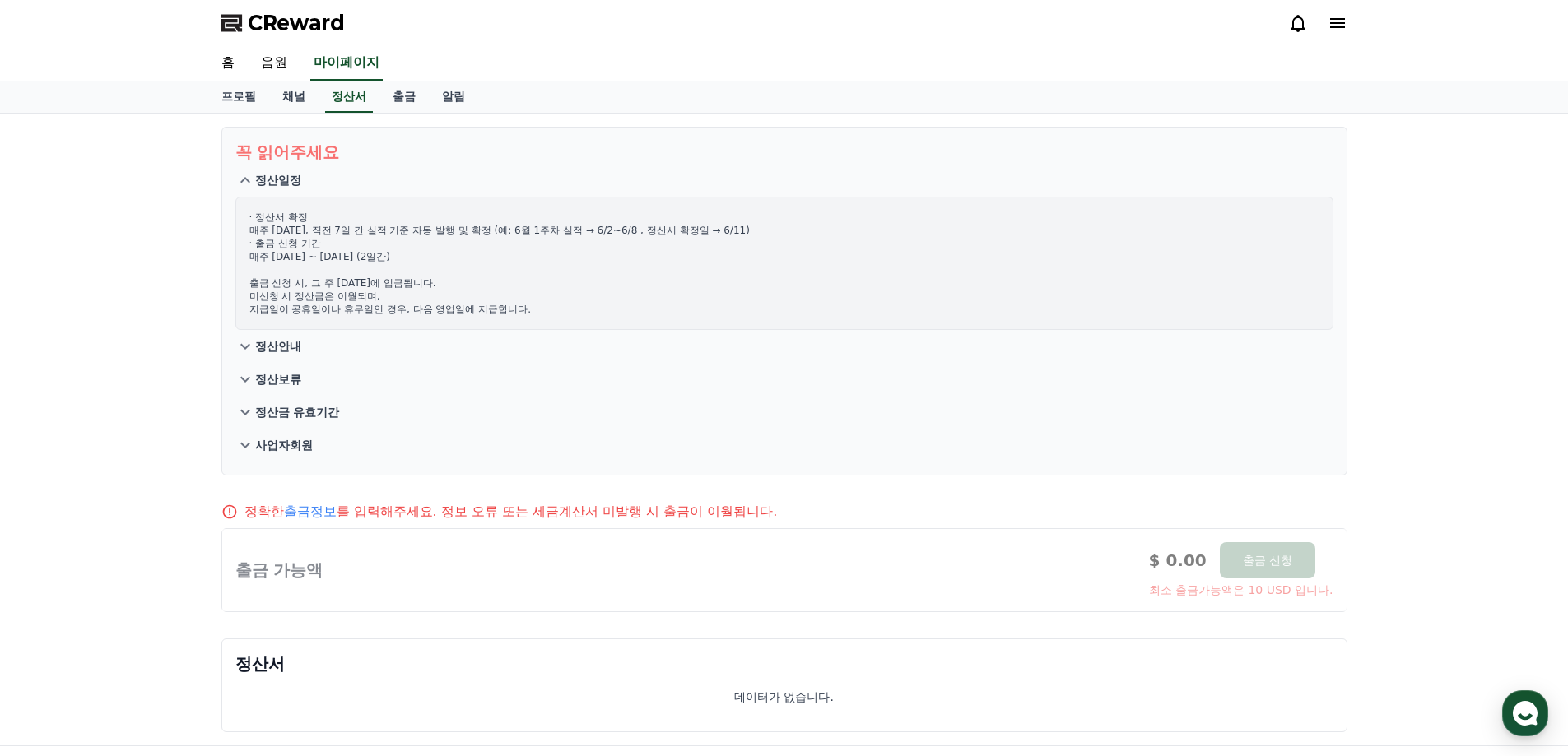
click at [250, 176] on icon at bounding box center [245, 179] width 20 height 20
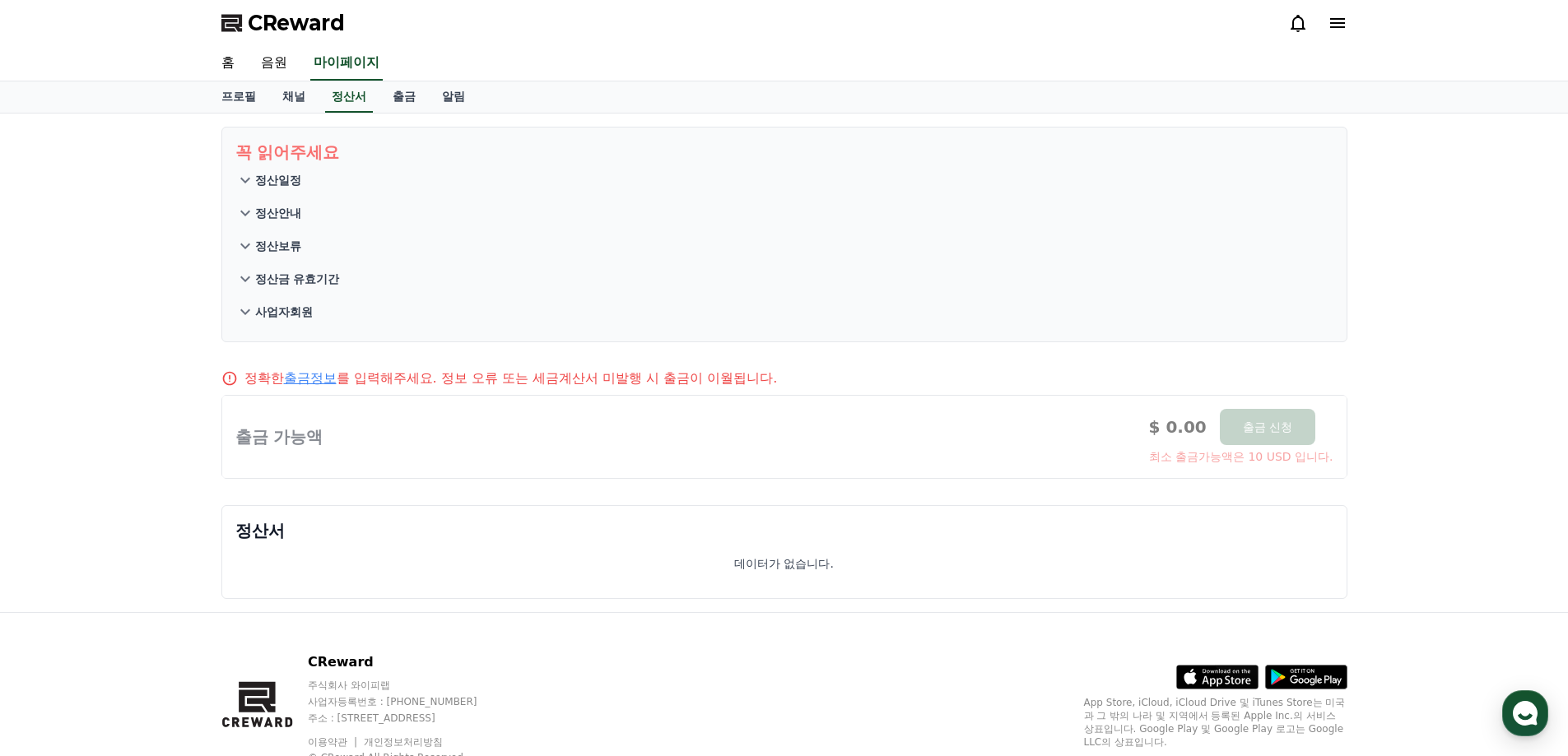
click at [244, 314] on icon at bounding box center [245, 312] width 10 height 6
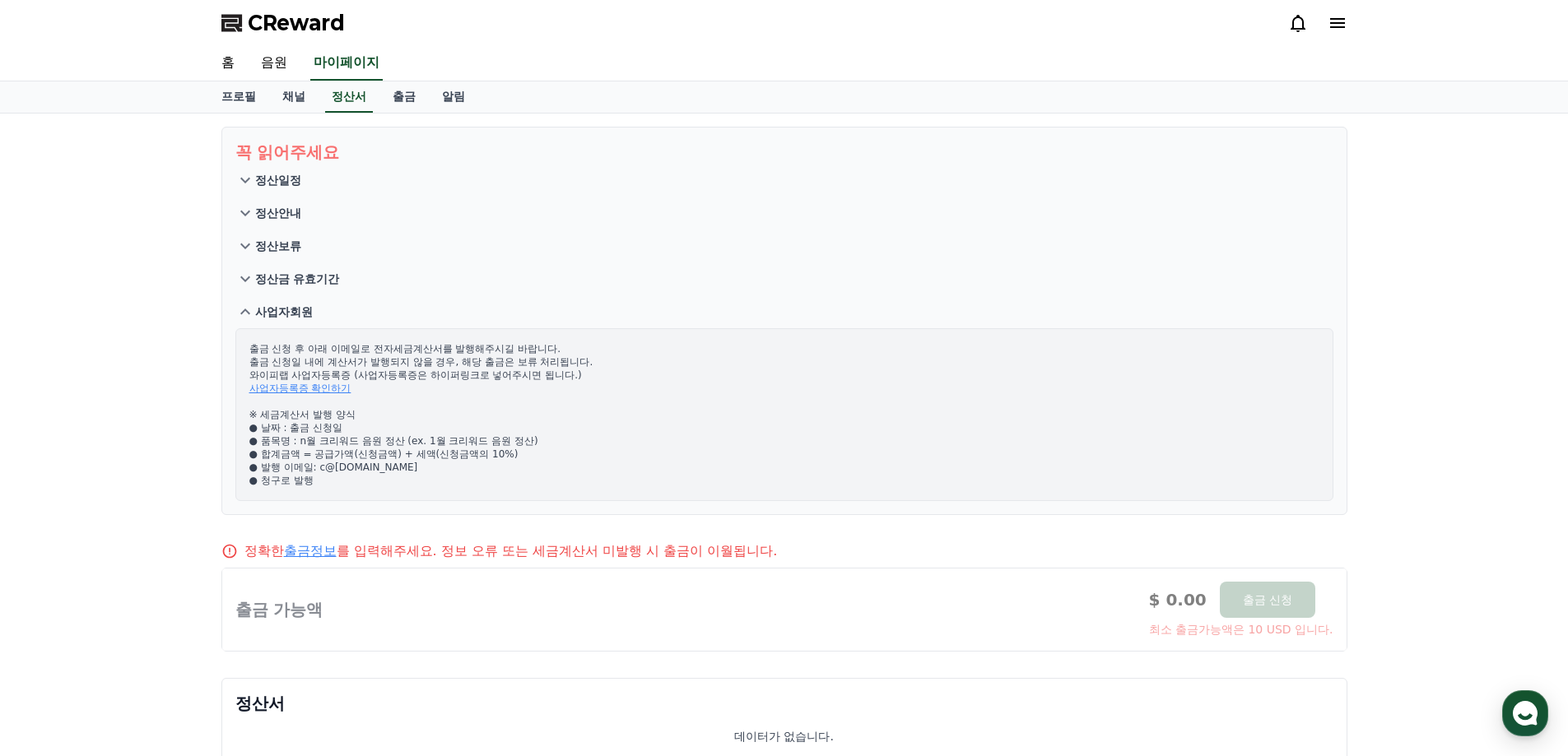
click at [574, 441] on p "출금 신청 후 아래 이메일로 전자세금계산서를 발행해주시길 바랍니다. 출금 신청일 내에 계산서가 발행되지 않을 경우, 해당 출금은 보류 처리됩니…" at bounding box center [784, 415] width 1070 height 145
click at [324, 385] on link "사업자등록증 확인하기" at bounding box center [300, 388] width 102 height 11
click at [240, 309] on icon at bounding box center [245, 312] width 20 height 20
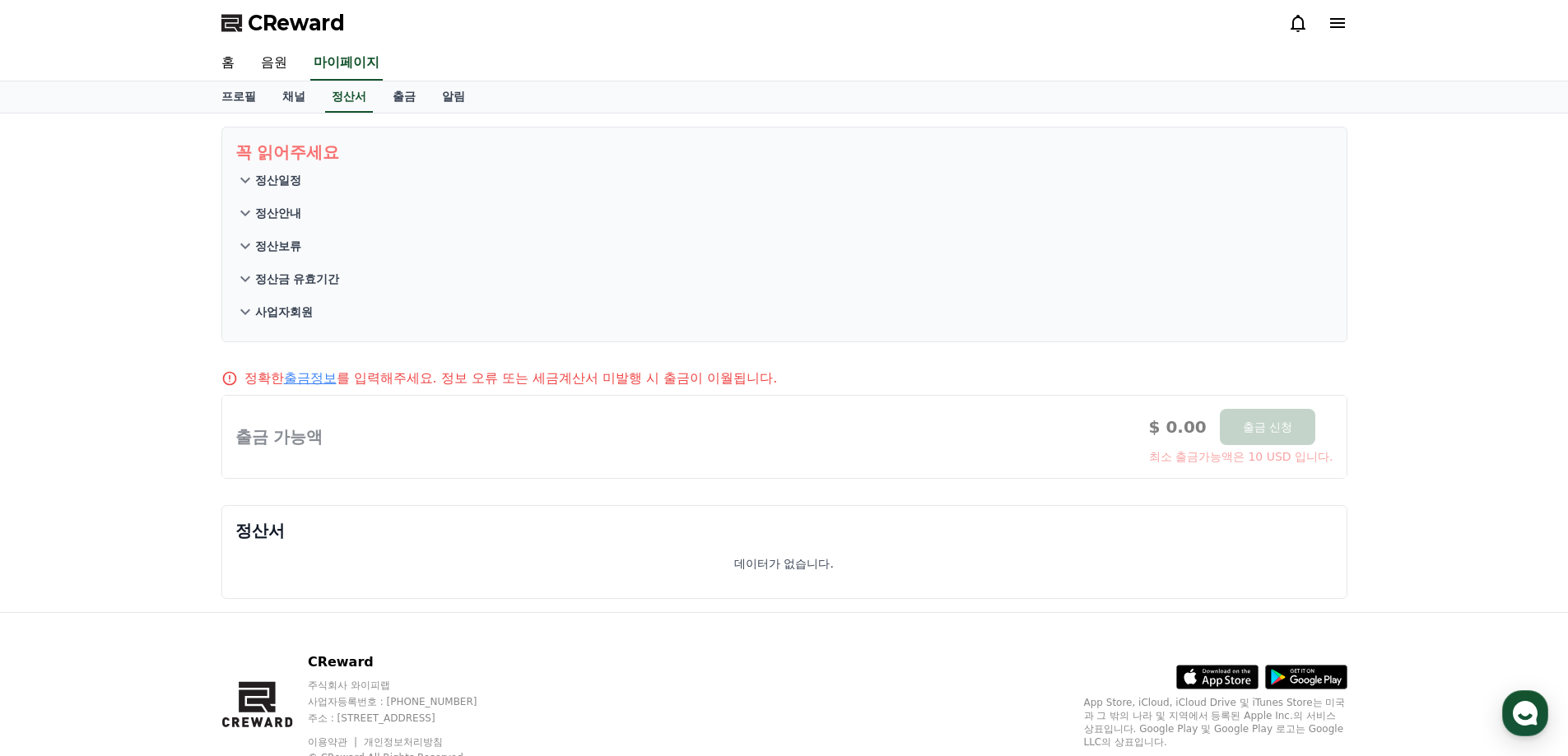
click at [247, 314] on icon at bounding box center [245, 312] width 20 height 20
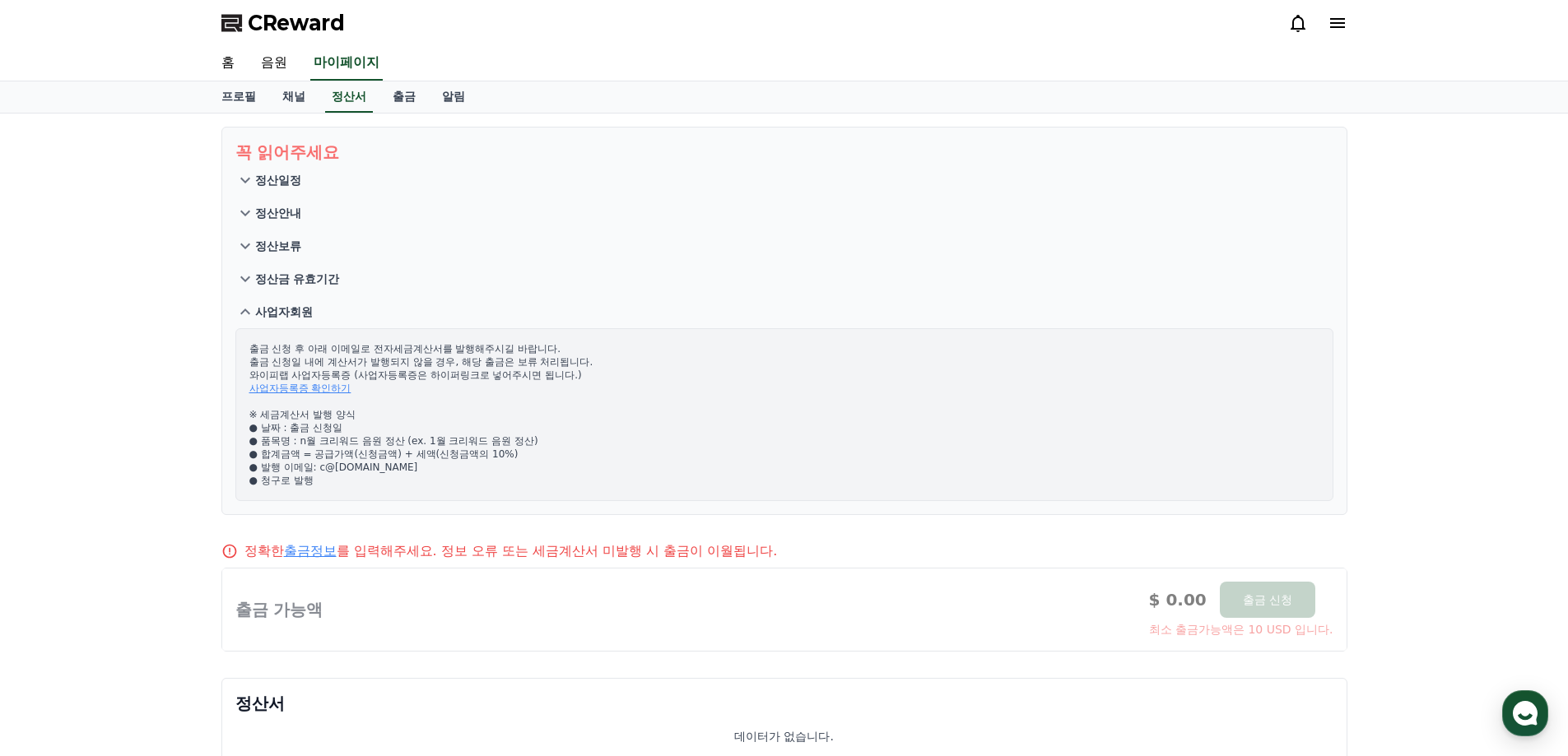
click at [248, 312] on icon at bounding box center [245, 311] width 10 height 6
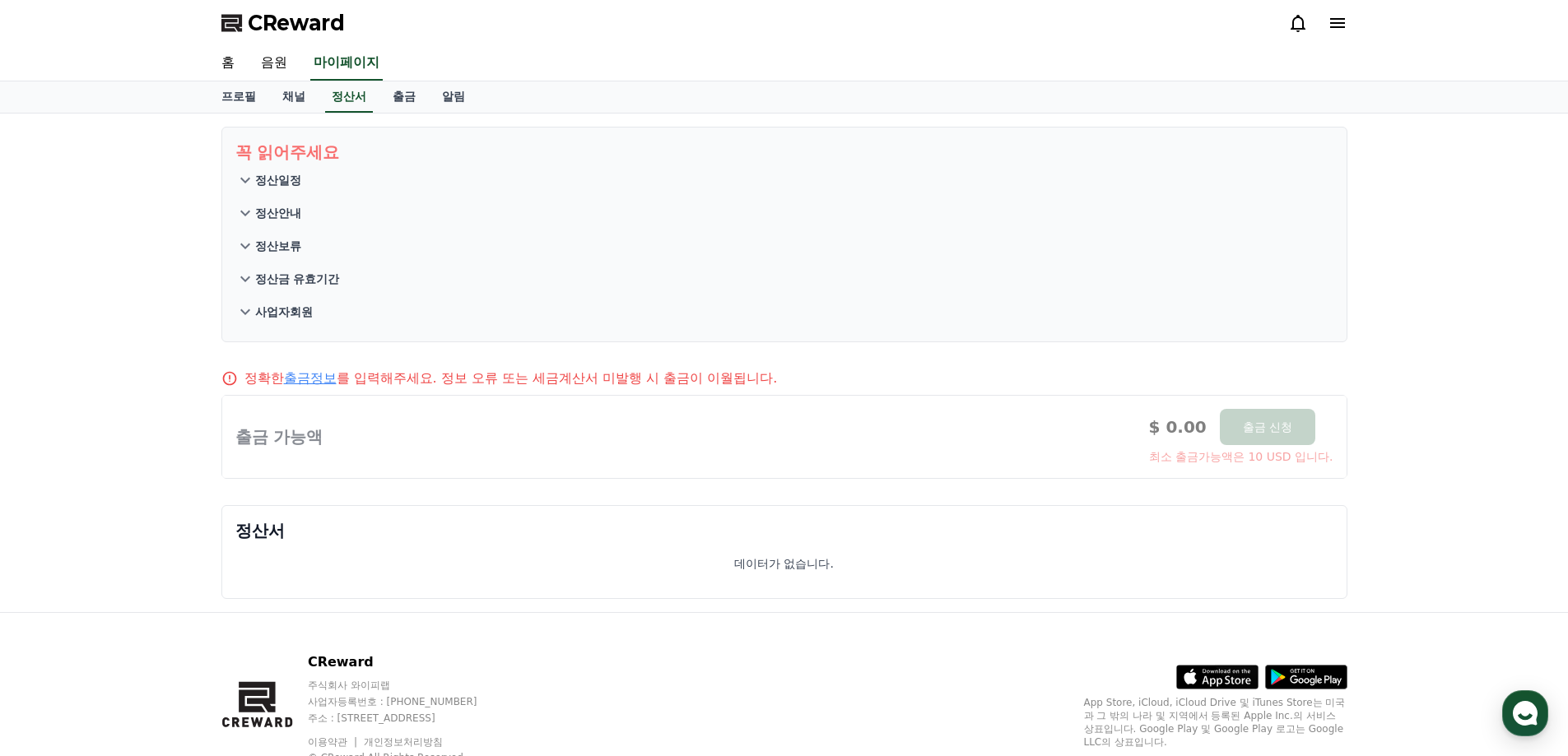
click at [244, 278] on icon at bounding box center [245, 278] width 20 height 20
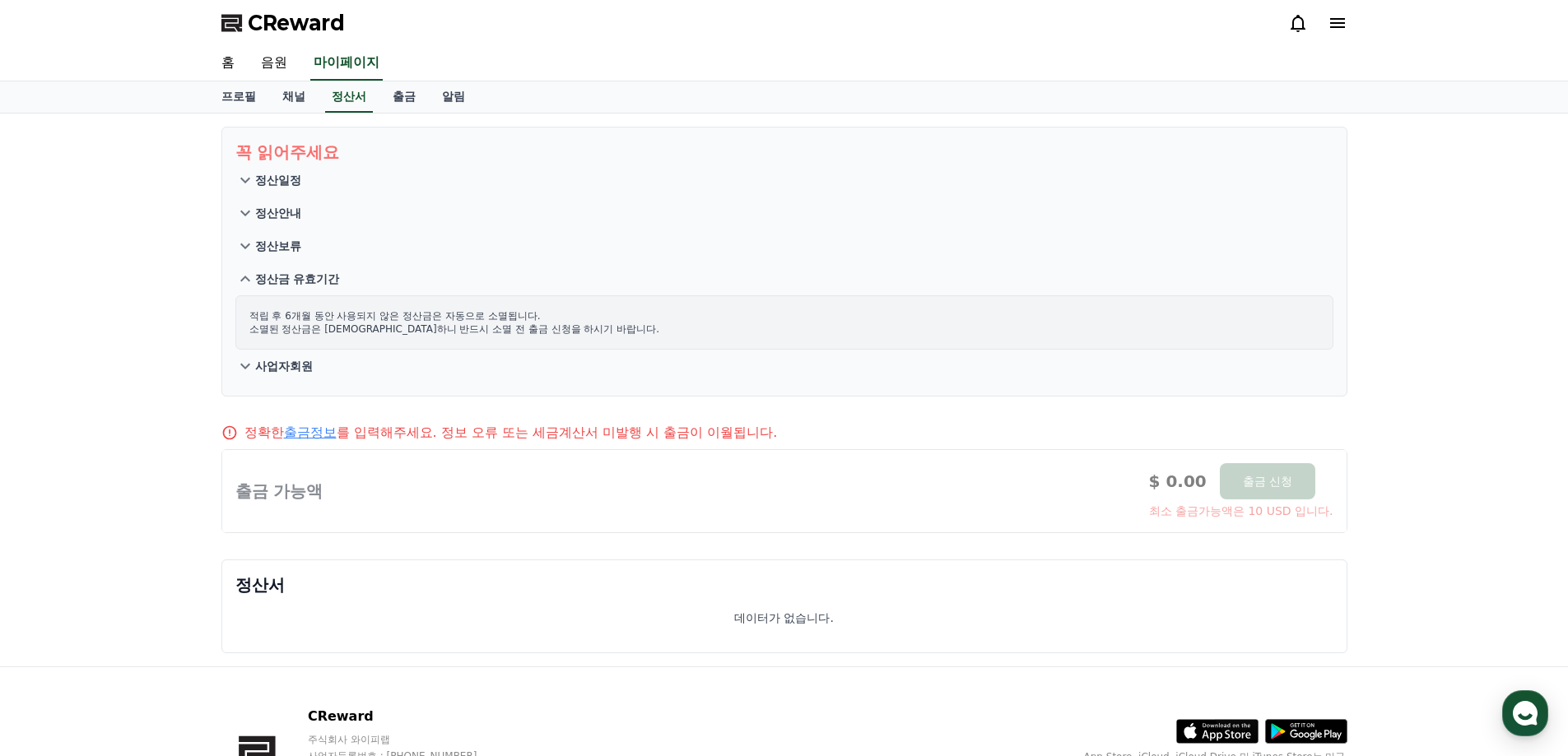
click at [244, 278] on icon at bounding box center [245, 278] width 10 height 6
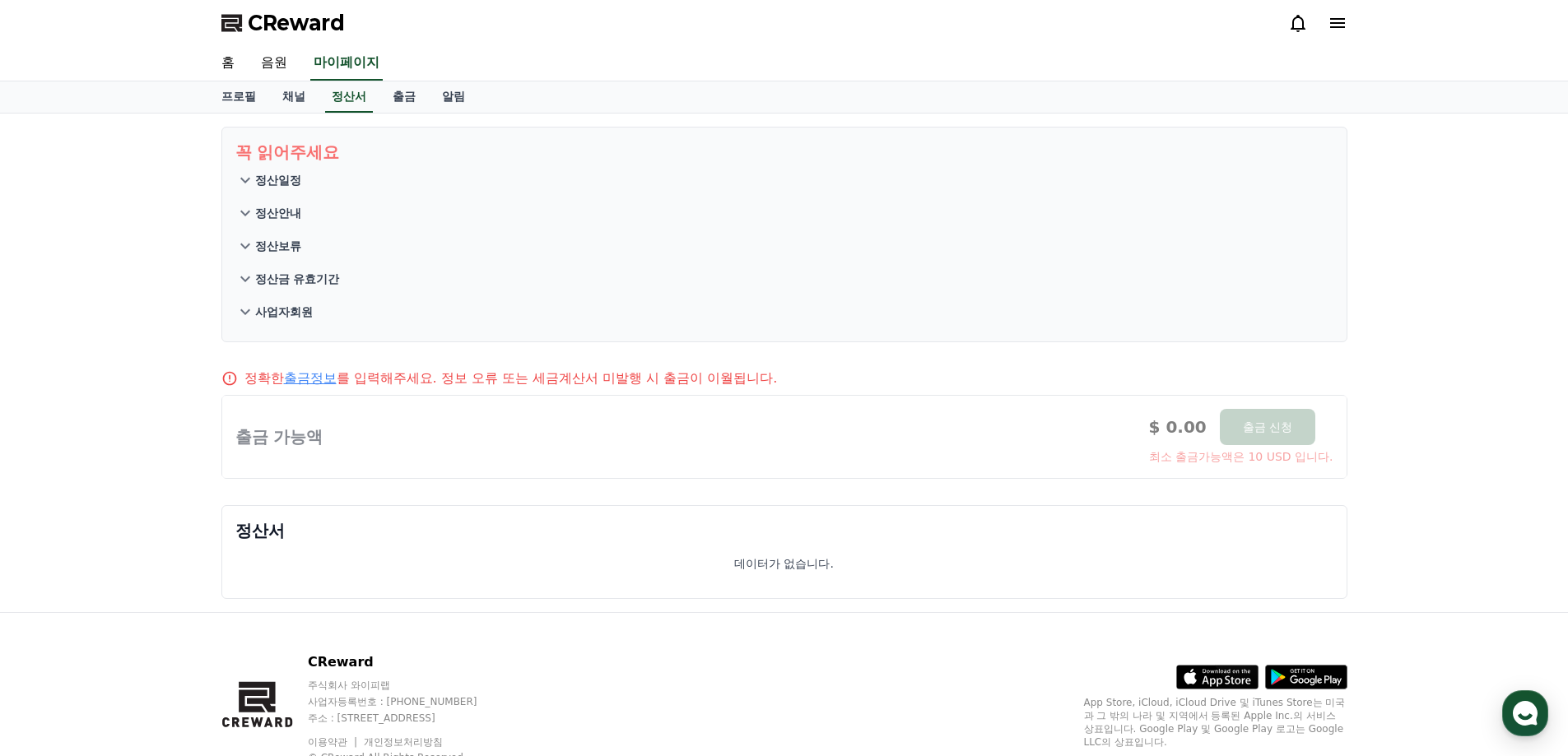
click at [245, 248] on icon at bounding box center [245, 246] width 10 height 6
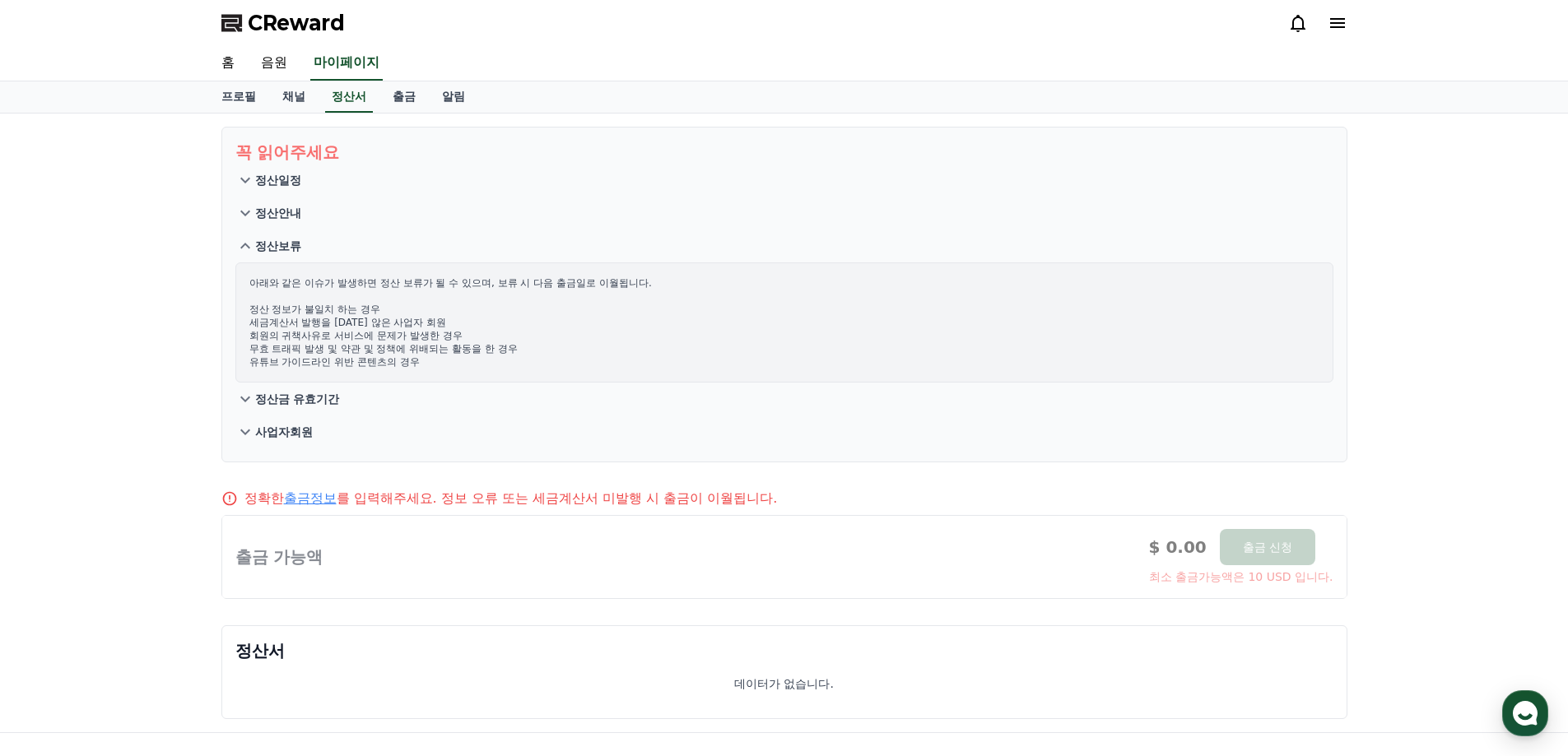
click at [245, 248] on icon at bounding box center [245, 246] width 20 height 20
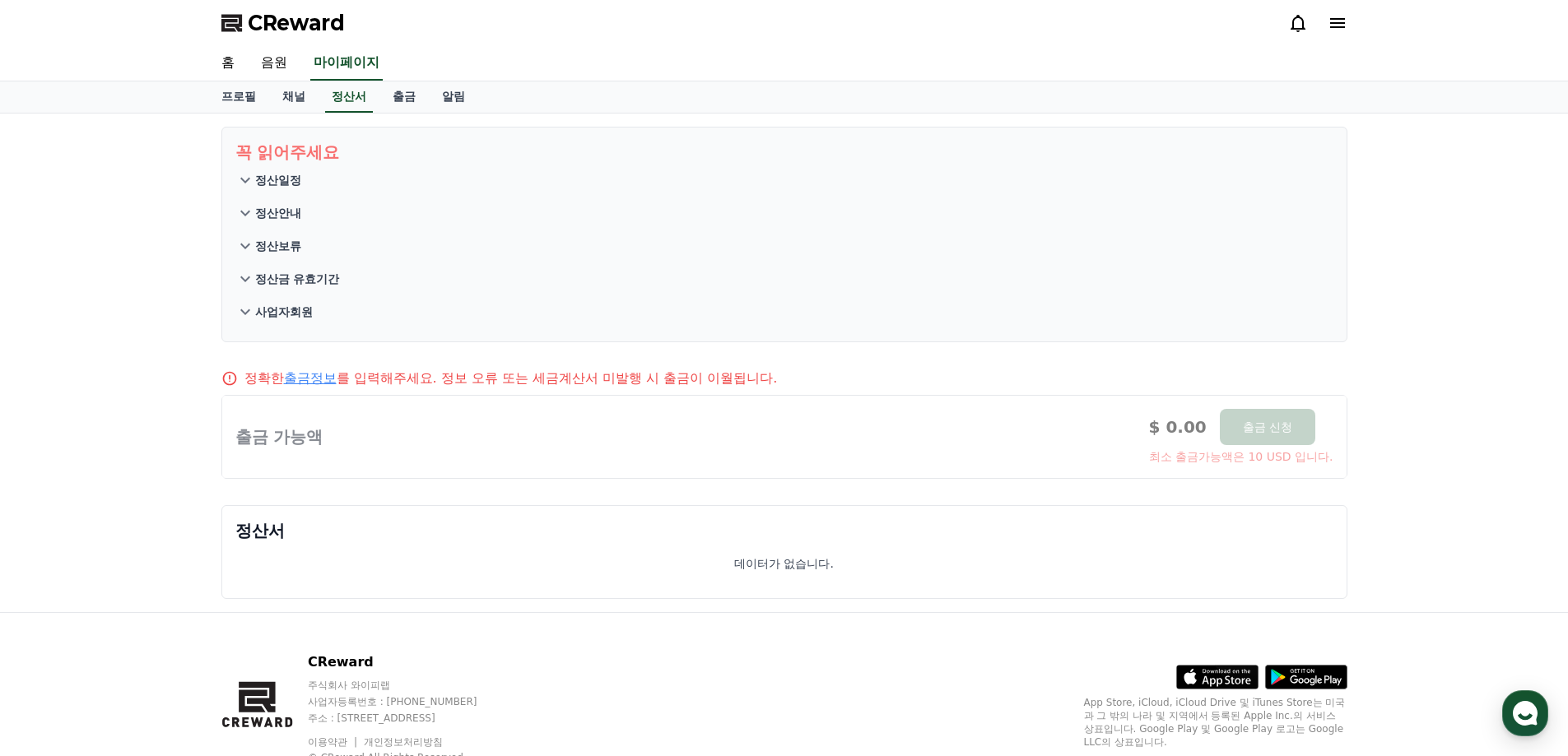
click at [249, 214] on icon at bounding box center [245, 213] width 20 height 20
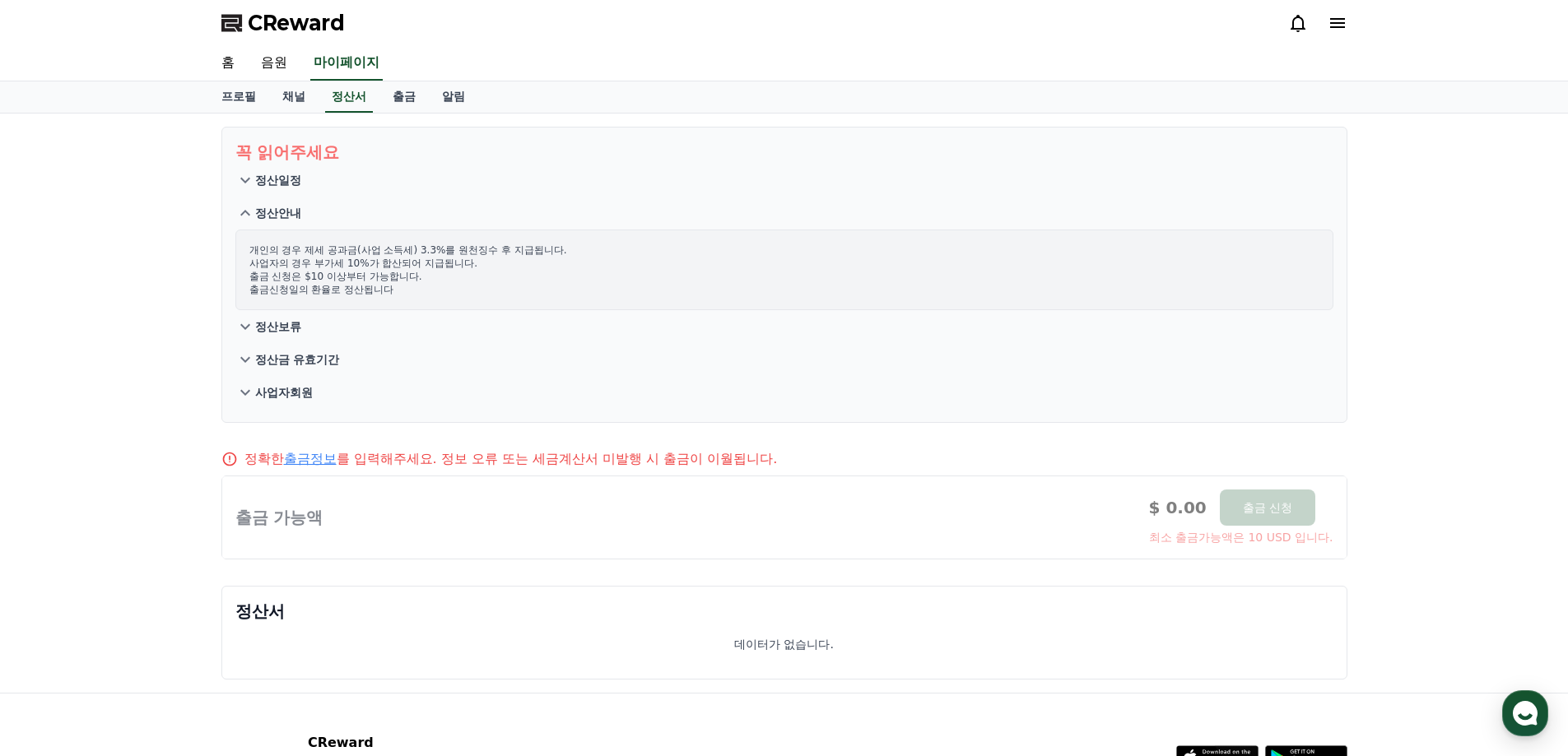
click at [241, 214] on icon at bounding box center [245, 213] width 10 height 6
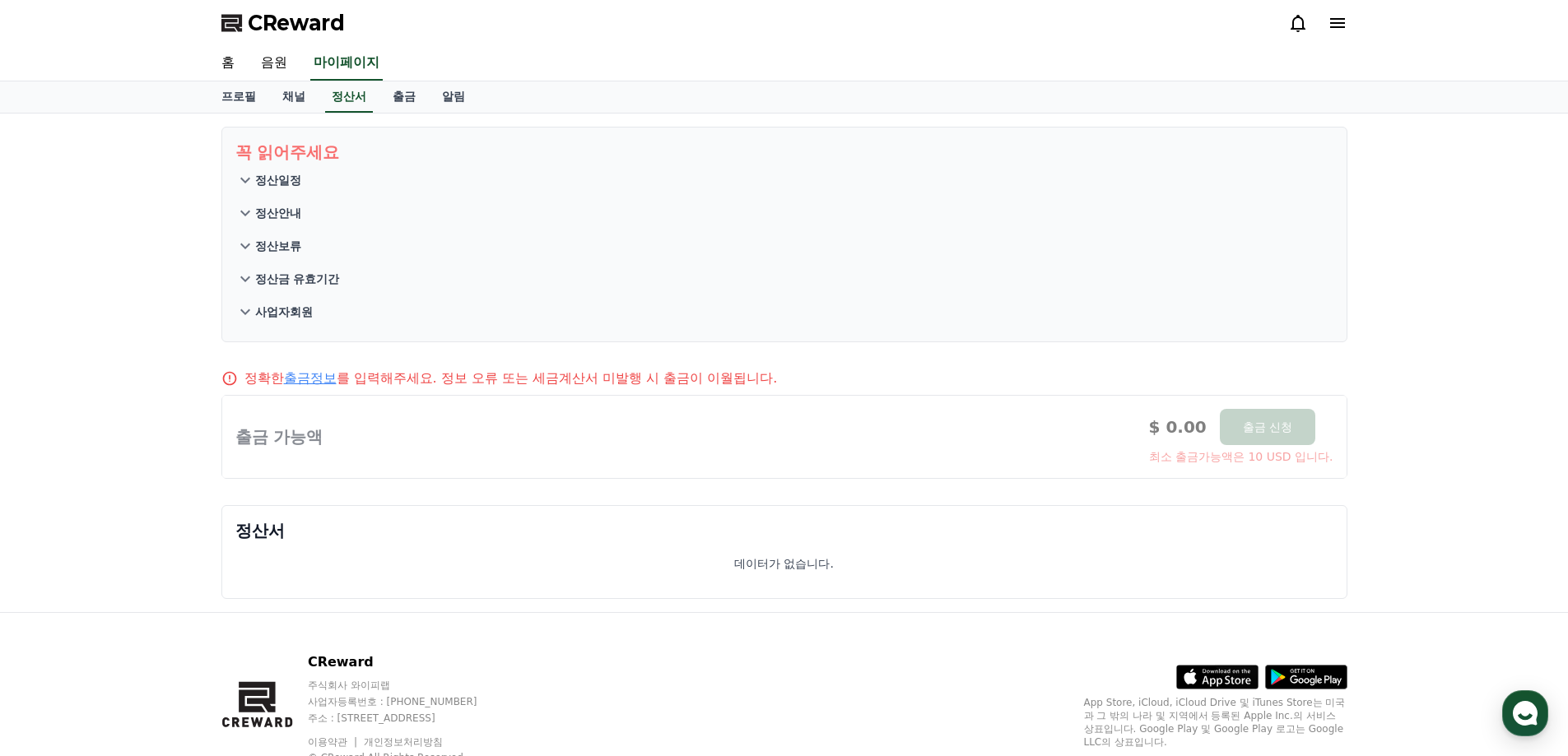
click at [320, 376] on link "출금정보" at bounding box center [310, 378] width 53 height 15
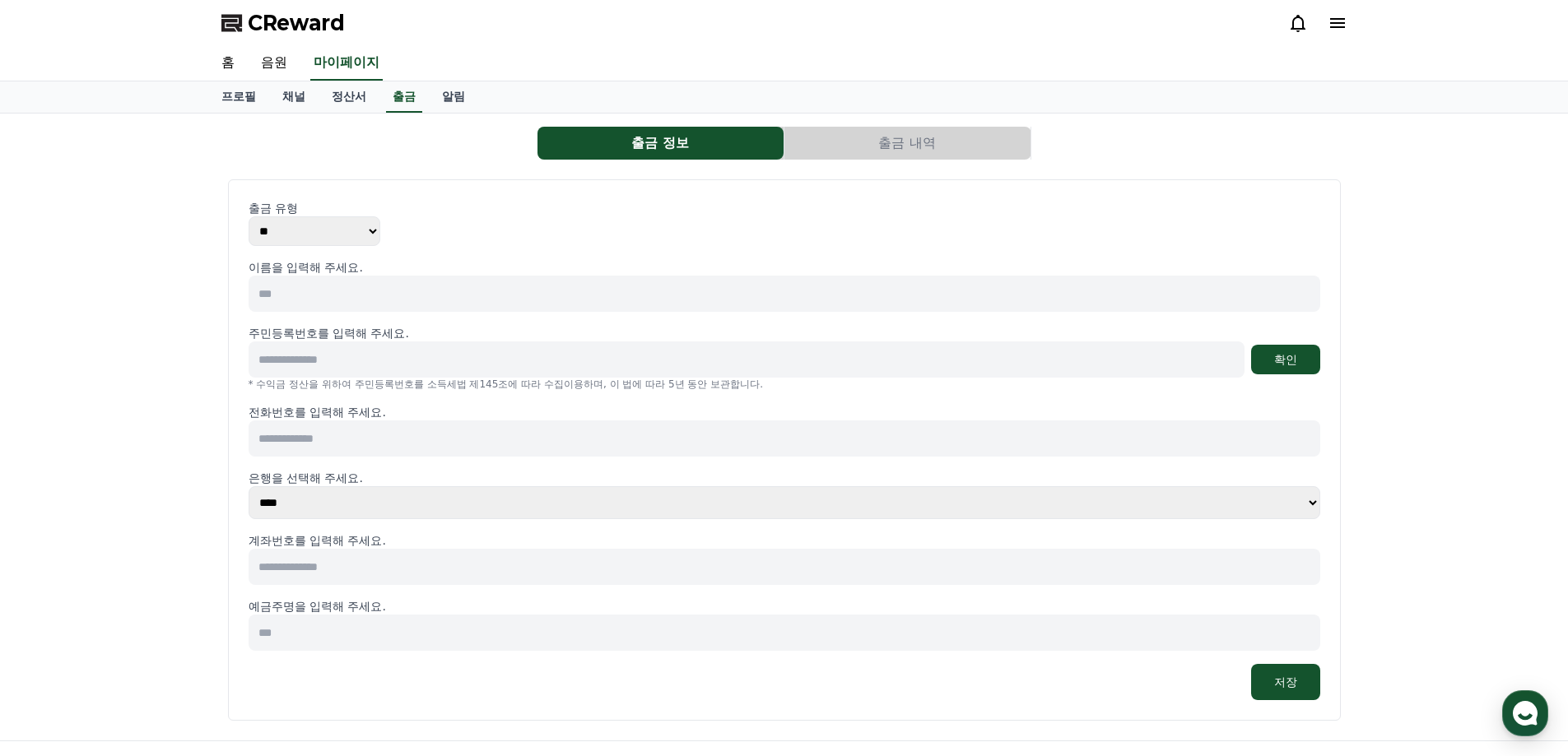
click at [363, 227] on select "** ***" at bounding box center [314, 231] width 132 height 30
click at [369, 226] on select "** ***" at bounding box center [314, 231] width 132 height 30
click at [387, 293] on input at bounding box center [784, 294] width 1072 height 36
type input "*"
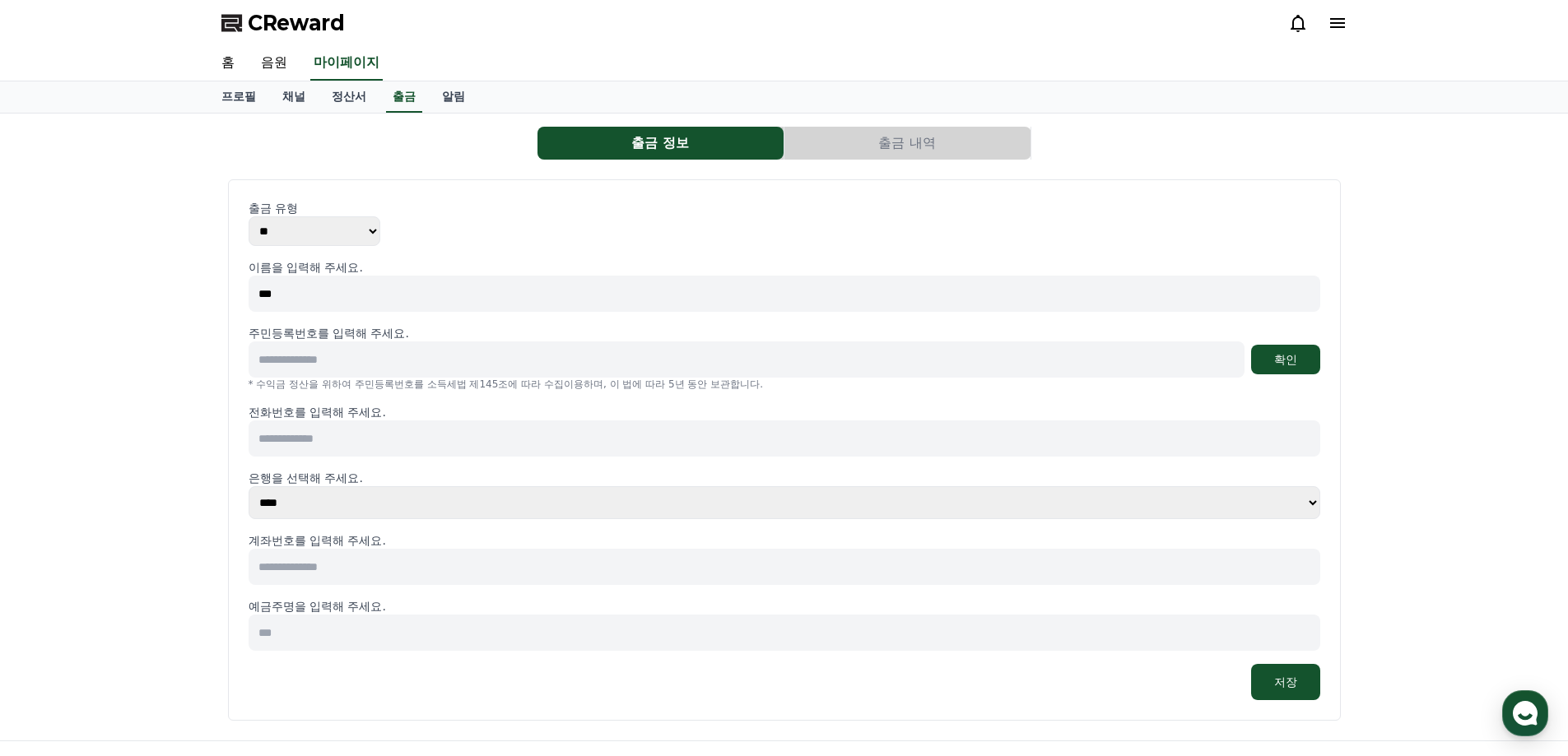
type input "***"
click at [339, 366] on input at bounding box center [747, 360] width 996 height 36
type input "**********"
click at [1289, 355] on button "확인" at bounding box center [1285, 360] width 69 height 30
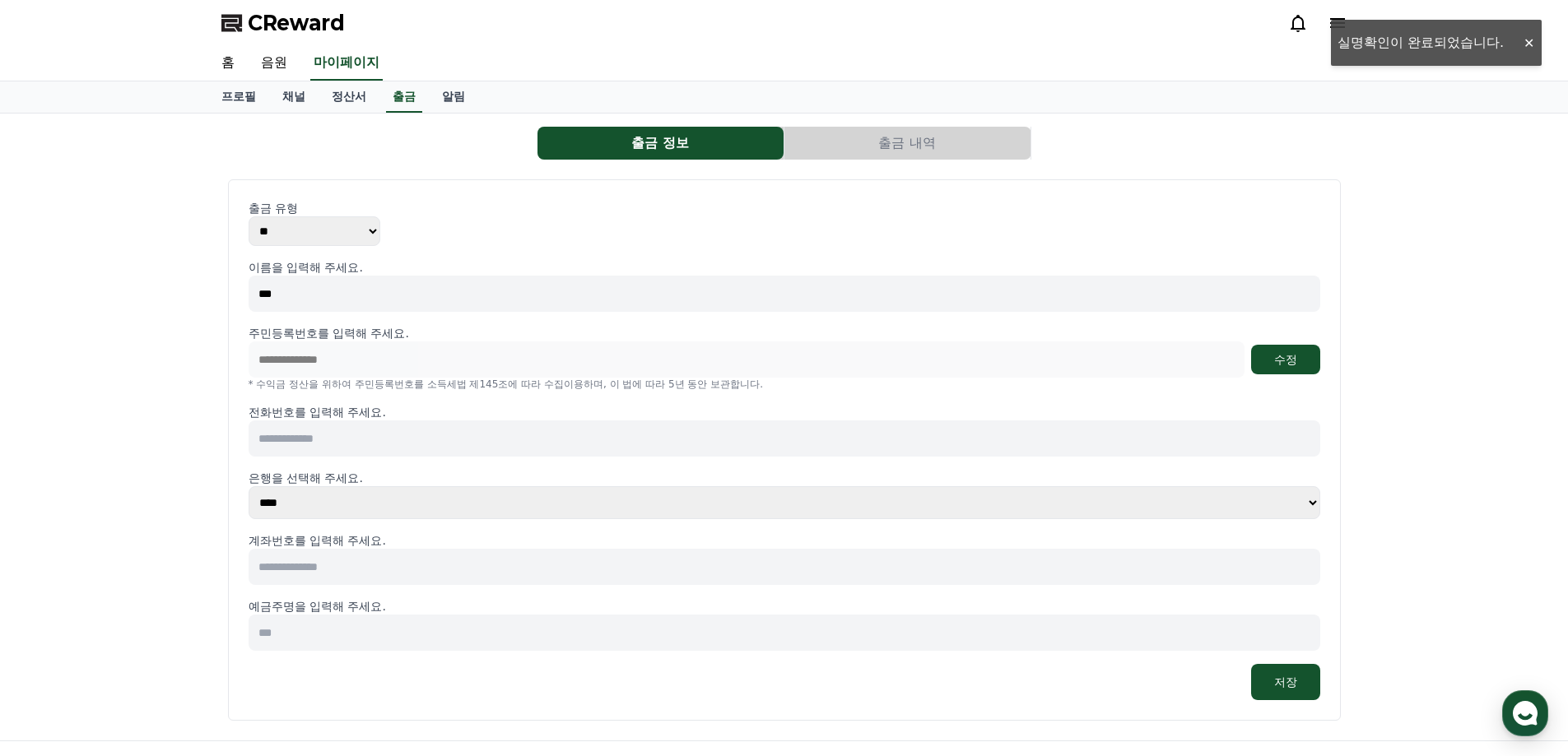
click at [1453, 33] on div "CReward" at bounding box center [784, 23] width 1568 height 46
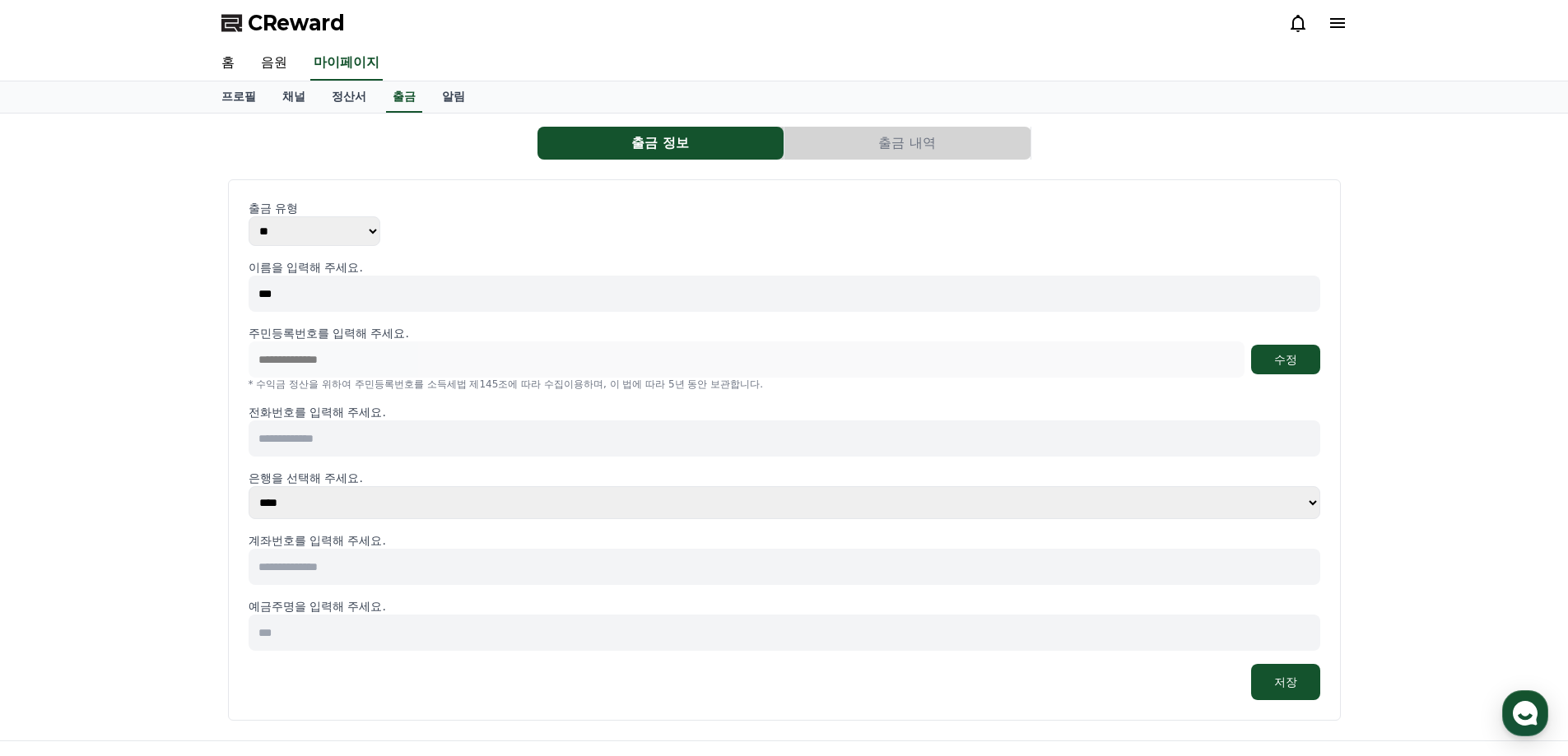
click at [373, 438] on input at bounding box center [784, 438] width 1072 height 36
drag, startPoint x: 373, startPoint y: 438, endPoint x: 245, endPoint y: 444, distance: 128.1
click at [245, 444] on div "**********" at bounding box center [784, 450] width 1113 height 542
type input "**********"
click at [335, 499] on select "**** **** **** **** **** **** **** ** ** ** ** **** *** **** **** *****" at bounding box center [784, 502] width 1072 height 33
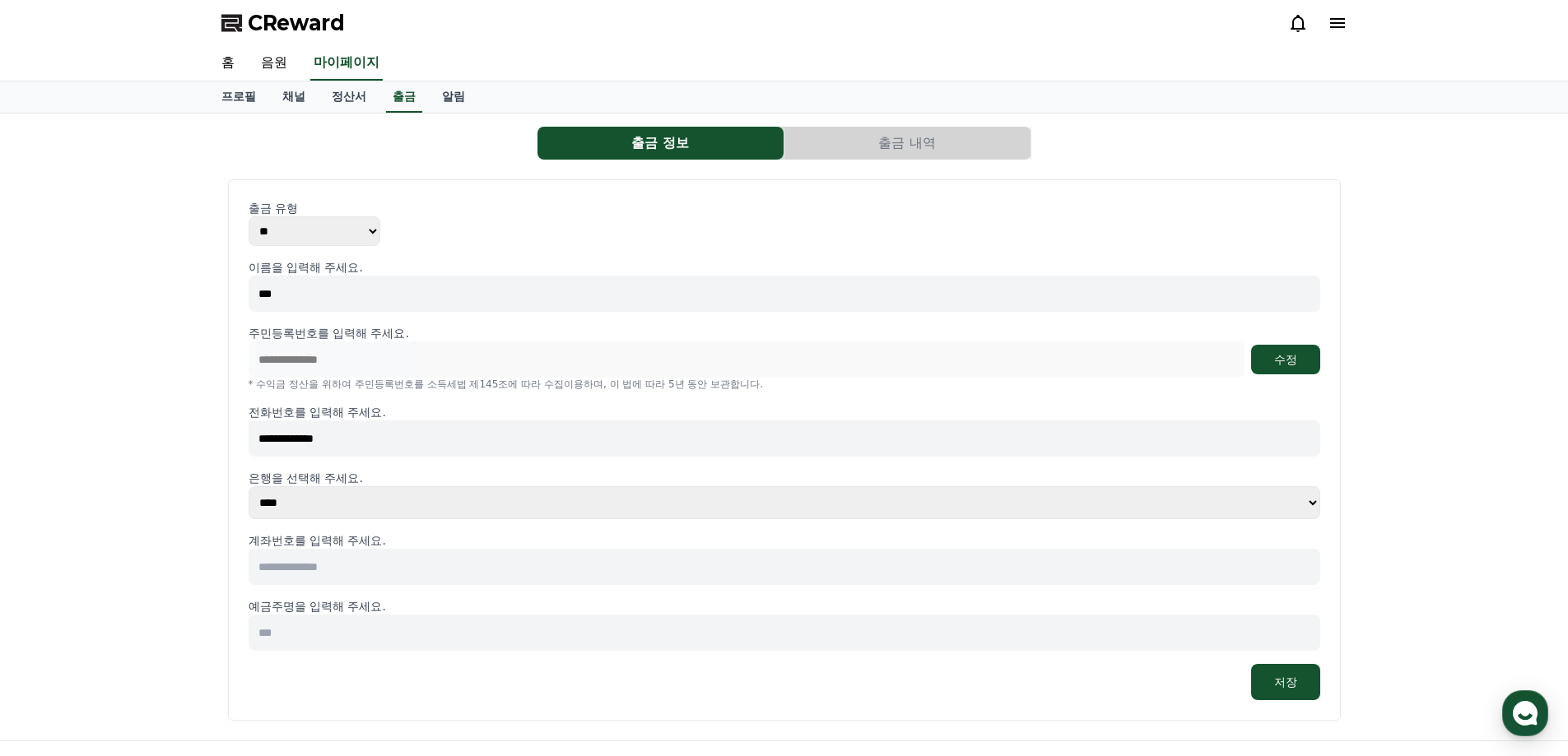
select select "**********"
click at [249, 486] on select "**** **** **** **** **** **** **** ** ** ** ** **** *** **** **** *****" at bounding box center [784, 502] width 1072 height 33
click at [346, 570] on input at bounding box center [784, 567] width 1072 height 36
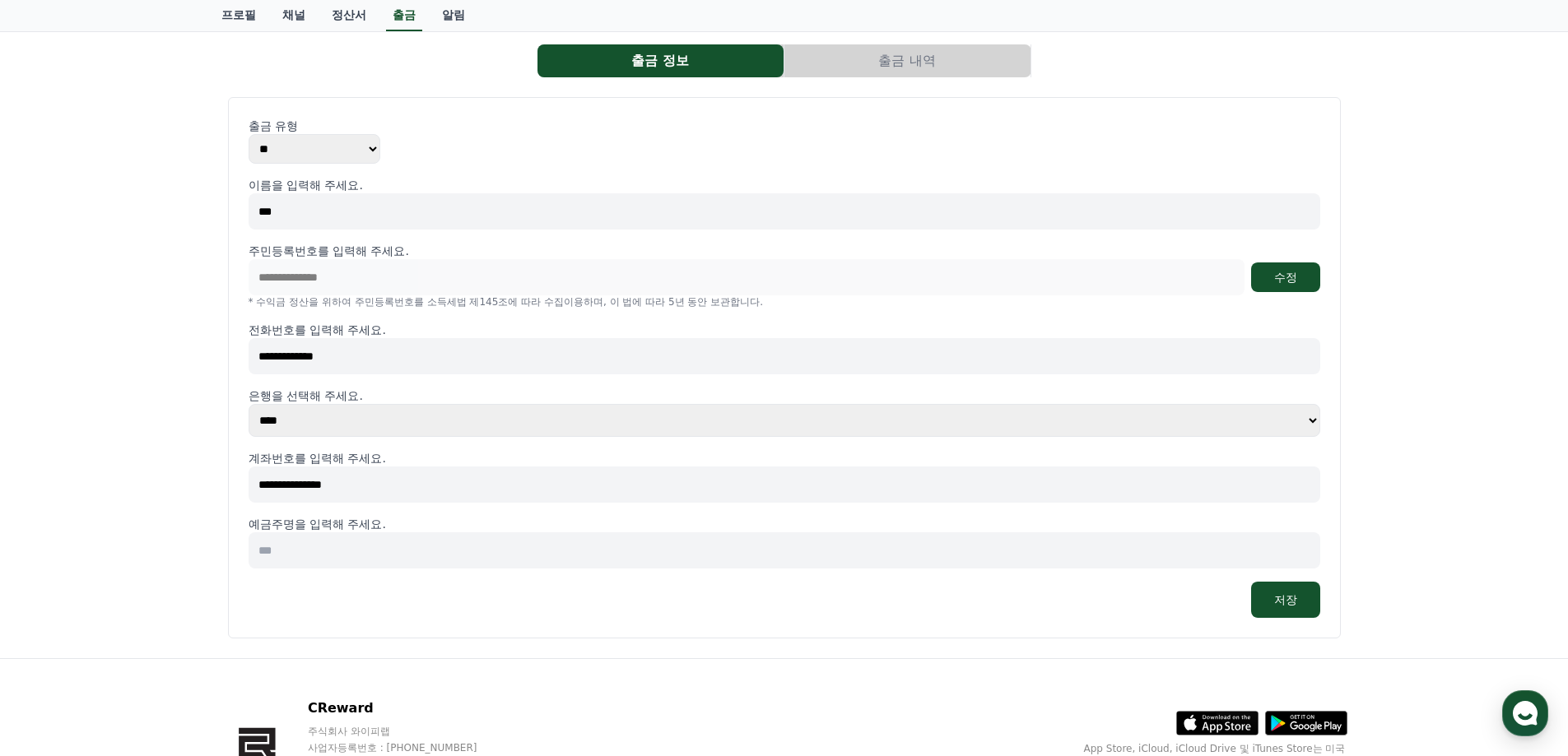
type input "**********"
click at [323, 547] on input at bounding box center [784, 550] width 1072 height 36
type input "*"
type input "***"
click at [1297, 603] on button "저장" at bounding box center [1285, 600] width 69 height 36
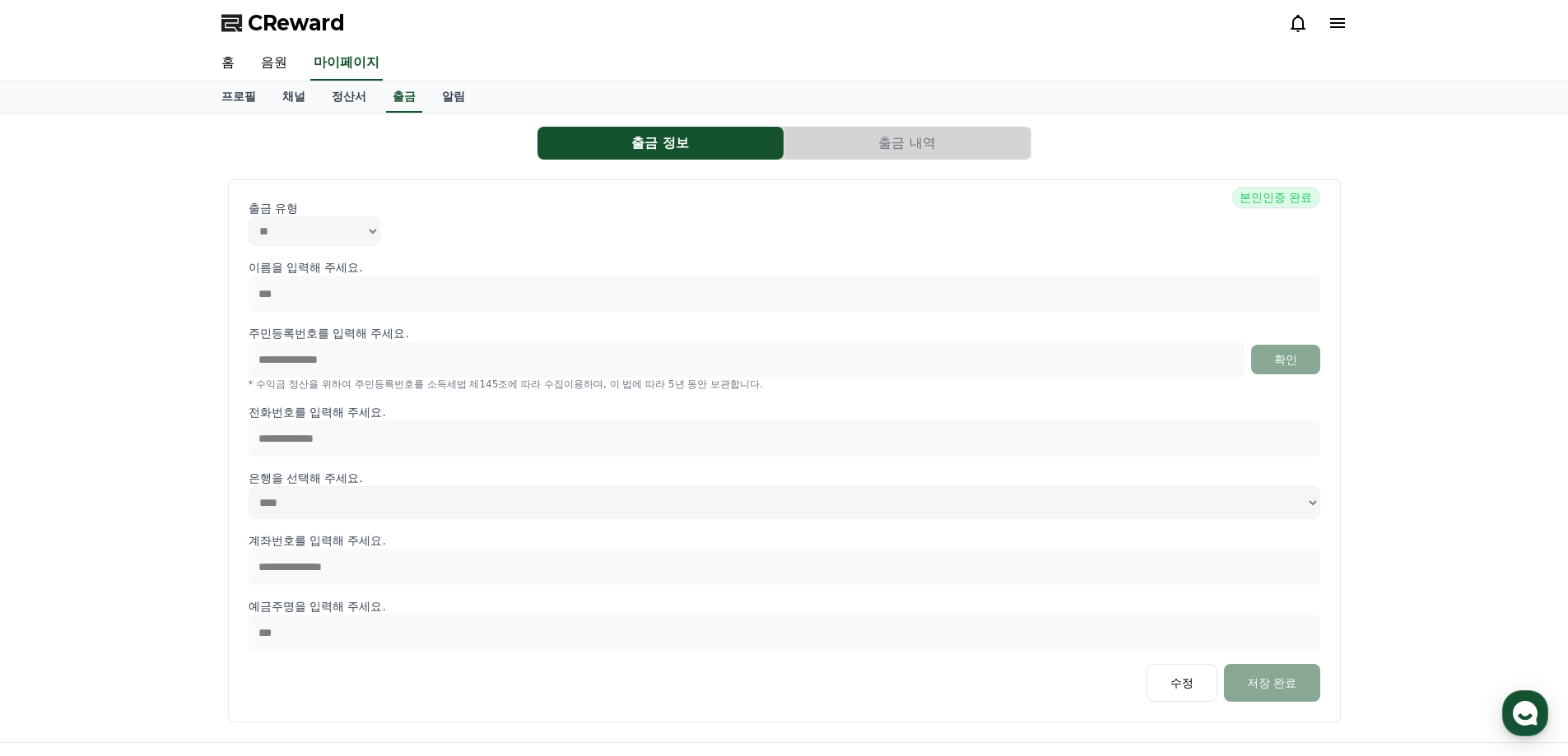
scroll to position [191, 0]
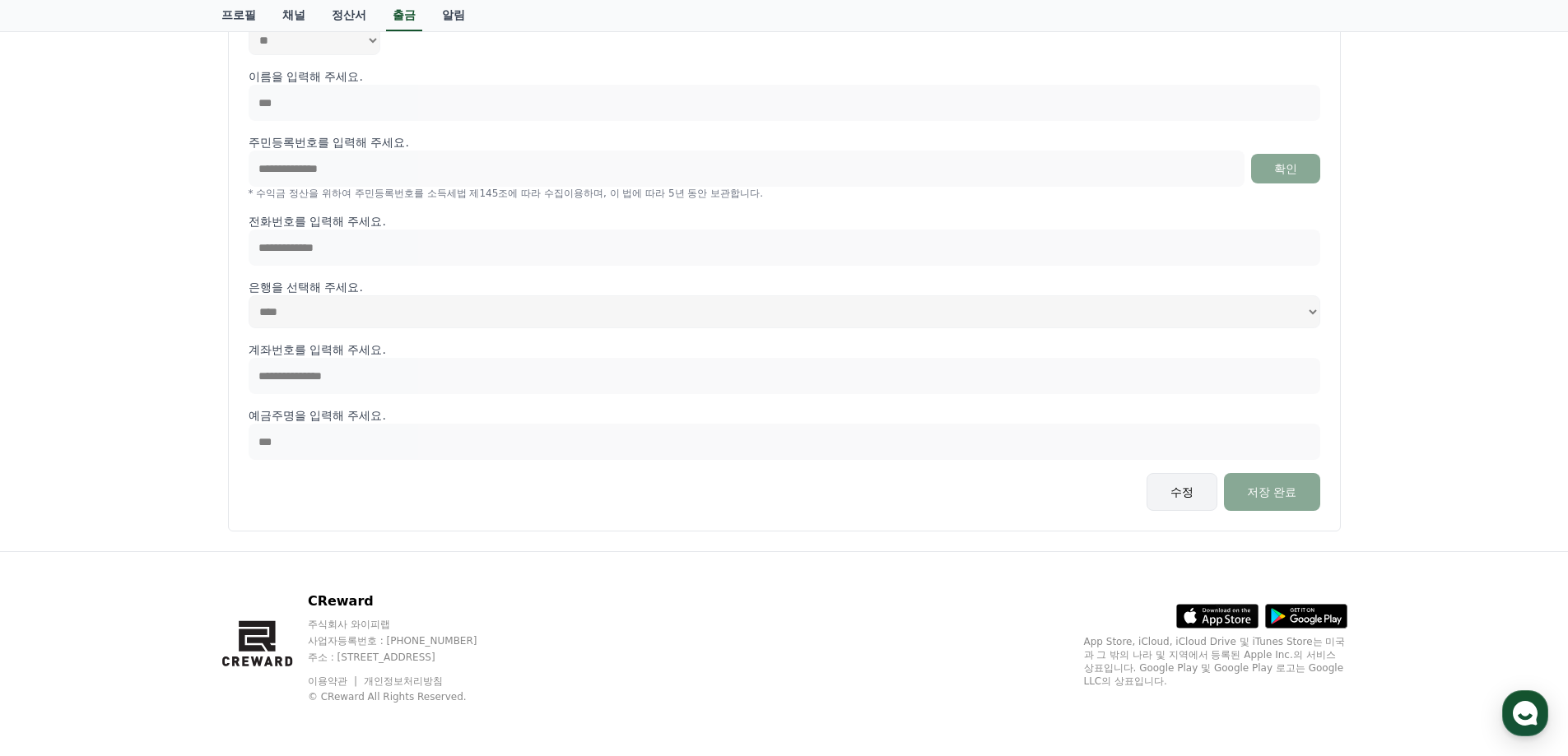
click at [1183, 495] on button "수정" at bounding box center [1182, 492] width 71 height 38
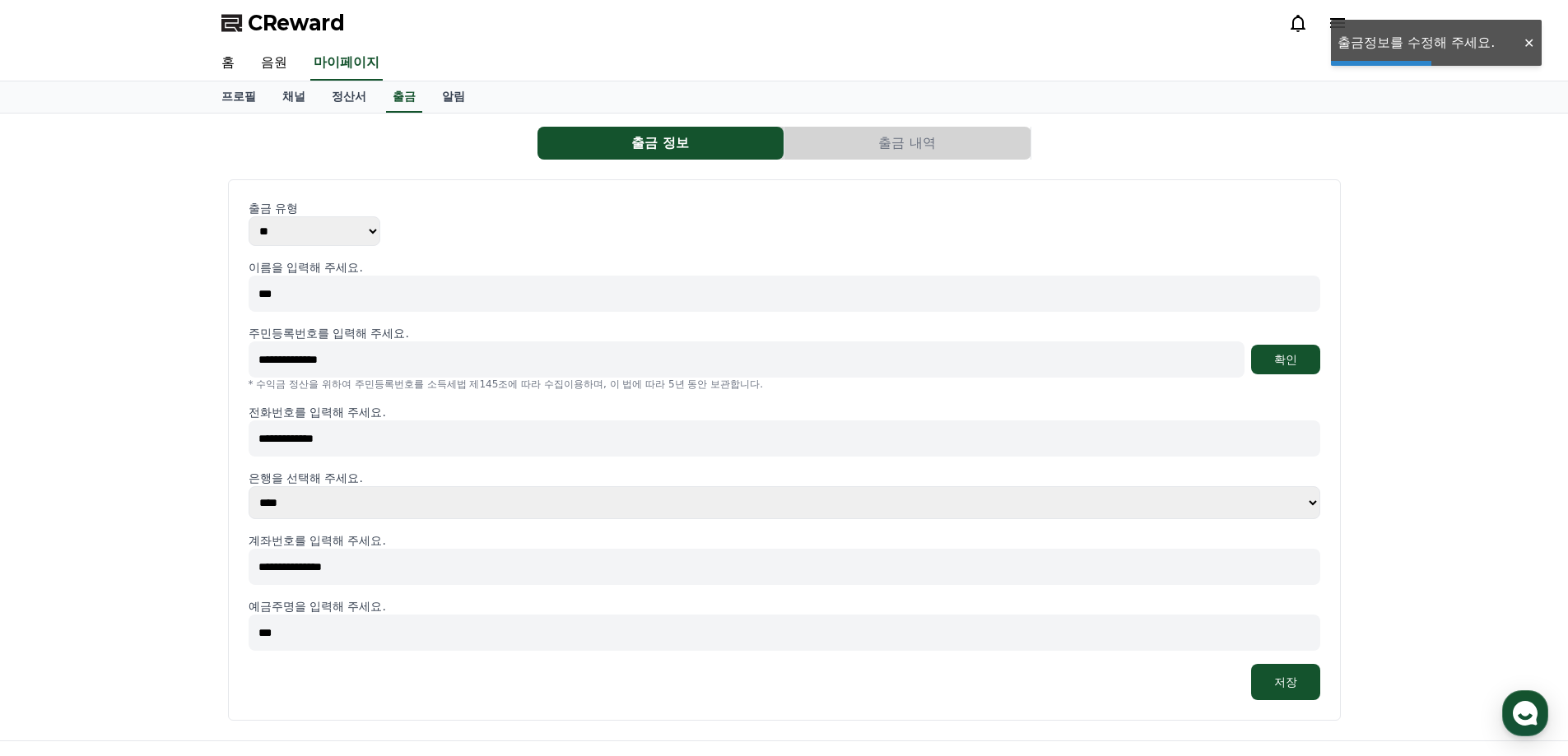
scroll to position [190, 0]
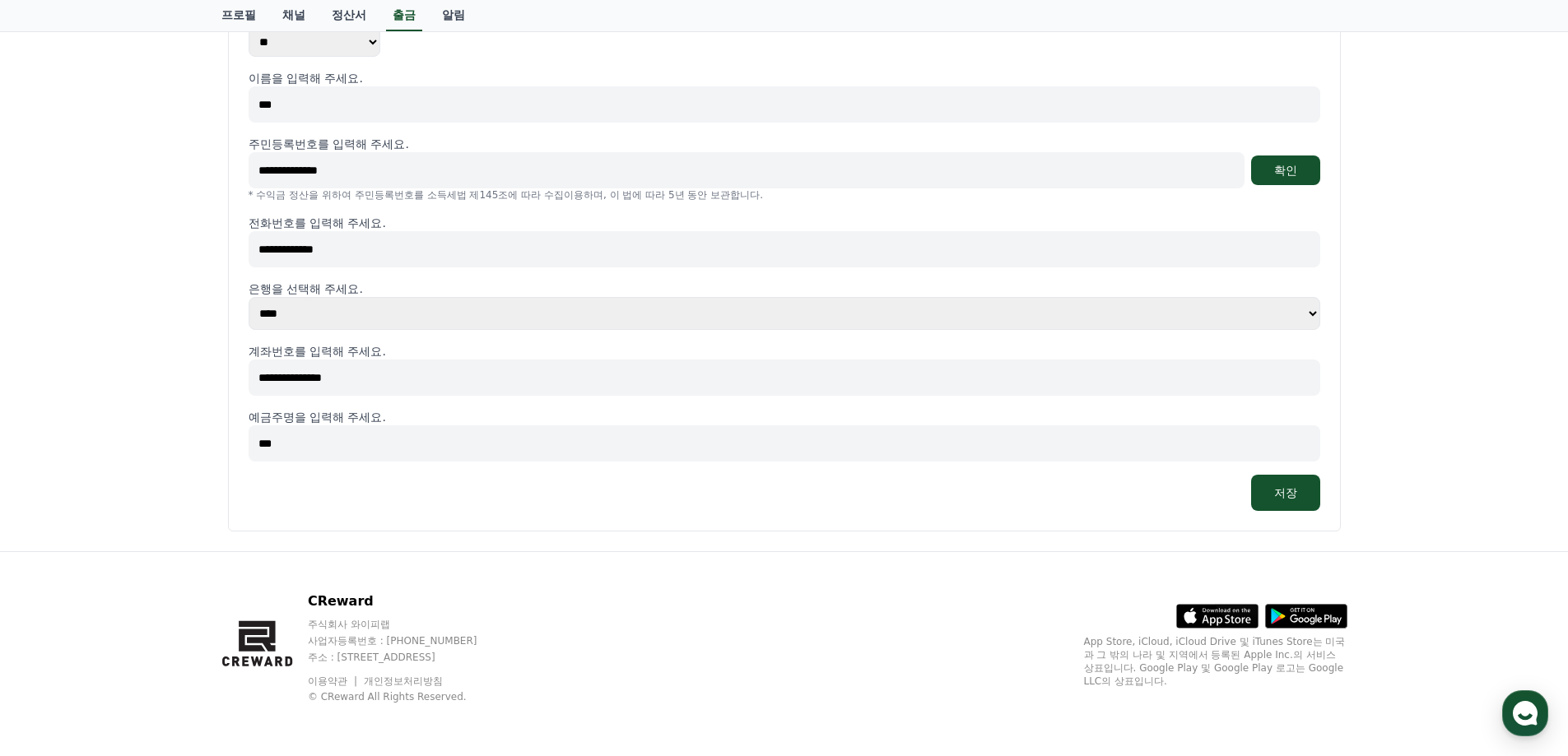
click at [373, 372] on input "**********" at bounding box center [784, 378] width 1072 height 36
click at [367, 384] on input "**********" at bounding box center [784, 378] width 1072 height 36
type input "**********"
click at [1308, 504] on button "저장" at bounding box center [1285, 493] width 69 height 36
click at [462, 20] on link "알림" at bounding box center [454, 15] width 50 height 32
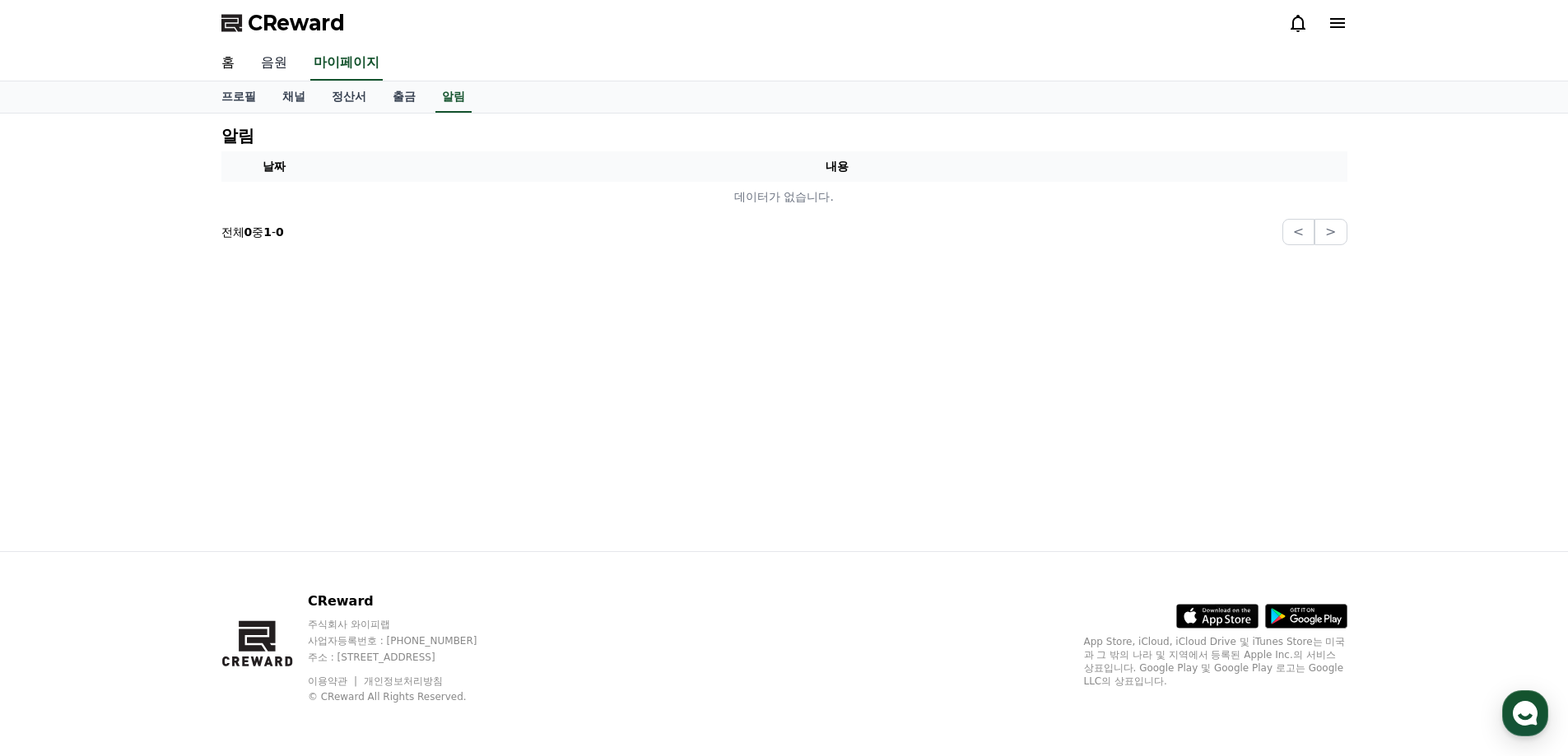
click at [268, 57] on link "음원" at bounding box center [274, 63] width 53 height 34
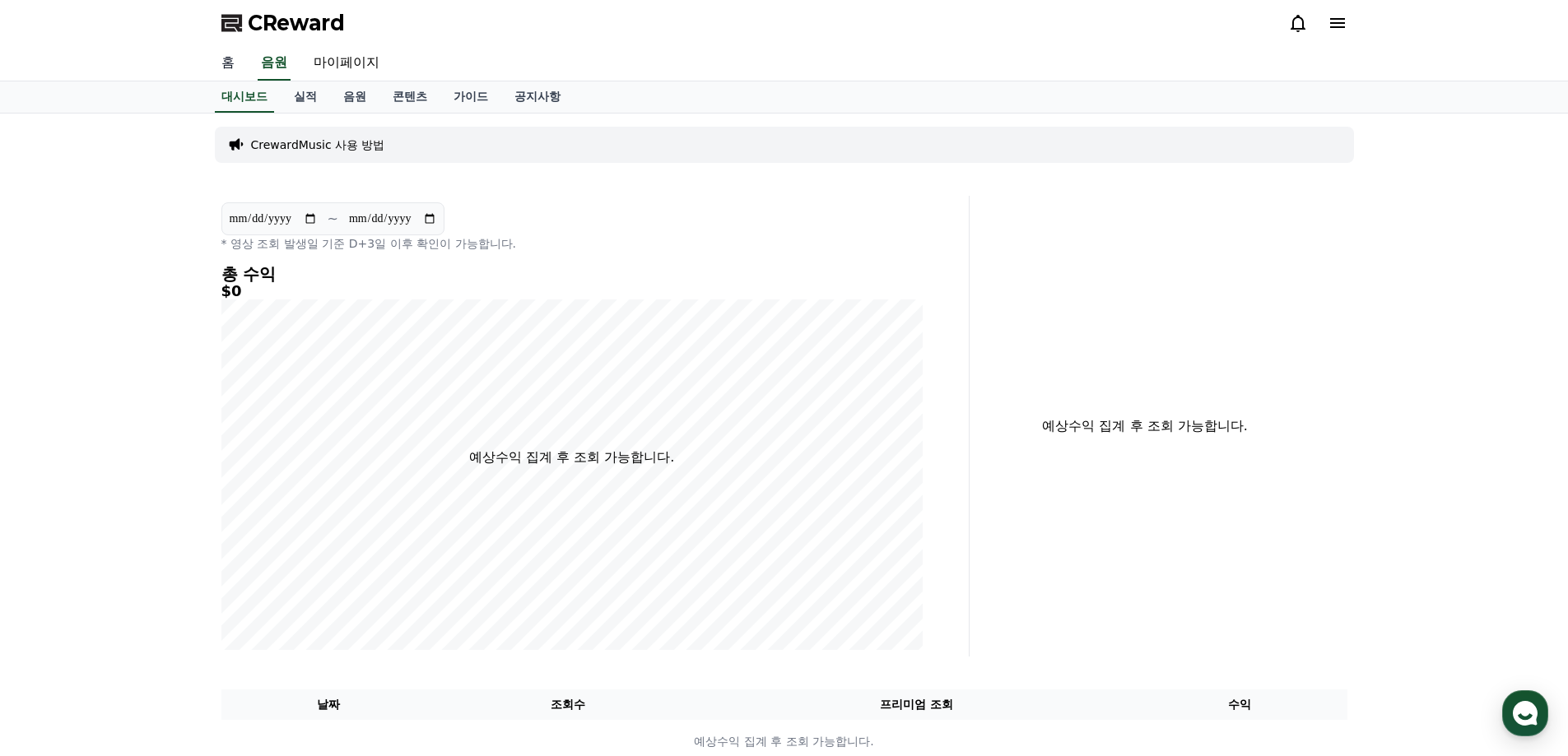
click at [229, 62] on link "홈" at bounding box center [228, 63] width 39 height 34
